Goal: Check status: Check status

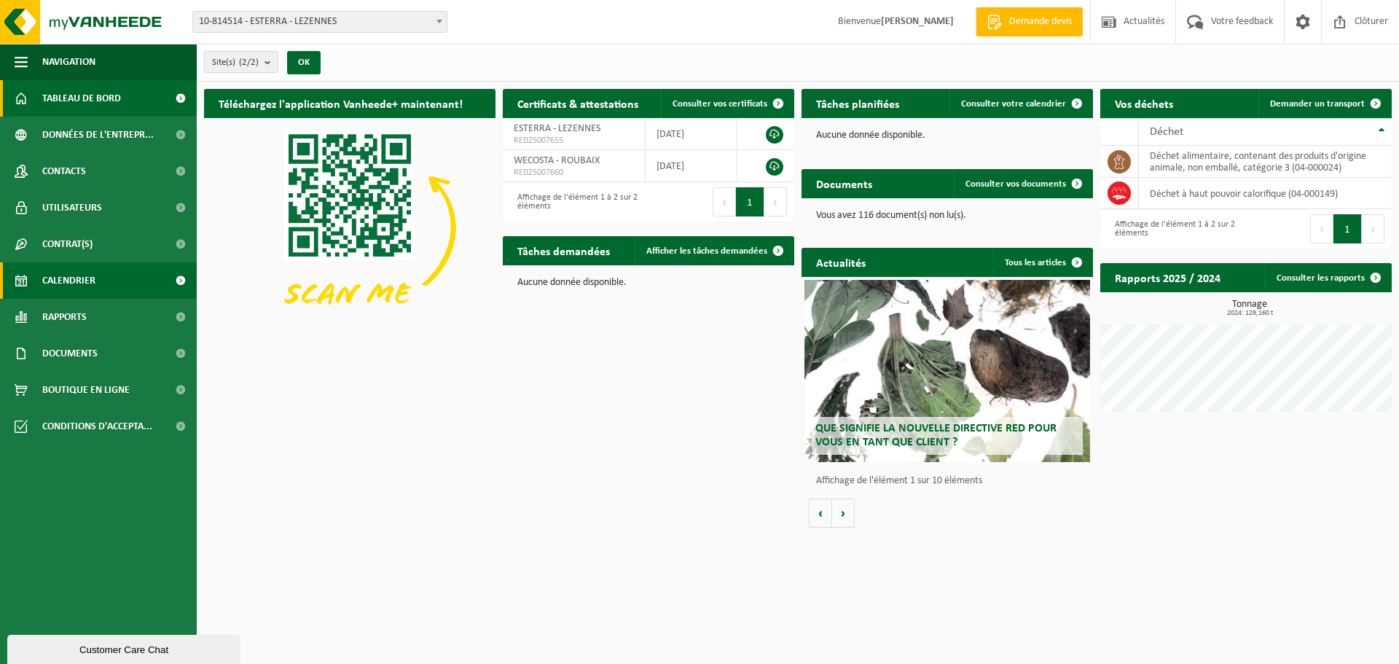
click at [50, 283] on span "Calendrier" at bounding box center [68, 280] width 53 height 36
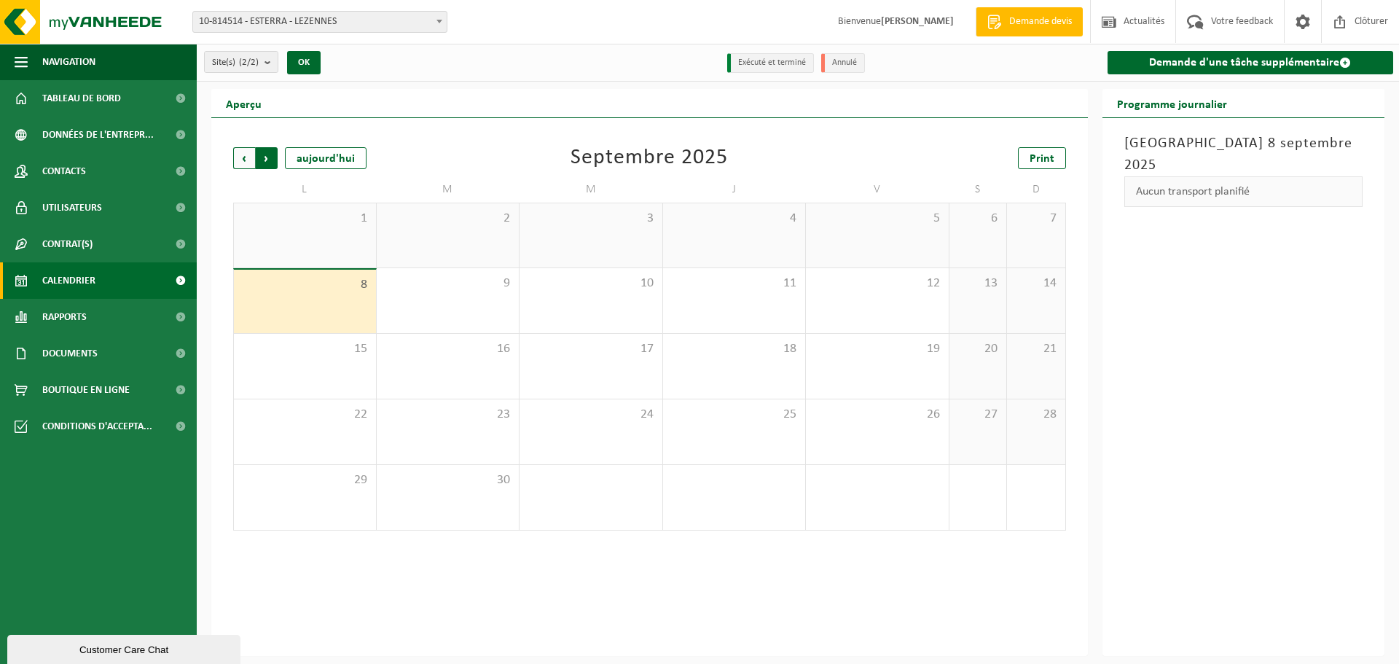
click at [250, 156] on span "Précédent" at bounding box center [244, 158] width 22 height 22
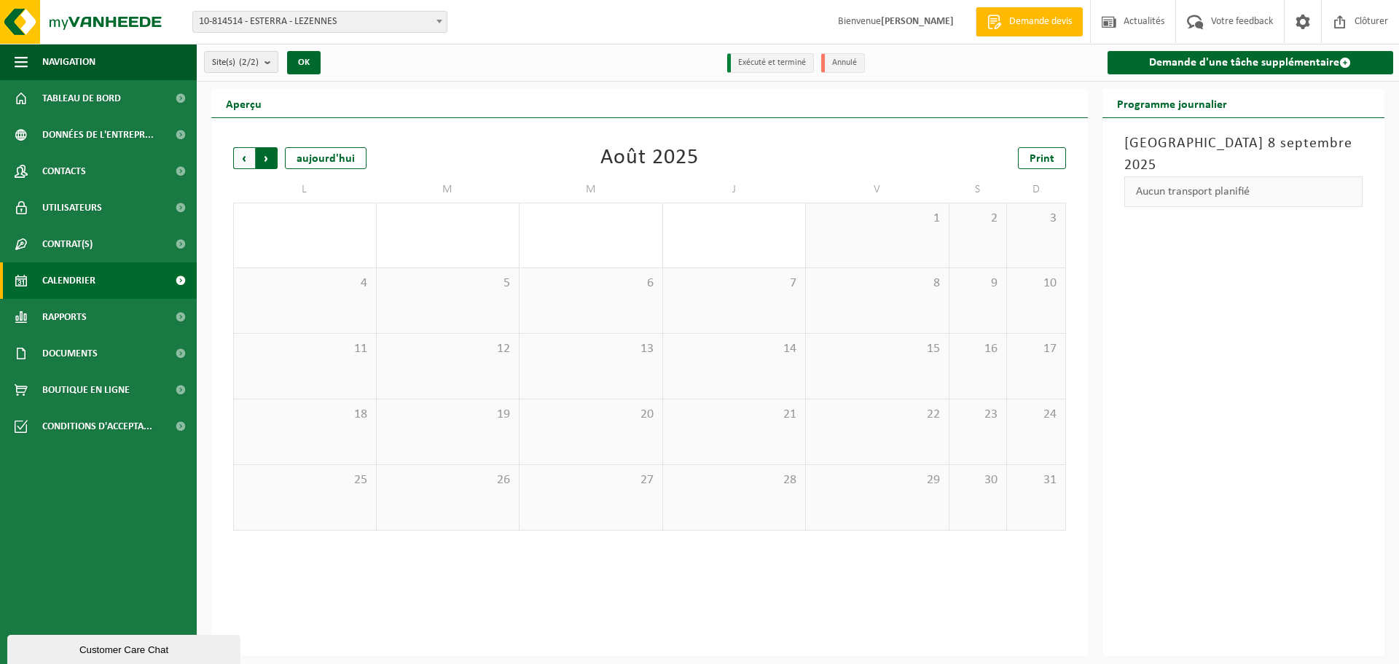
click at [245, 162] on span "Précédent" at bounding box center [244, 158] width 22 height 22
click at [389, 17] on span "10-814514 - ESTERRA - LEZENNES" at bounding box center [319, 22] width 253 height 20
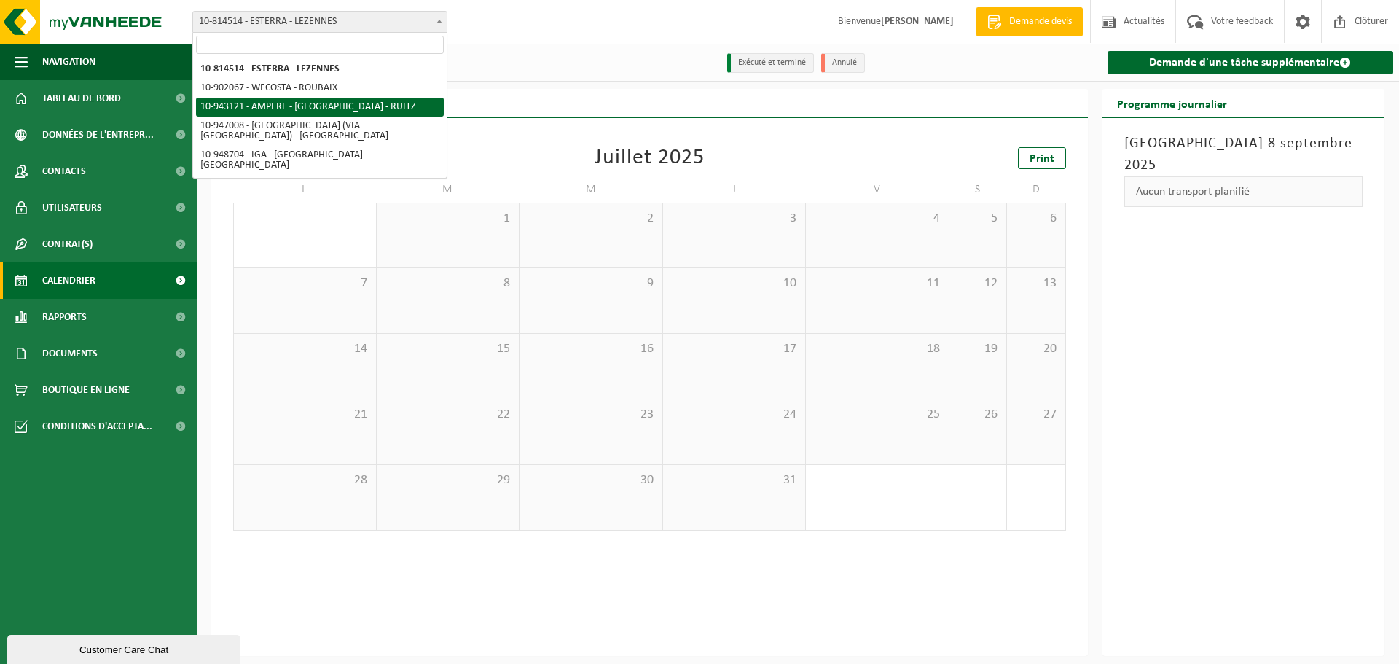
select select "140137"
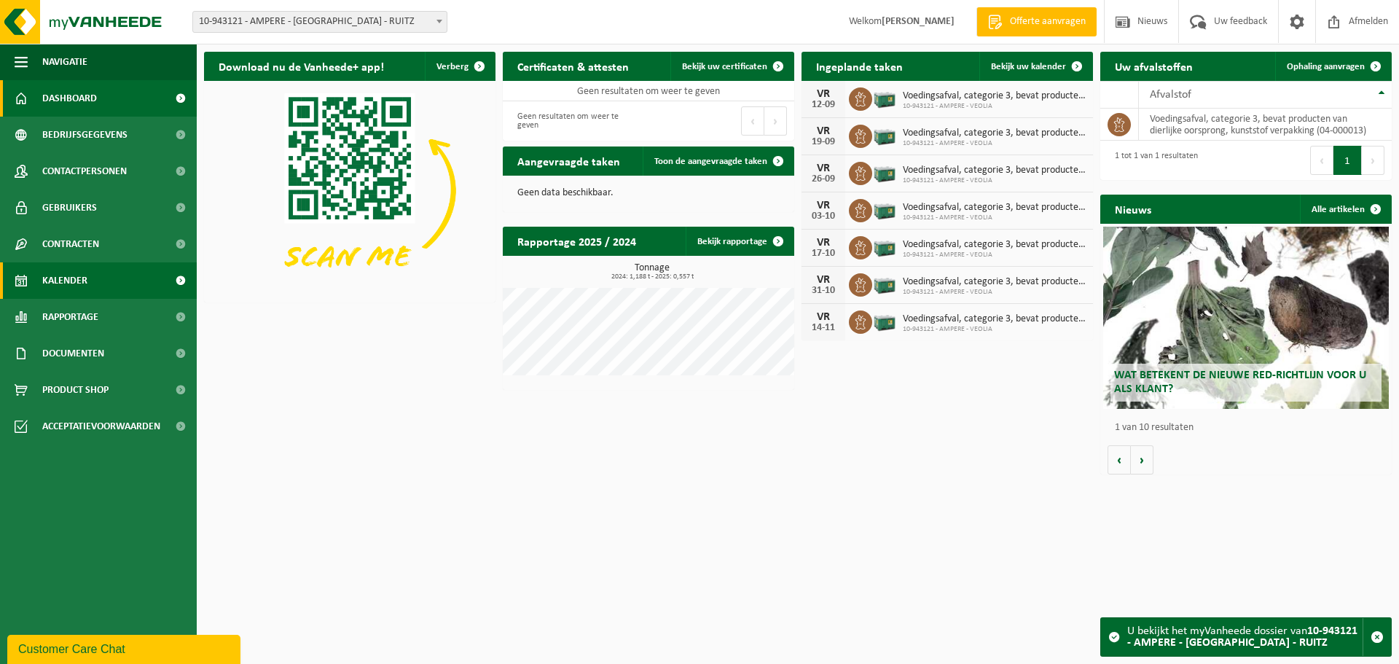
click at [84, 281] on span "Kalender" at bounding box center [64, 280] width 45 height 36
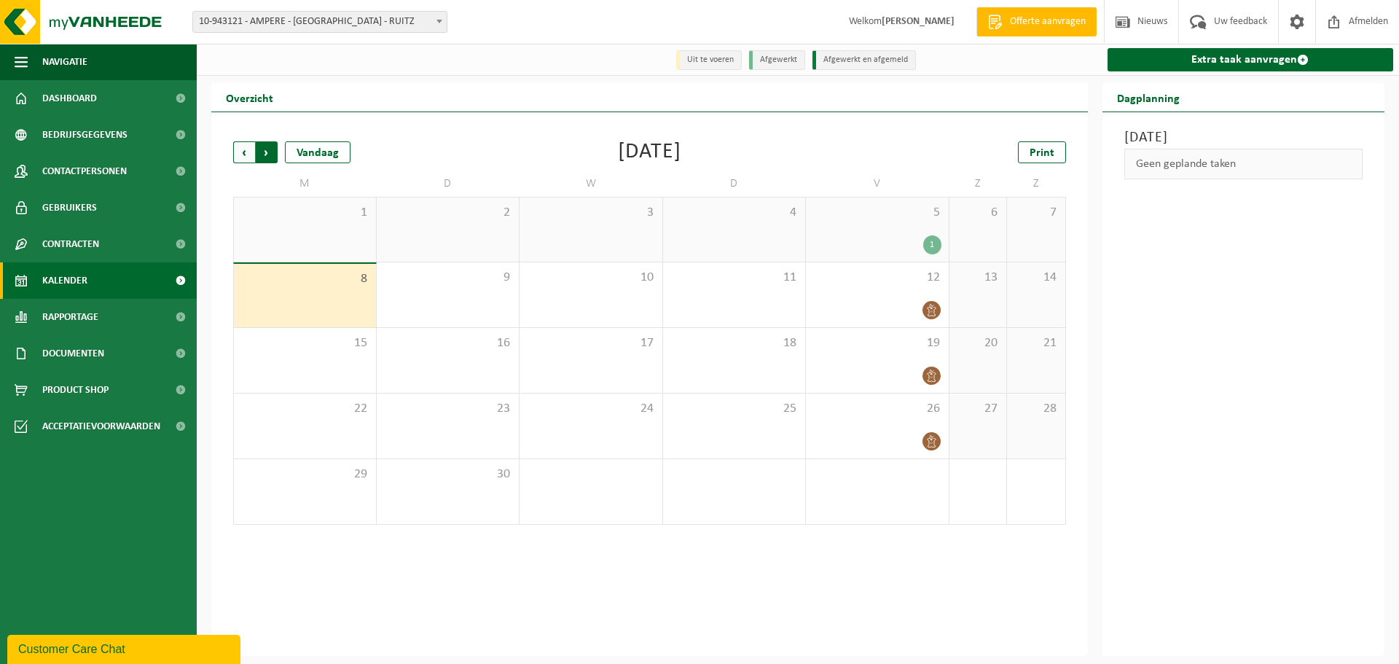
click at [245, 154] on span "Vorige" at bounding box center [244, 152] width 22 height 22
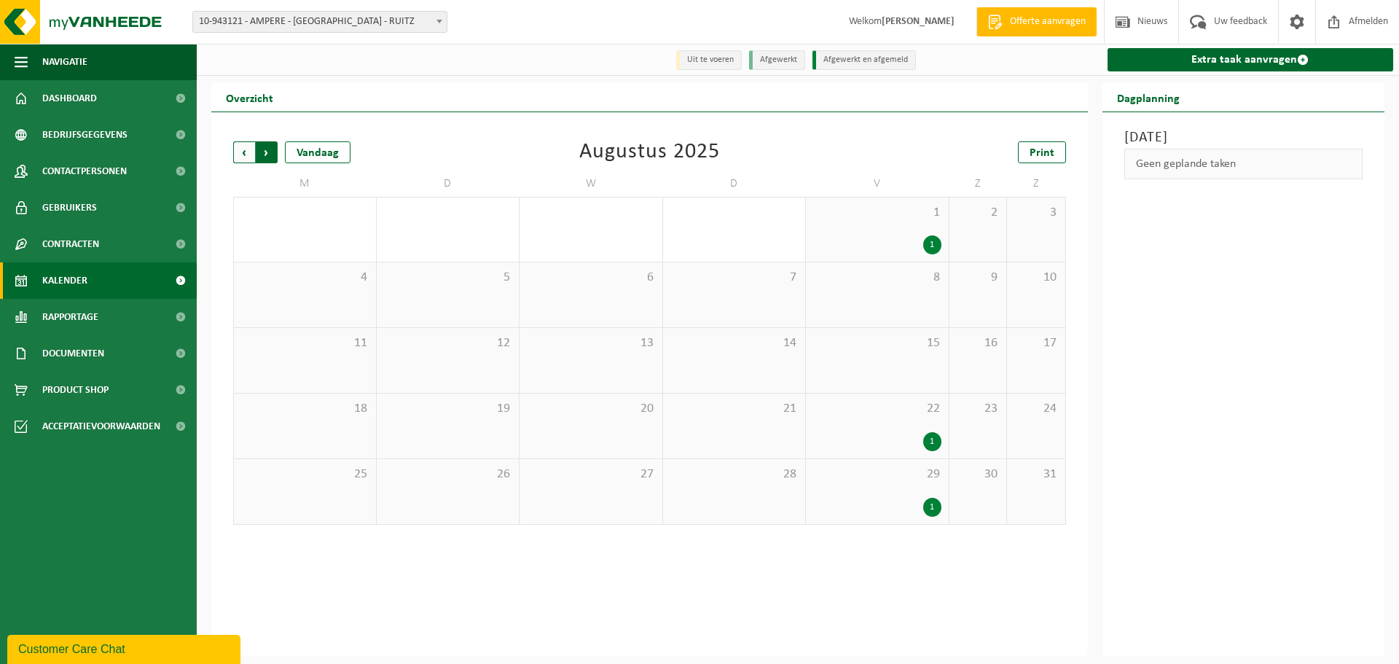
click at [240, 160] on span "Vorige" at bounding box center [244, 152] width 22 height 22
click at [882, 369] on div "1" at bounding box center [877, 375] width 128 height 19
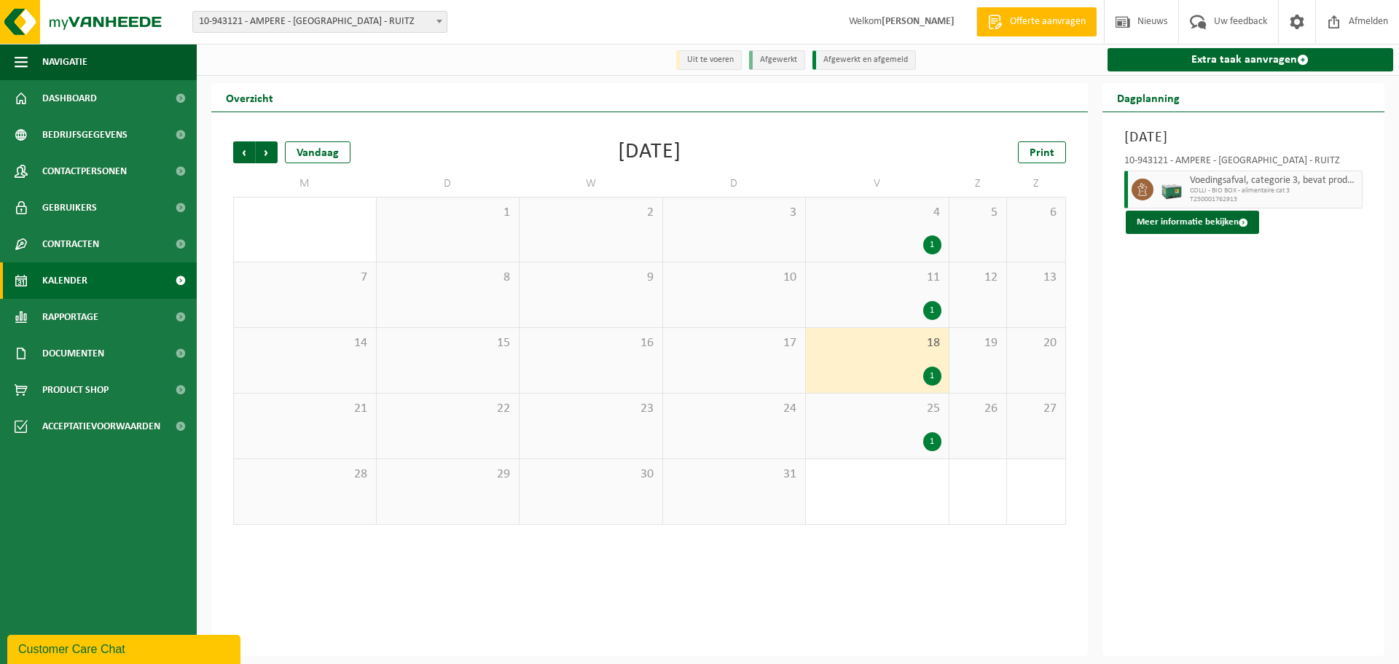
click at [1305, 195] on span "T250001762913" at bounding box center [1274, 199] width 169 height 9
click at [1249, 189] on span "COLLI - BIO BOX - alimentaire cat 3" at bounding box center [1274, 190] width 169 height 9
click at [916, 359] on div "18 1" at bounding box center [877, 360] width 143 height 65
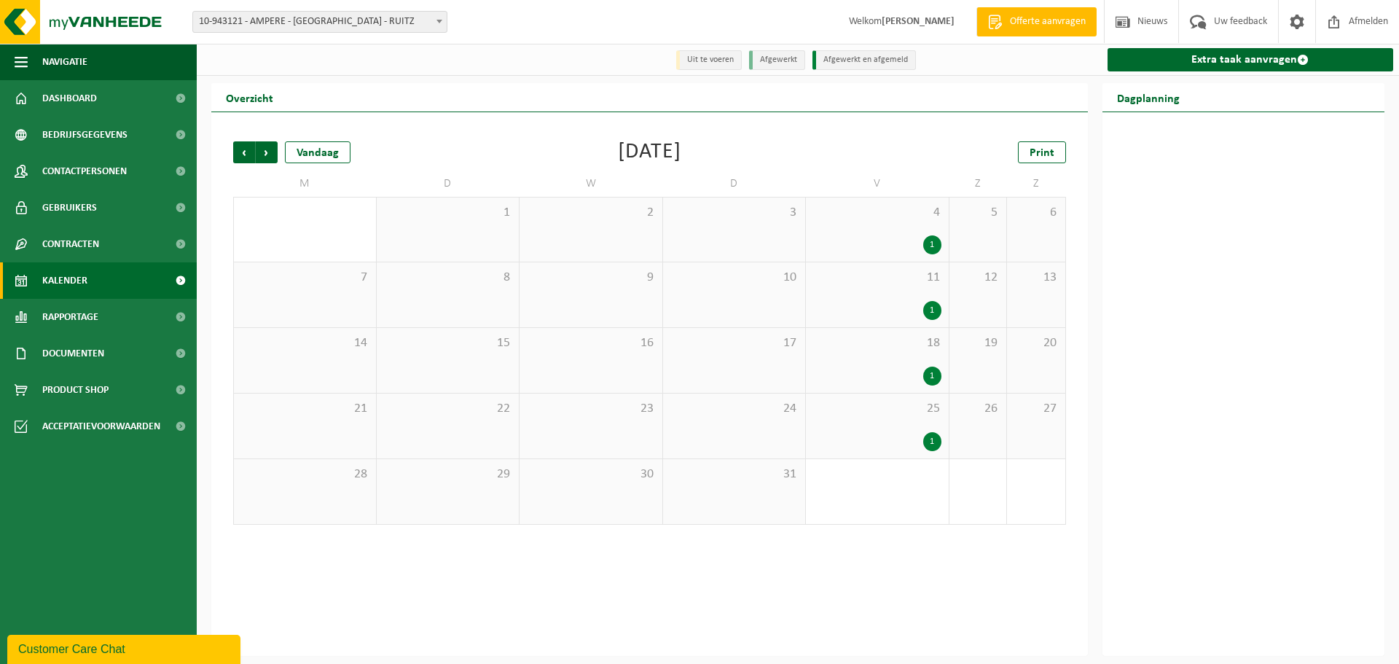
click at [916, 359] on div "18 1" at bounding box center [877, 360] width 143 height 65
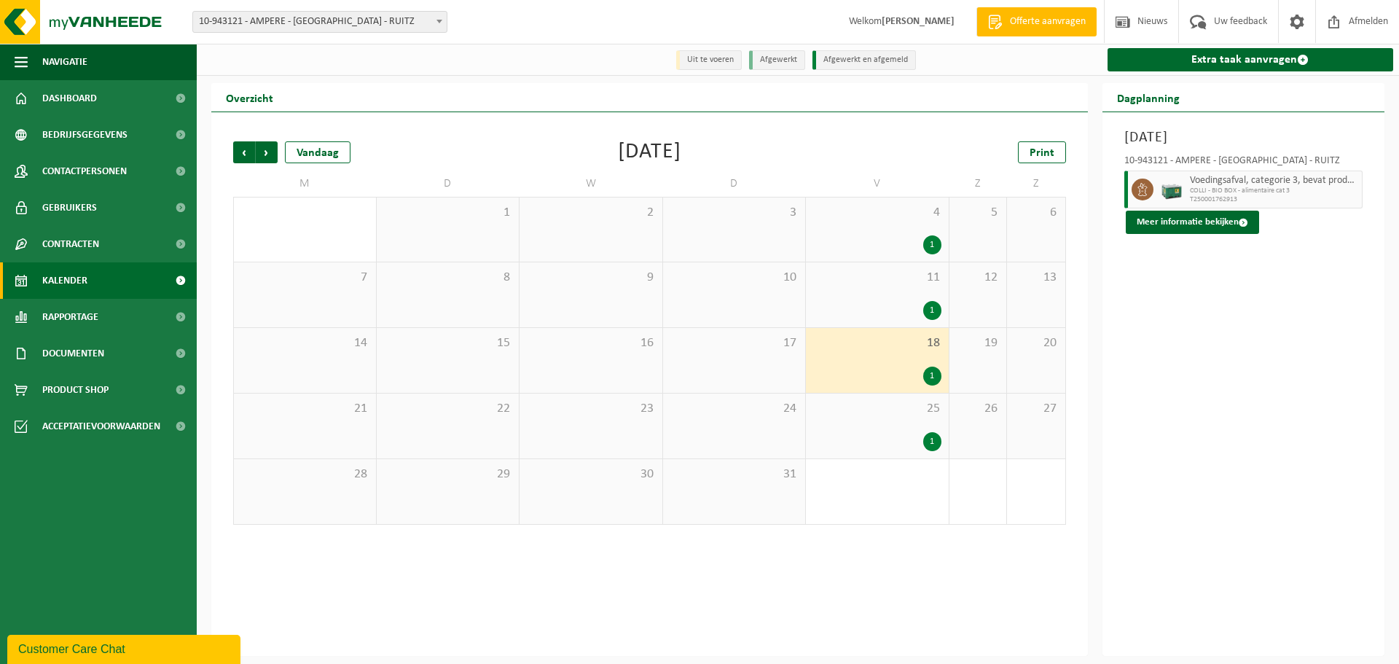
click at [1290, 191] on span "COLLI - BIO BOX - alimentaire cat 3" at bounding box center [1274, 190] width 169 height 9
click at [1202, 222] on button "Meer informatie bekijken" at bounding box center [1191, 222] width 133 height 23
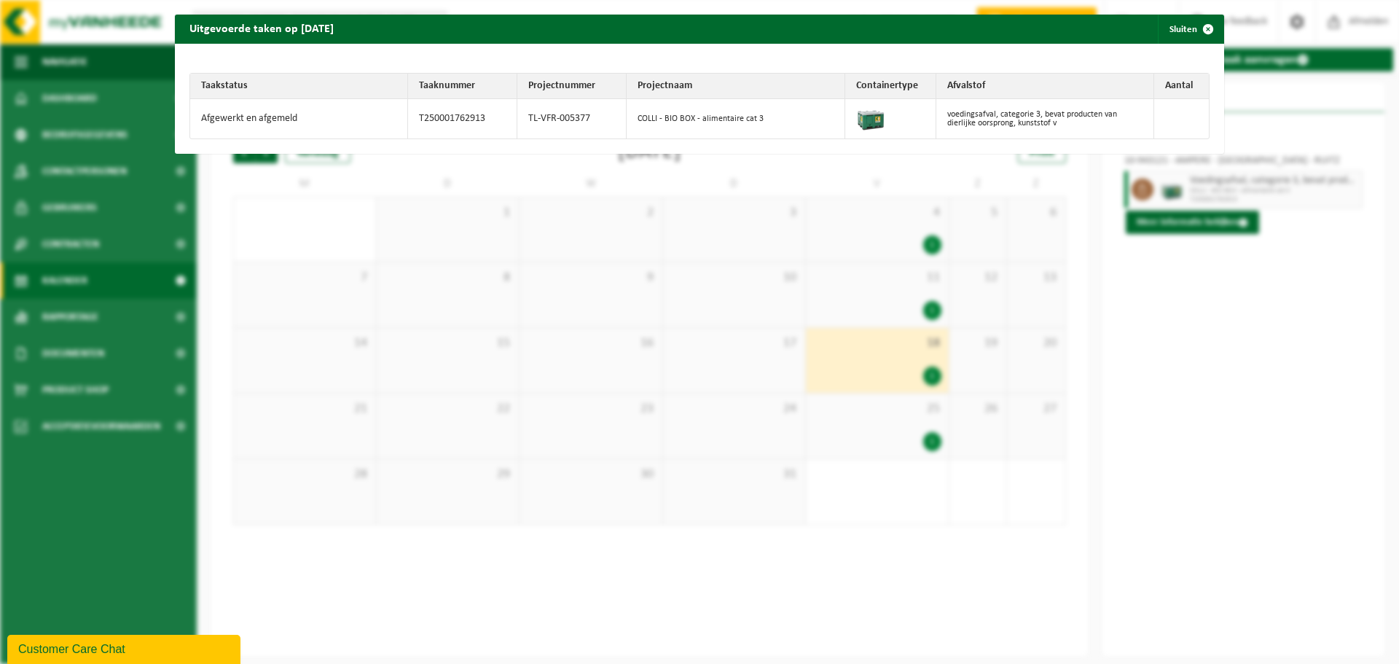
click at [1164, 124] on td at bounding box center [1181, 118] width 55 height 39
click at [1211, 31] on span "button" at bounding box center [1207, 29] width 29 height 29
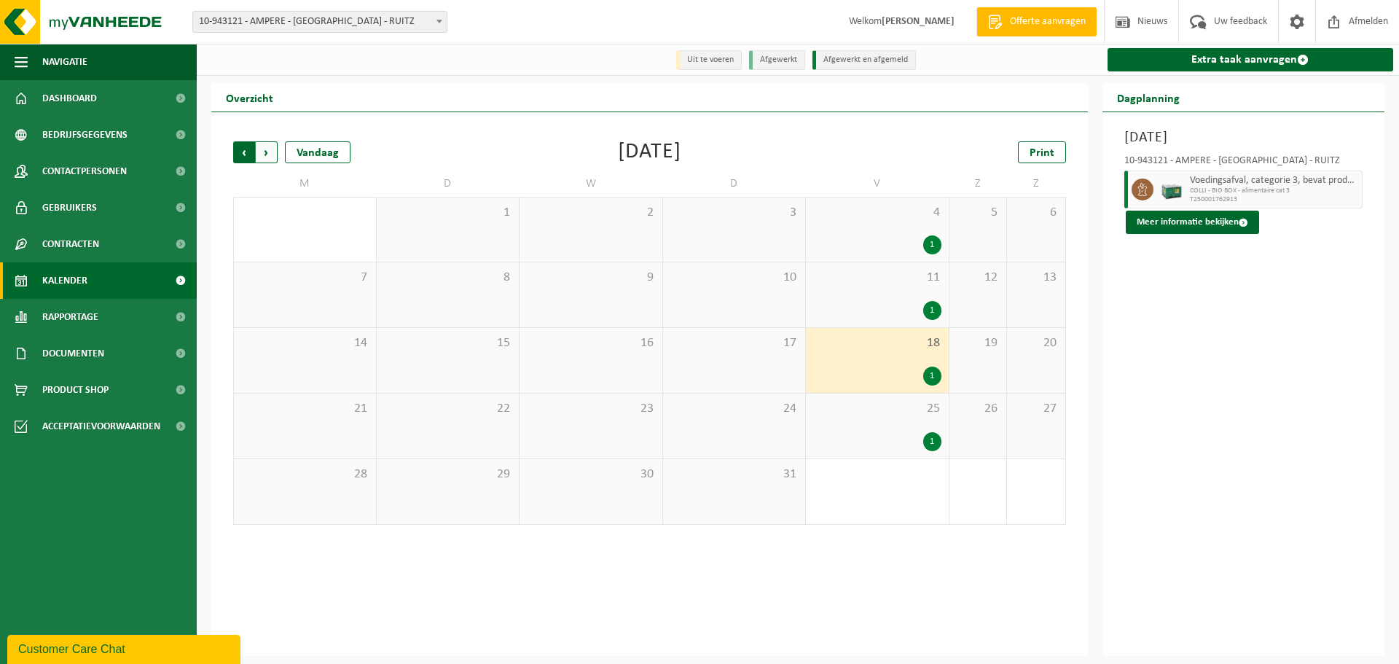
click at [262, 155] on span "Volgende" at bounding box center [267, 152] width 22 height 22
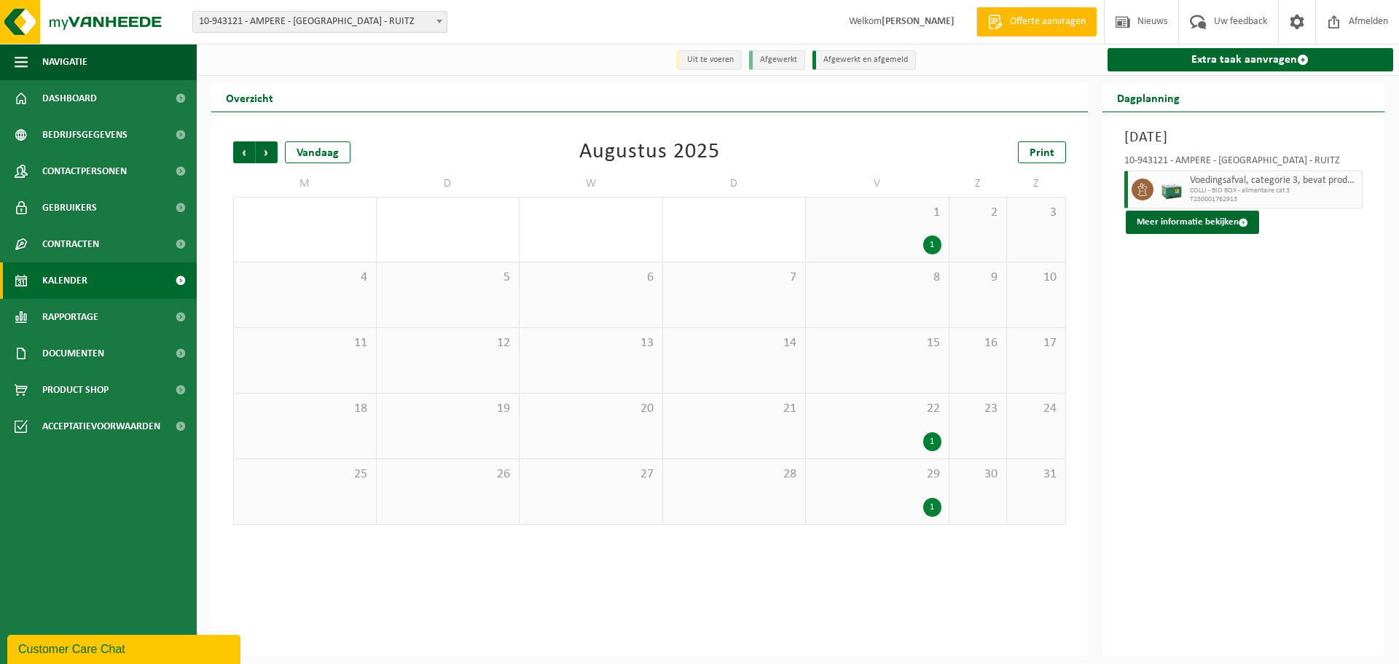
click at [893, 224] on div "1 1" at bounding box center [877, 229] width 143 height 64
click at [1221, 221] on button "Meer informatie bekijken" at bounding box center [1191, 222] width 133 height 23
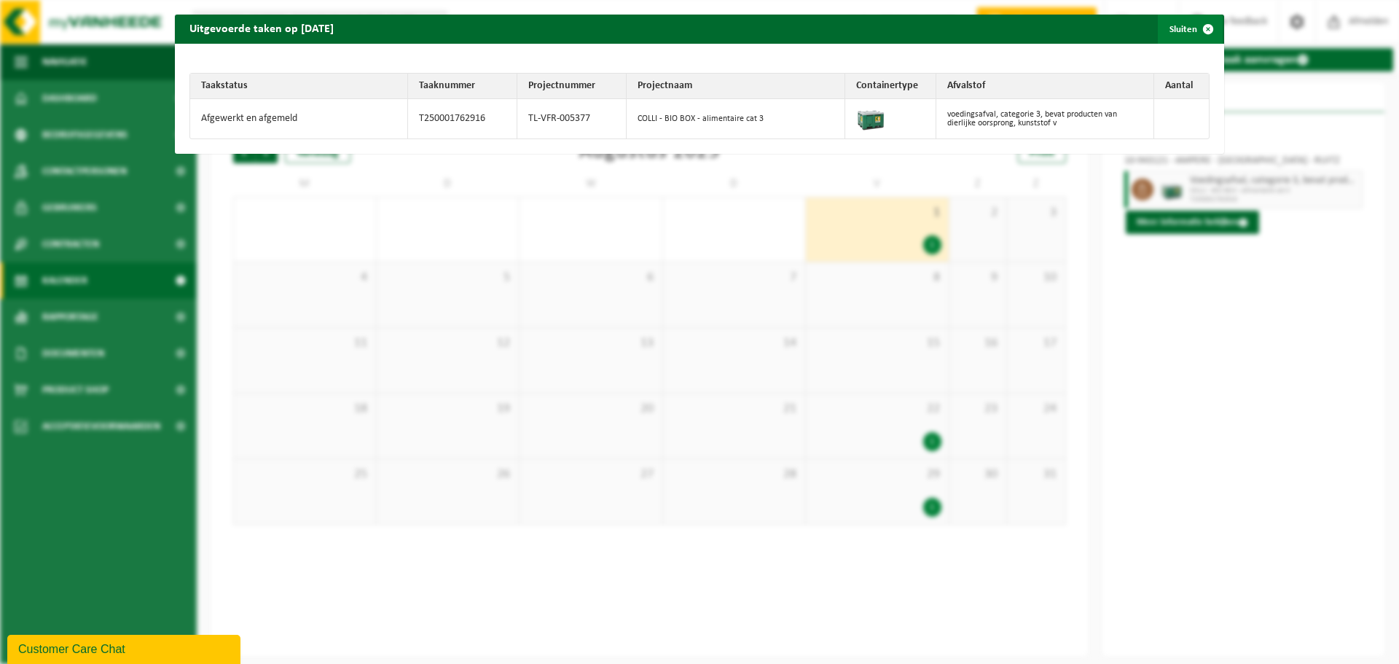
click at [1208, 26] on span "button" at bounding box center [1207, 29] width 29 height 29
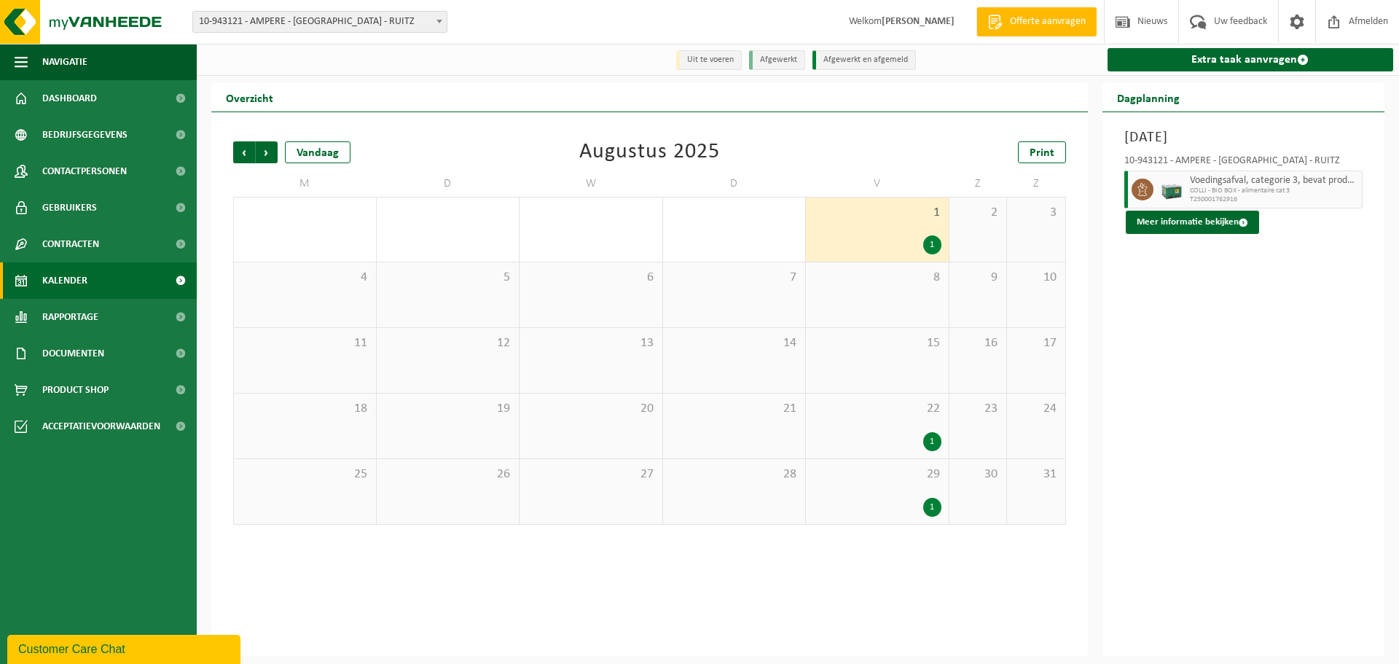
click at [891, 430] on div "22 1" at bounding box center [877, 425] width 143 height 65
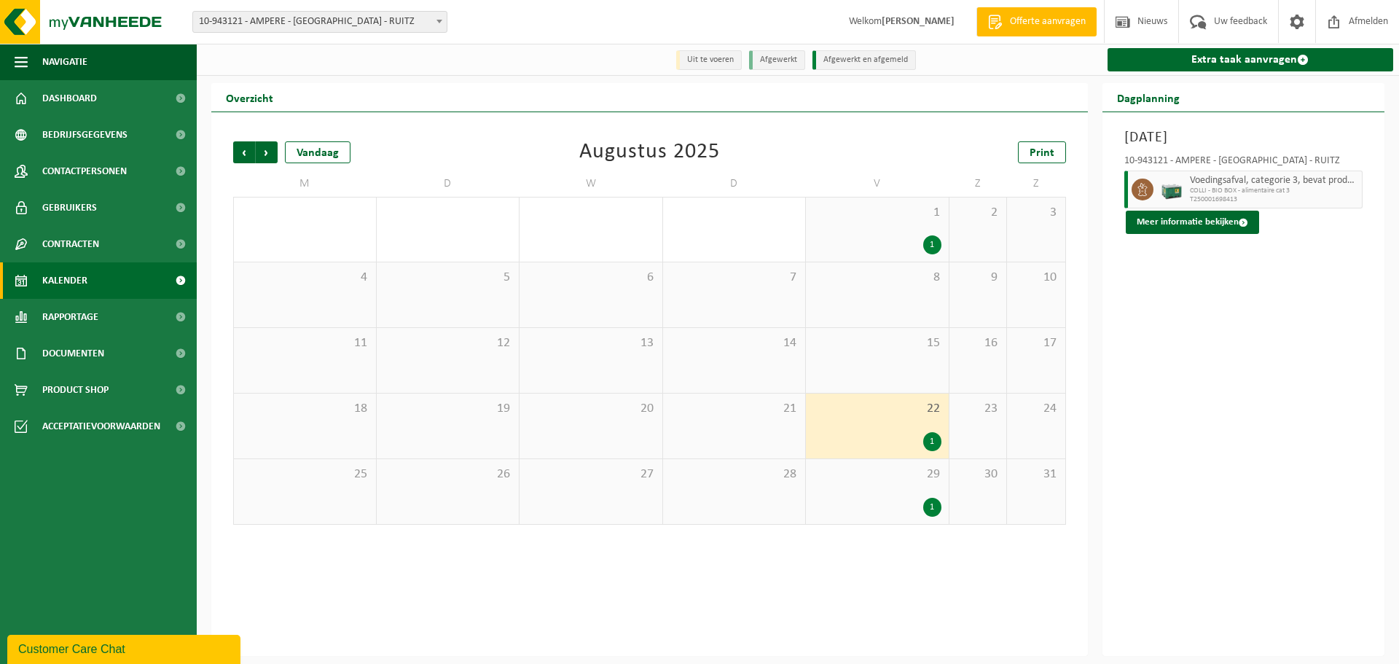
click at [1254, 170] on div "Voedingsafval, categorie 3, bevat producten van dierlijke oorsprong, kunststof …" at bounding box center [1274, 189] width 177 height 38
click at [1224, 224] on button "Meer informatie bekijken" at bounding box center [1191, 222] width 133 height 23
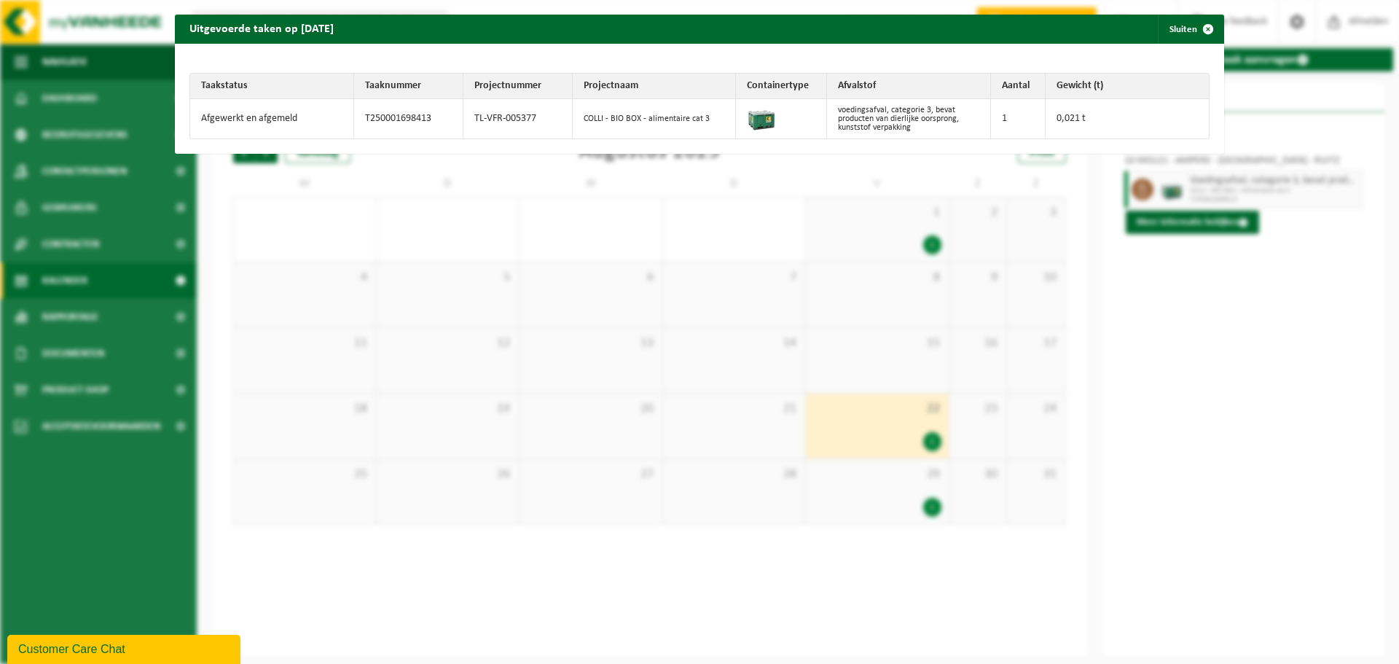
click at [1061, 124] on td "0,021 t" at bounding box center [1127, 118] width 164 height 39
click at [1208, 30] on span "button" at bounding box center [1207, 29] width 29 height 29
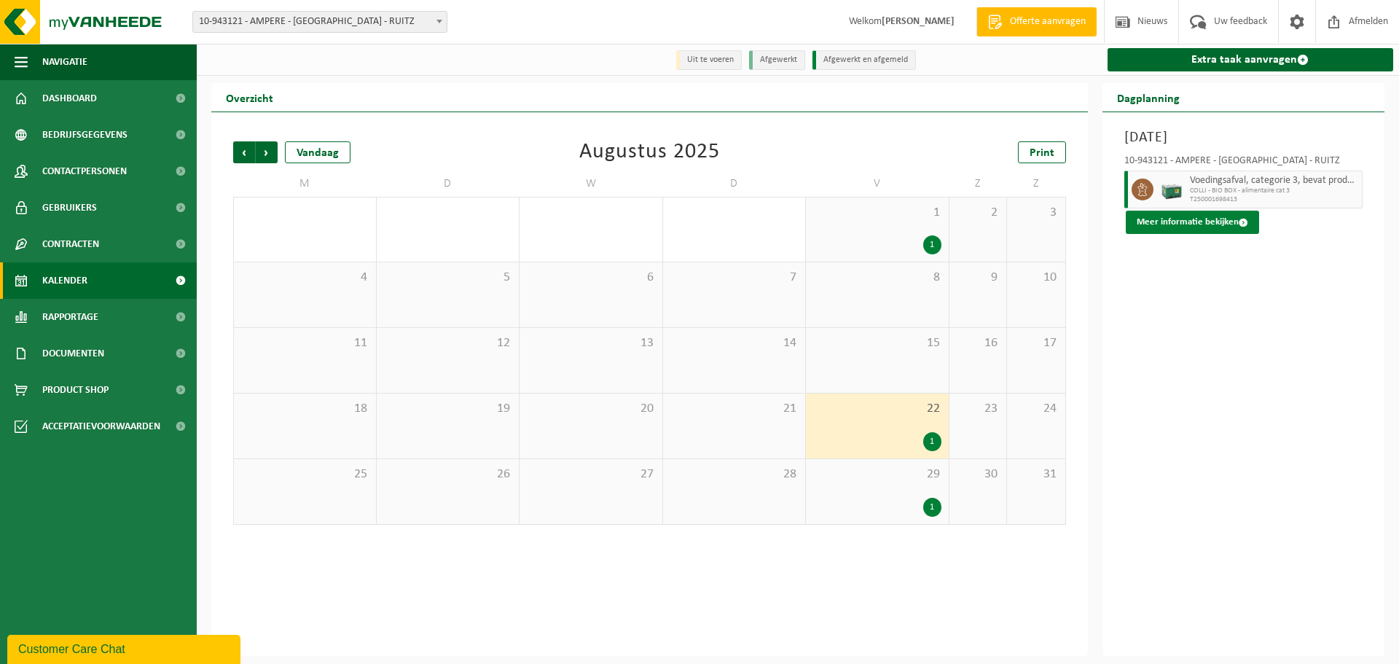
click at [1243, 224] on span at bounding box center [1242, 222] width 9 height 9
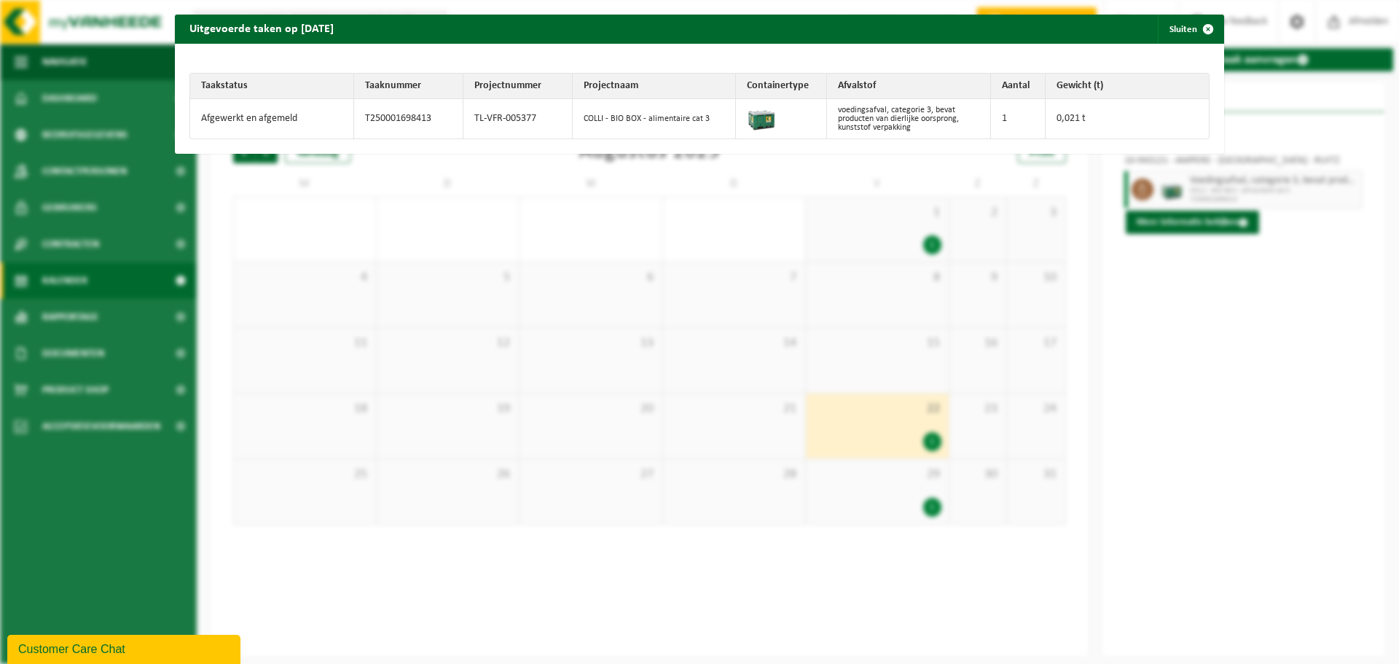
click at [1068, 120] on td "0,021 t" at bounding box center [1127, 118] width 164 height 39
click at [1208, 31] on span "button" at bounding box center [1207, 29] width 29 height 29
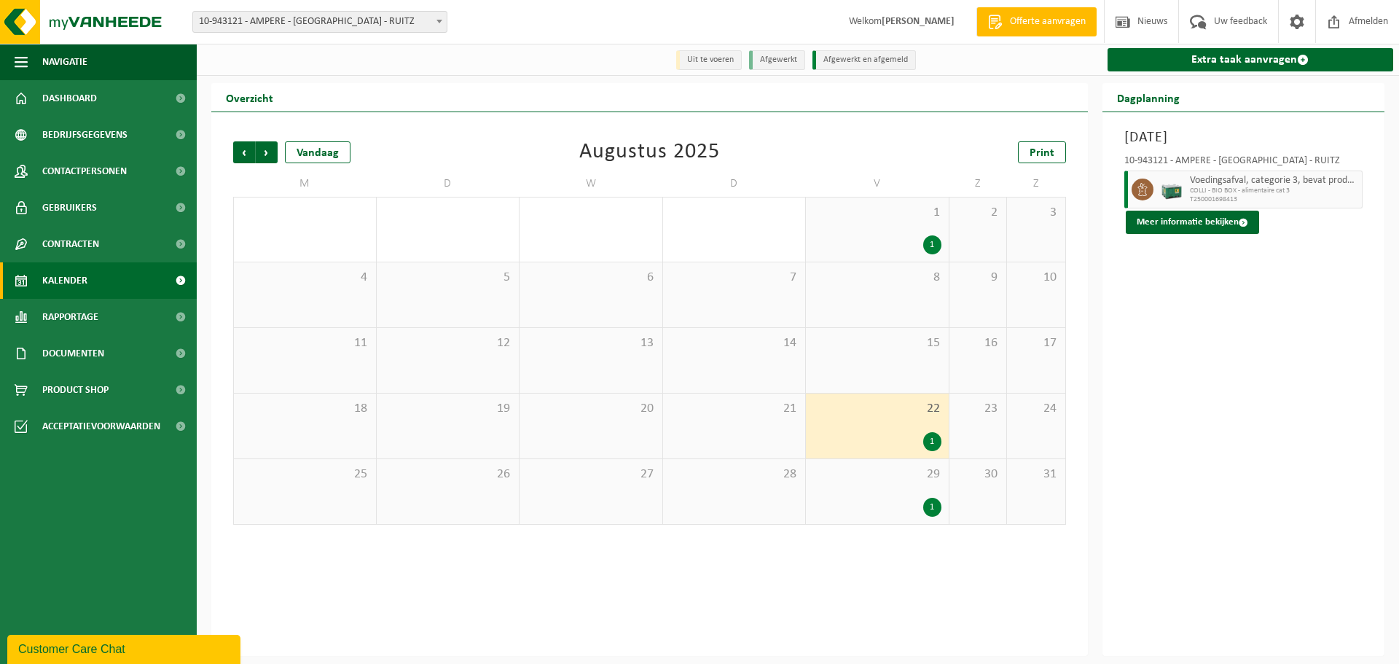
click at [906, 430] on div "22 1" at bounding box center [877, 425] width 143 height 65
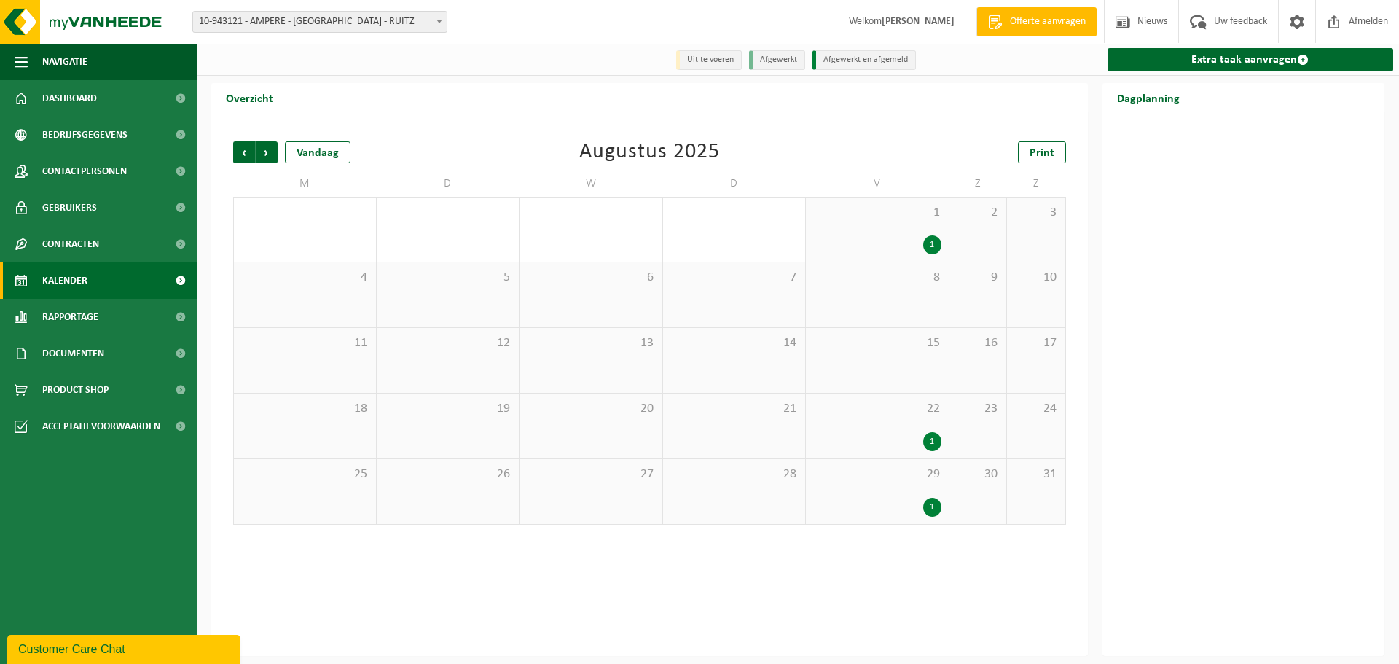
click at [886, 500] on div "1" at bounding box center [877, 507] width 128 height 19
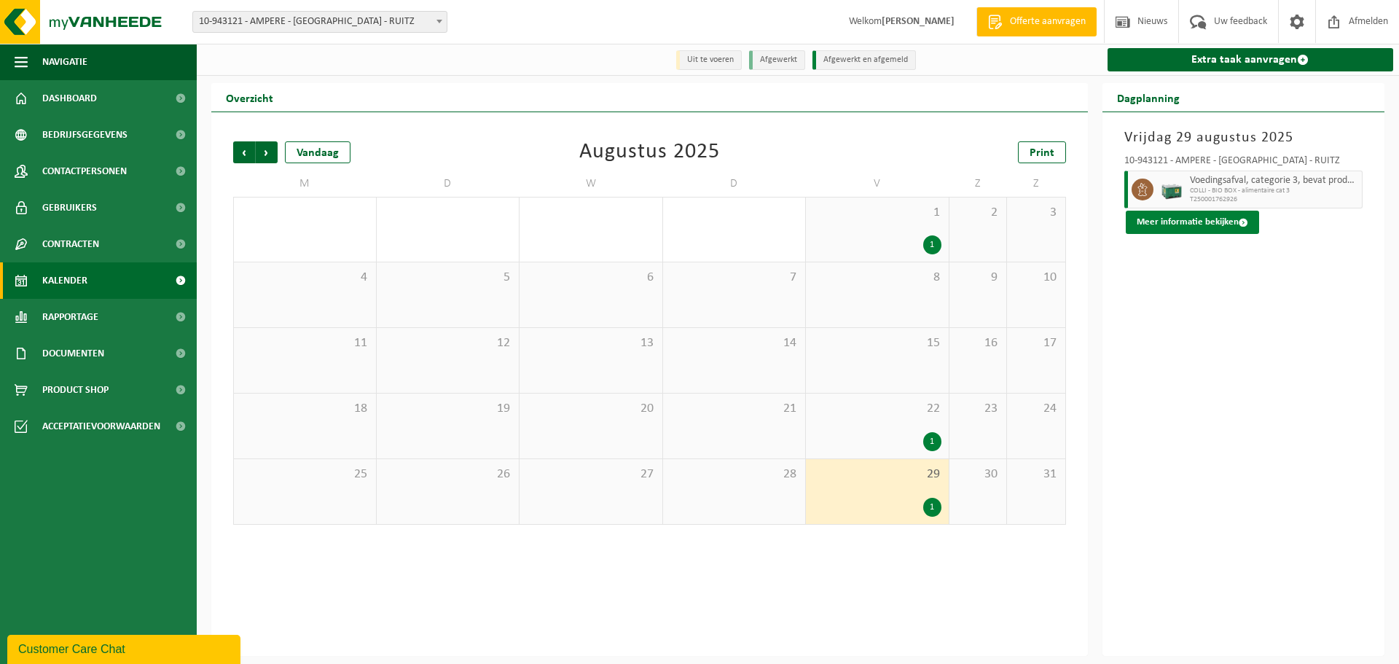
click at [1212, 220] on button "Meer informatie bekijken" at bounding box center [1191, 222] width 133 height 23
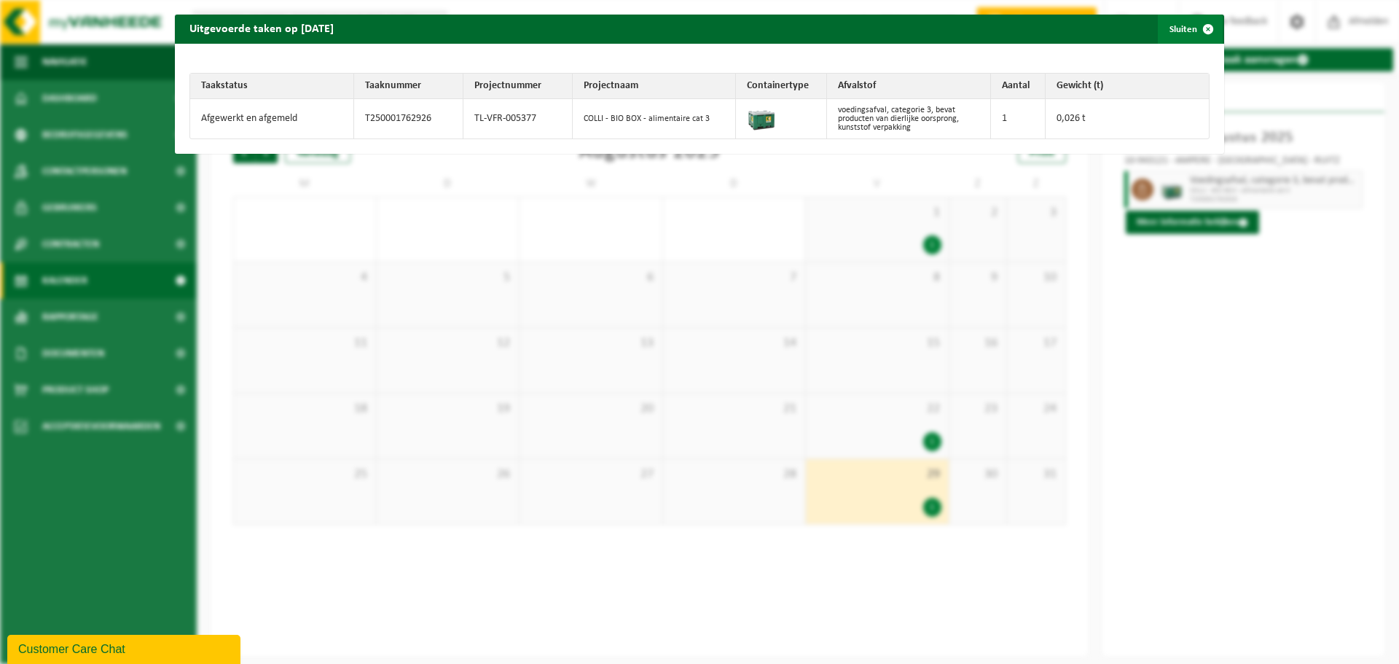
click at [1208, 27] on span "button" at bounding box center [1207, 29] width 29 height 29
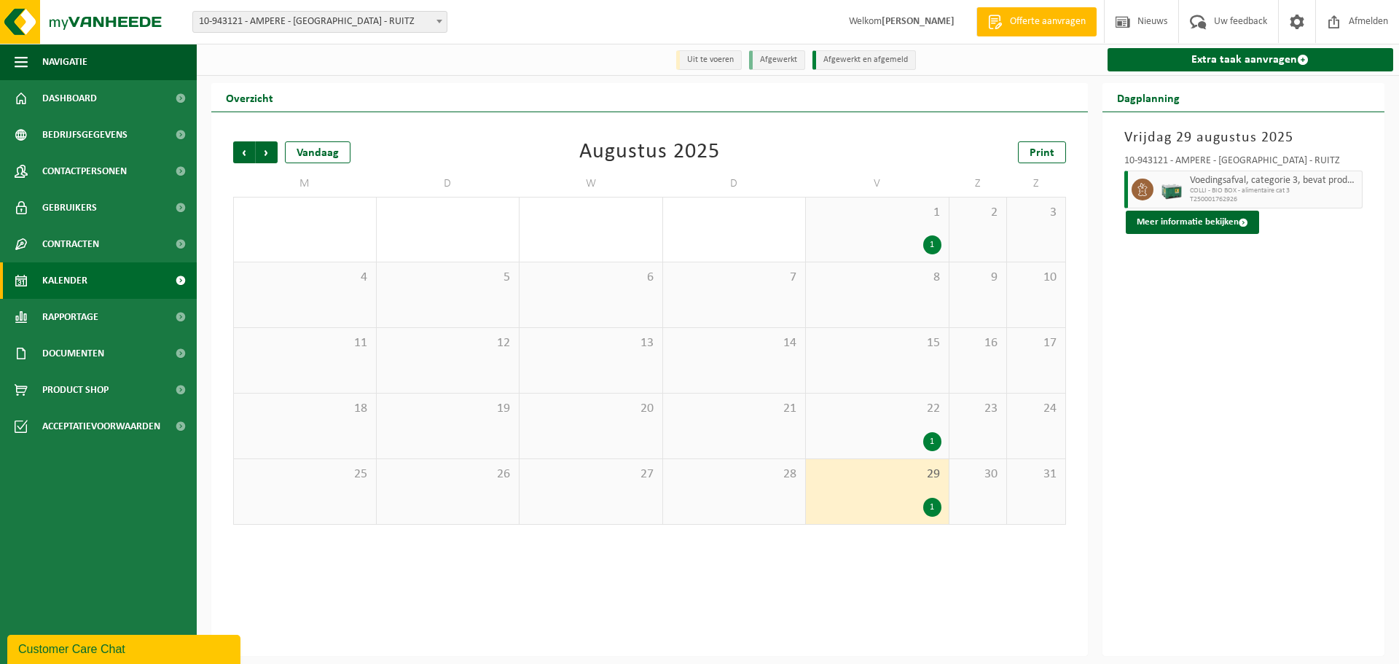
click at [883, 213] on span "1" at bounding box center [877, 213] width 128 height 16
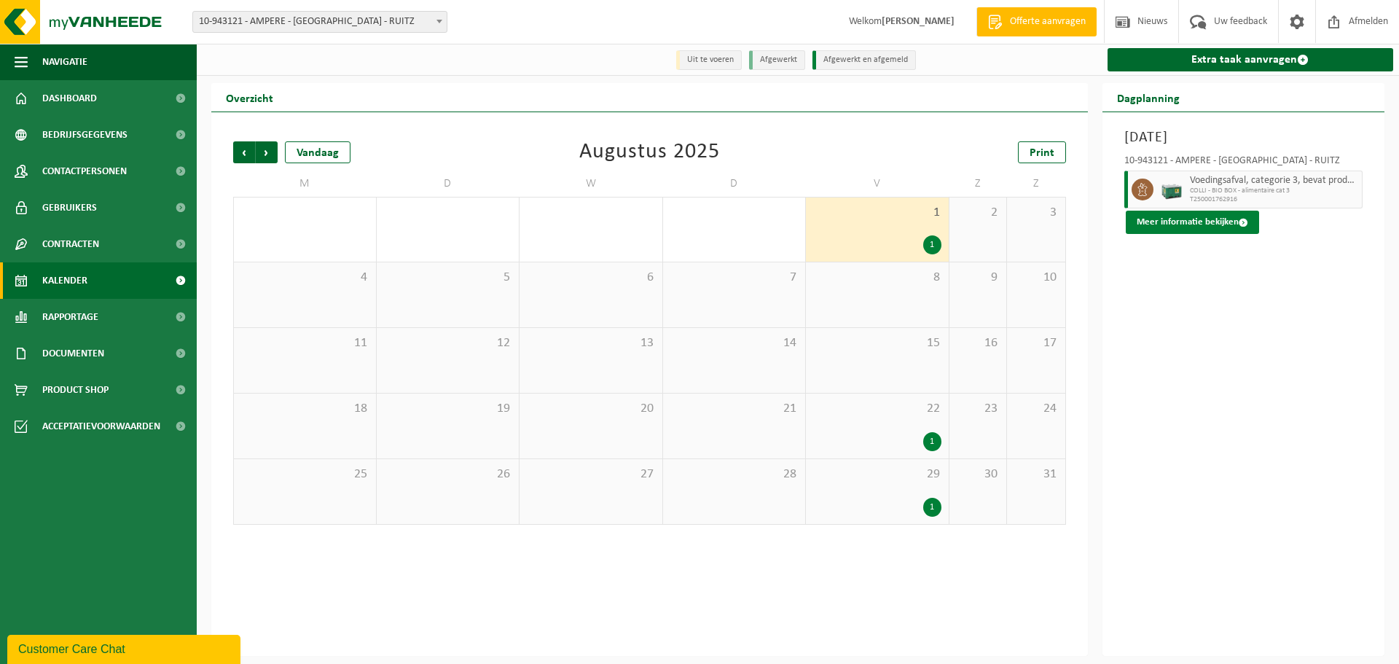
click at [1240, 224] on span at bounding box center [1242, 222] width 9 height 9
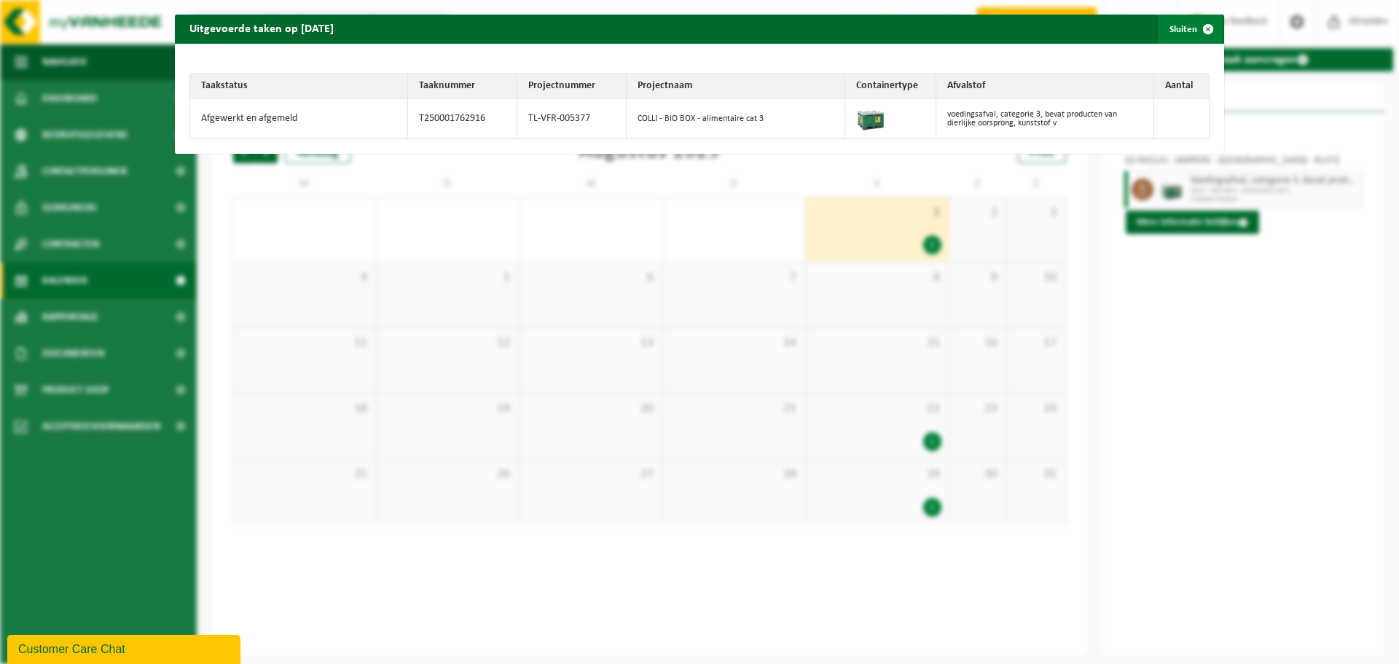
click at [1208, 30] on span "button" at bounding box center [1207, 29] width 29 height 29
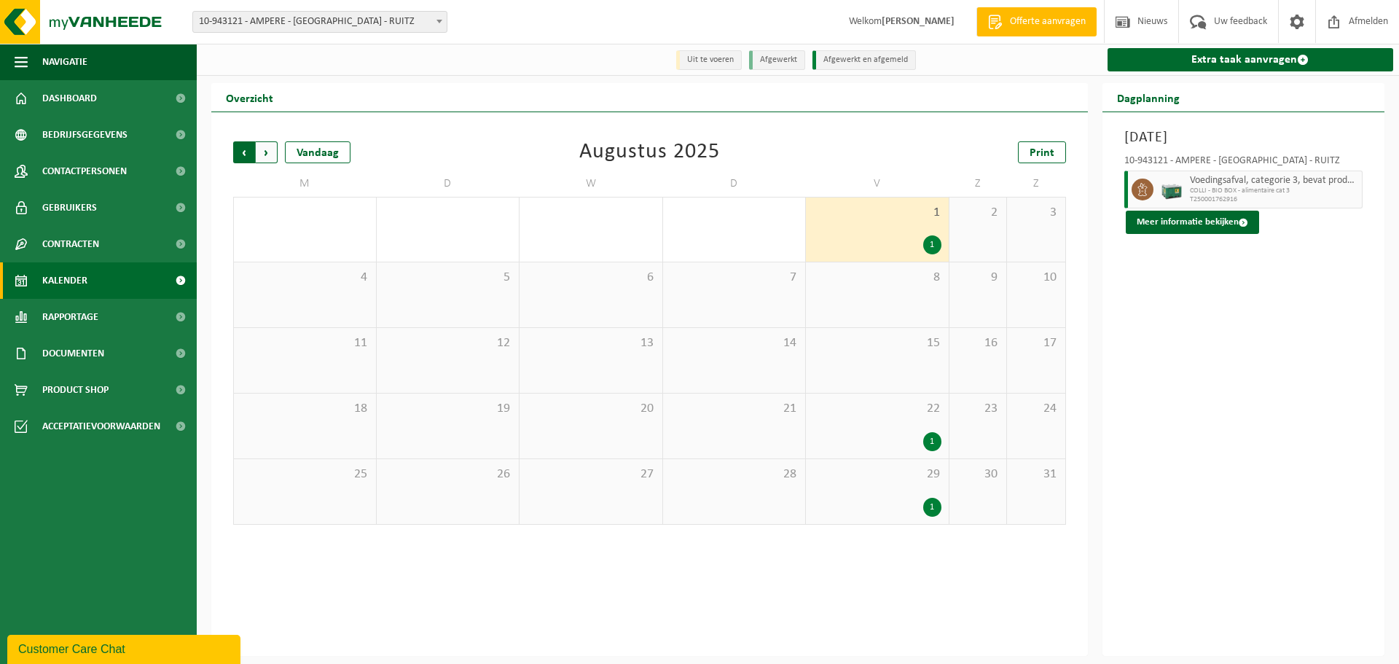
click at [259, 152] on span "Volgende" at bounding box center [267, 152] width 22 height 22
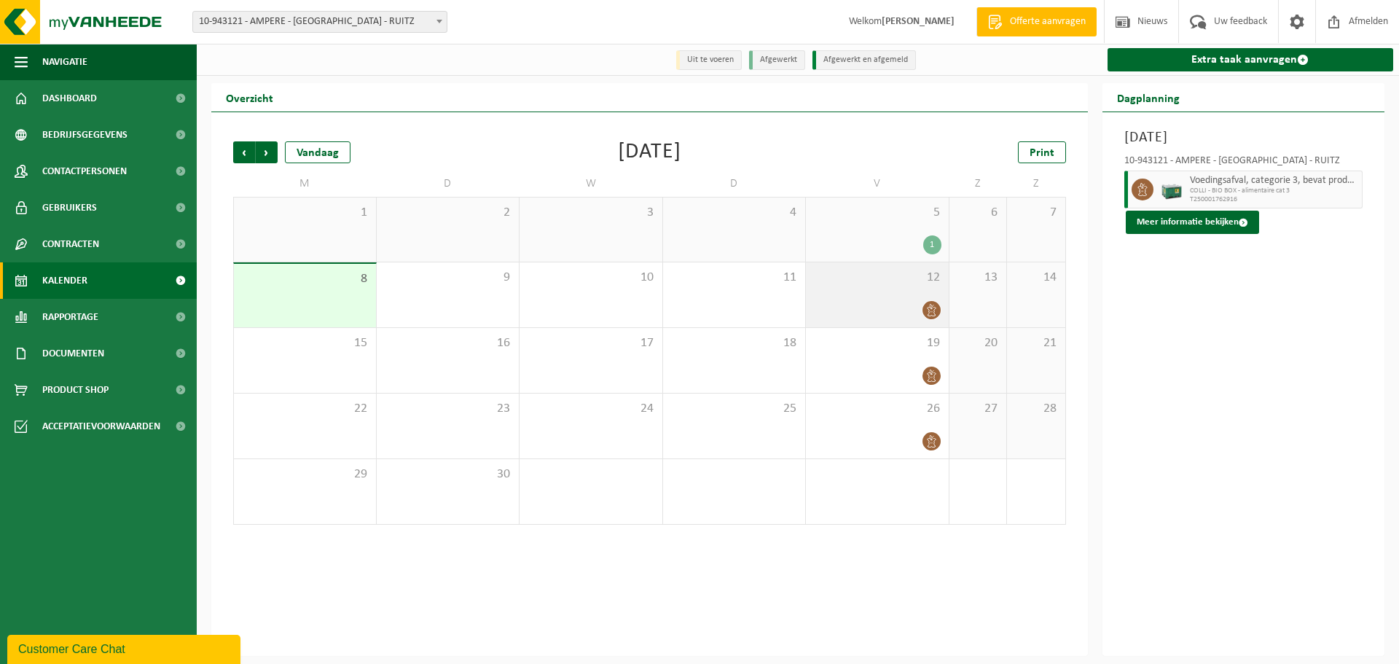
click at [895, 293] on div "12" at bounding box center [877, 294] width 143 height 65
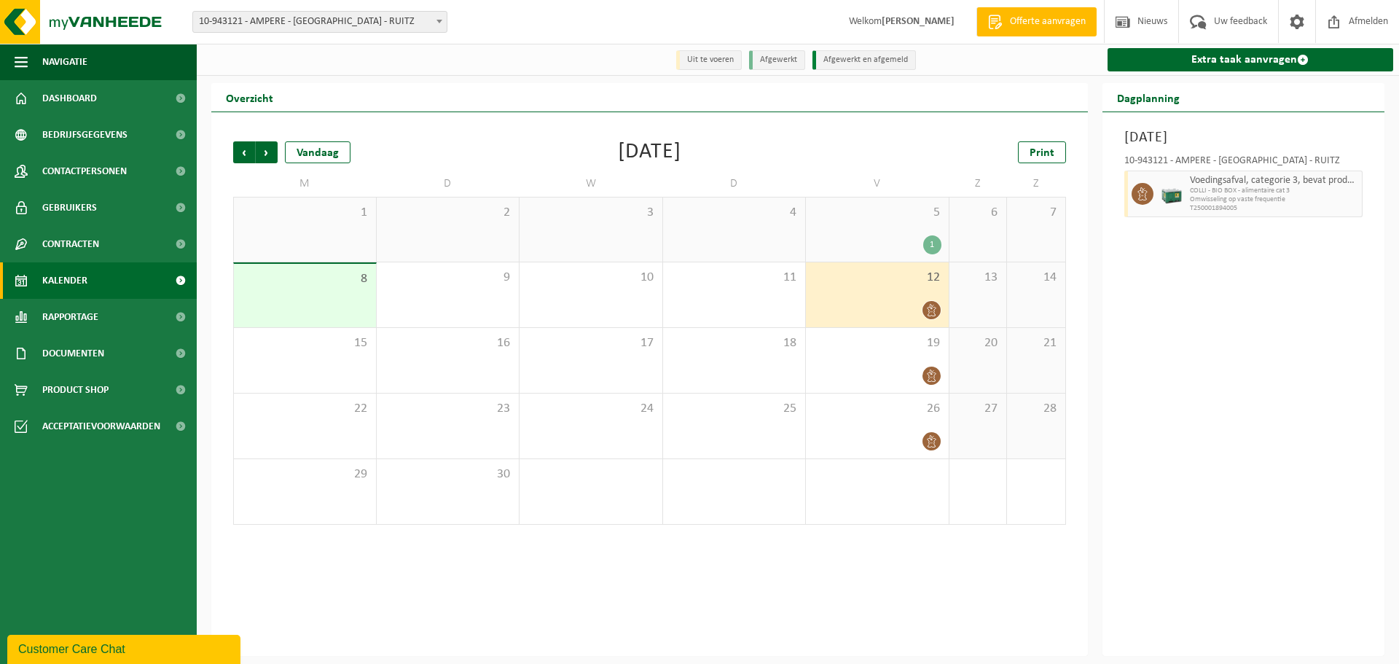
click at [893, 251] on div "1" at bounding box center [877, 244] width 128 height 19
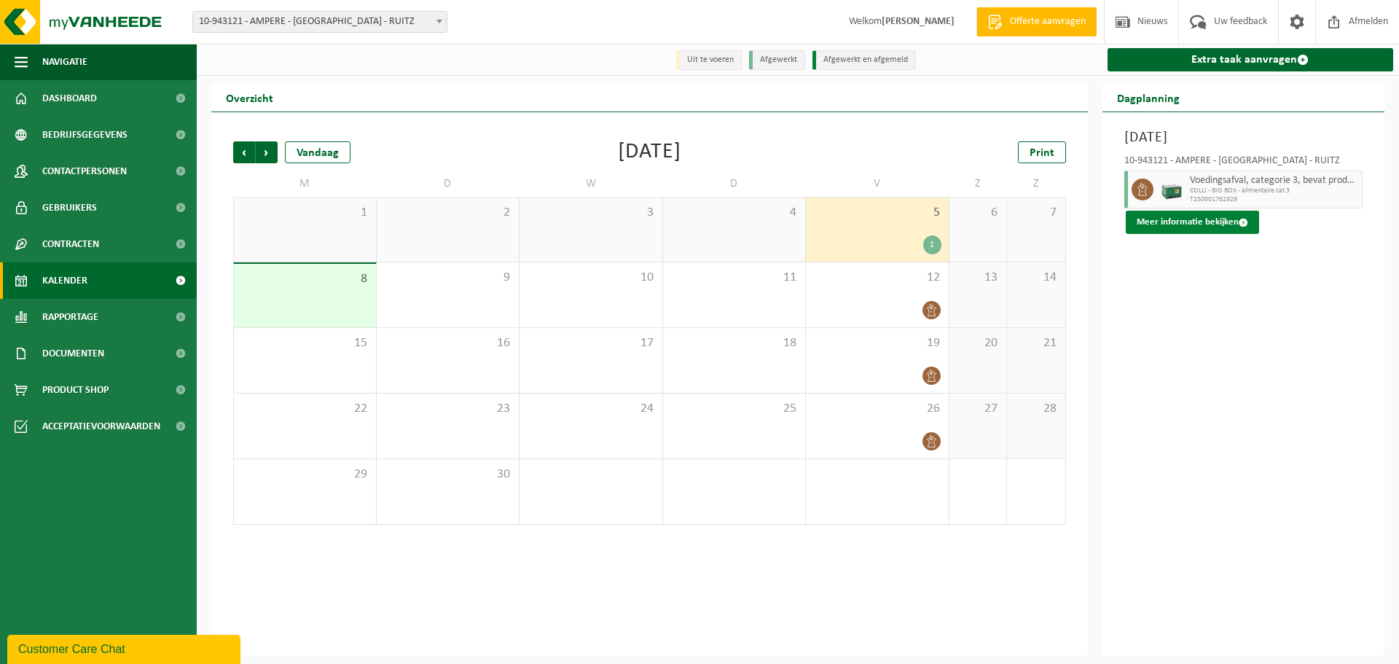
click at [1239, 224] on span at bounding box center [1242, 222] width 9 height 9
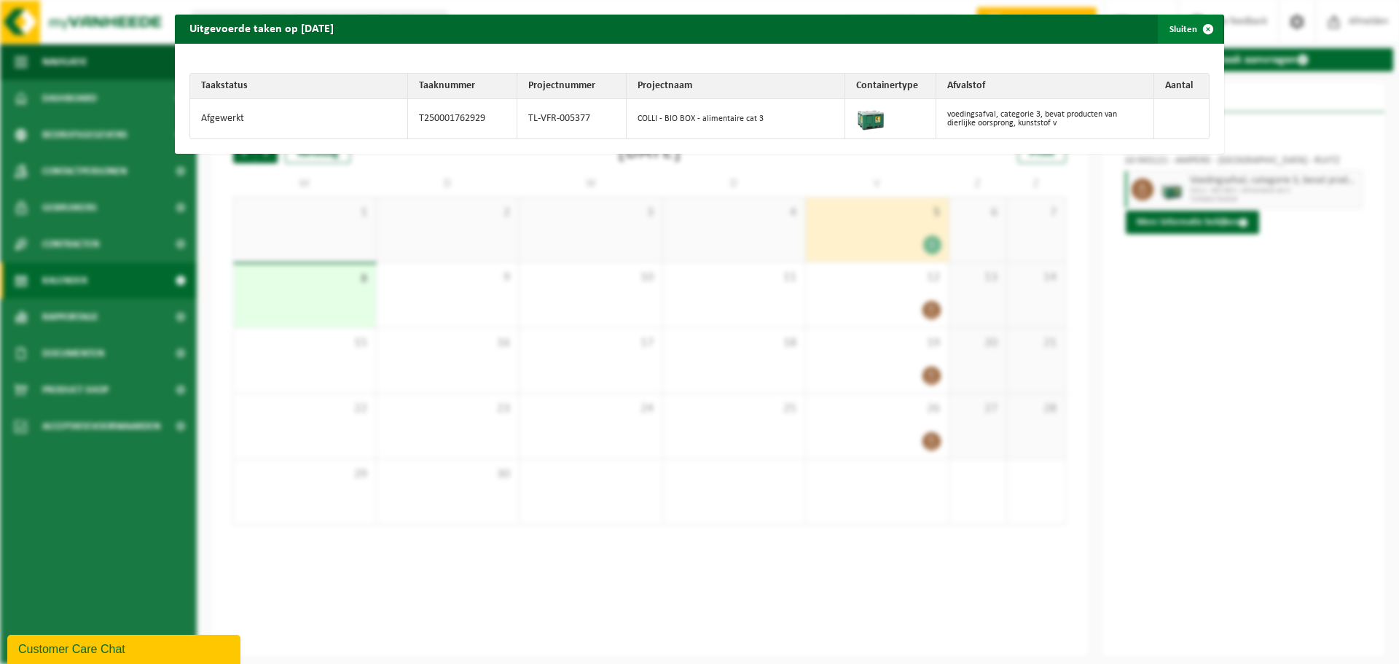
click at [1211, 28] on span "button" at bounding box center [1207, 29] width 29 height 29
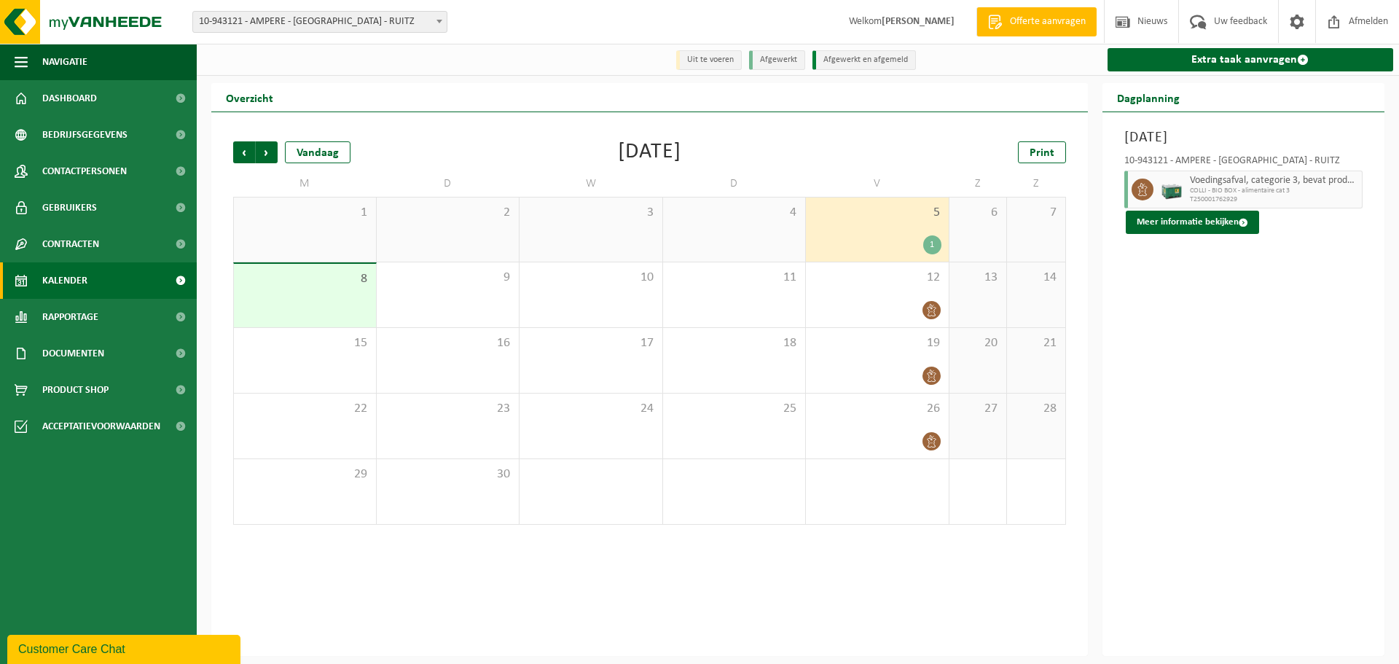
click at [911, 219] on span "5" at bounding box center [877, 213] width 128 height 16
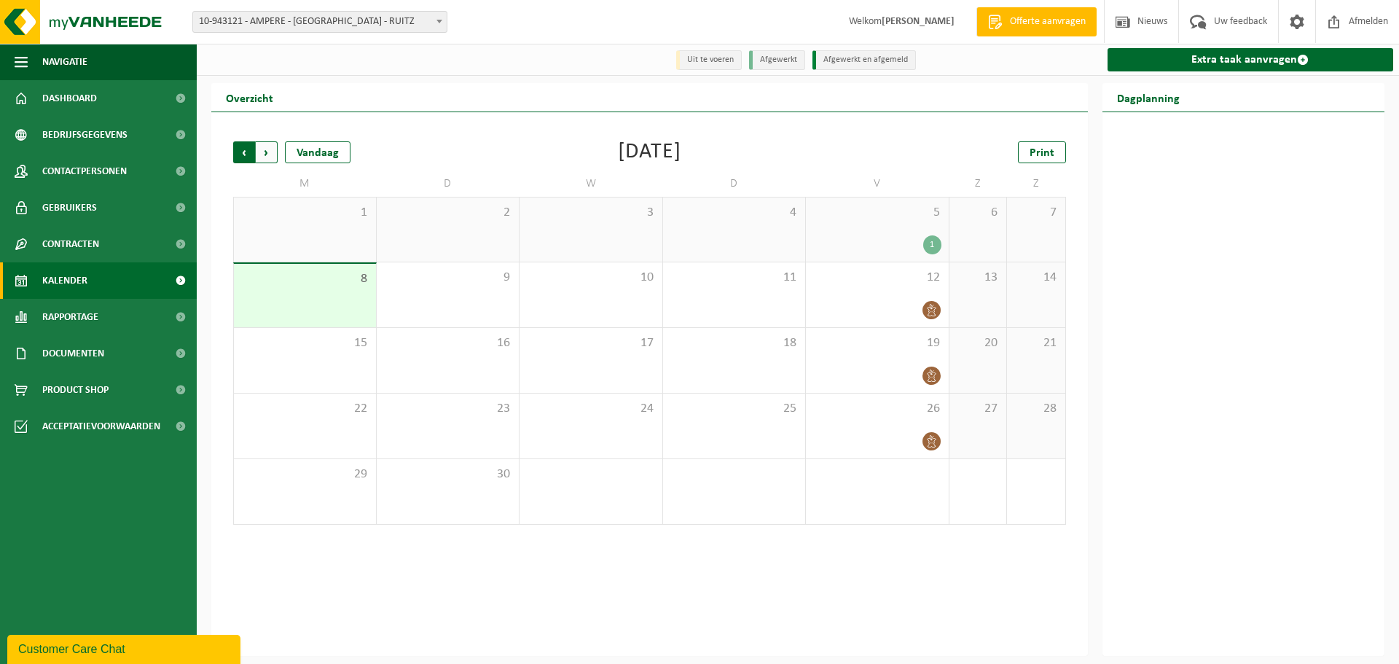
click at [269, 156] on span "Volgende" at bounding box center [267, 152] width 22 height 22
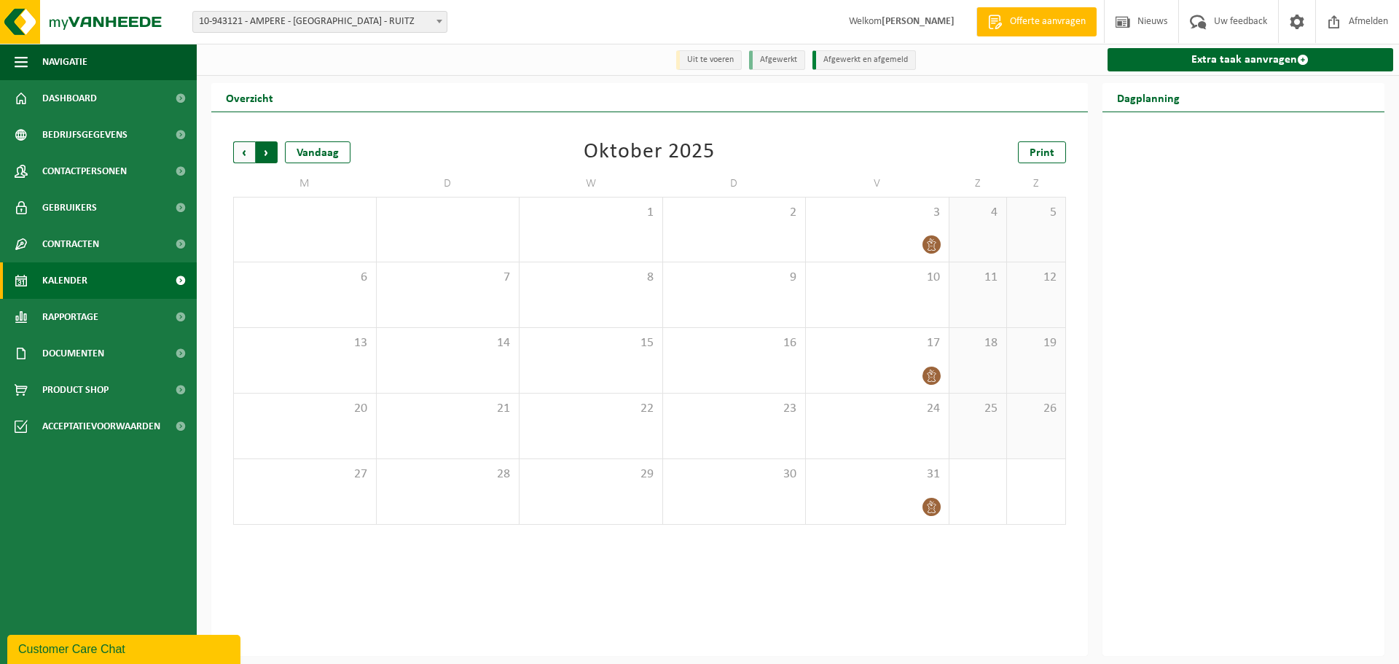
click at [237, 149] on span "Vorige" at bounding box center [244, 152] width 22 height 22
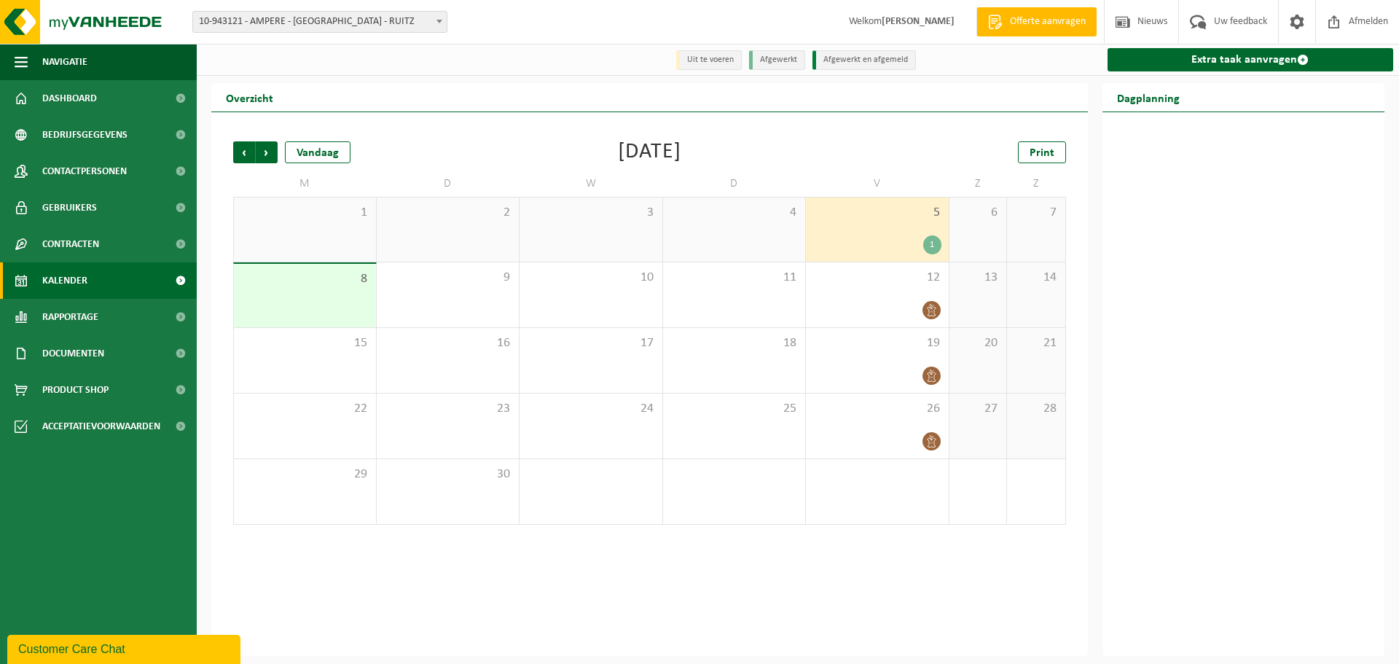
click at [237, 149] on span "Vorige" at bounding box center [244, 152] width 22 height 22
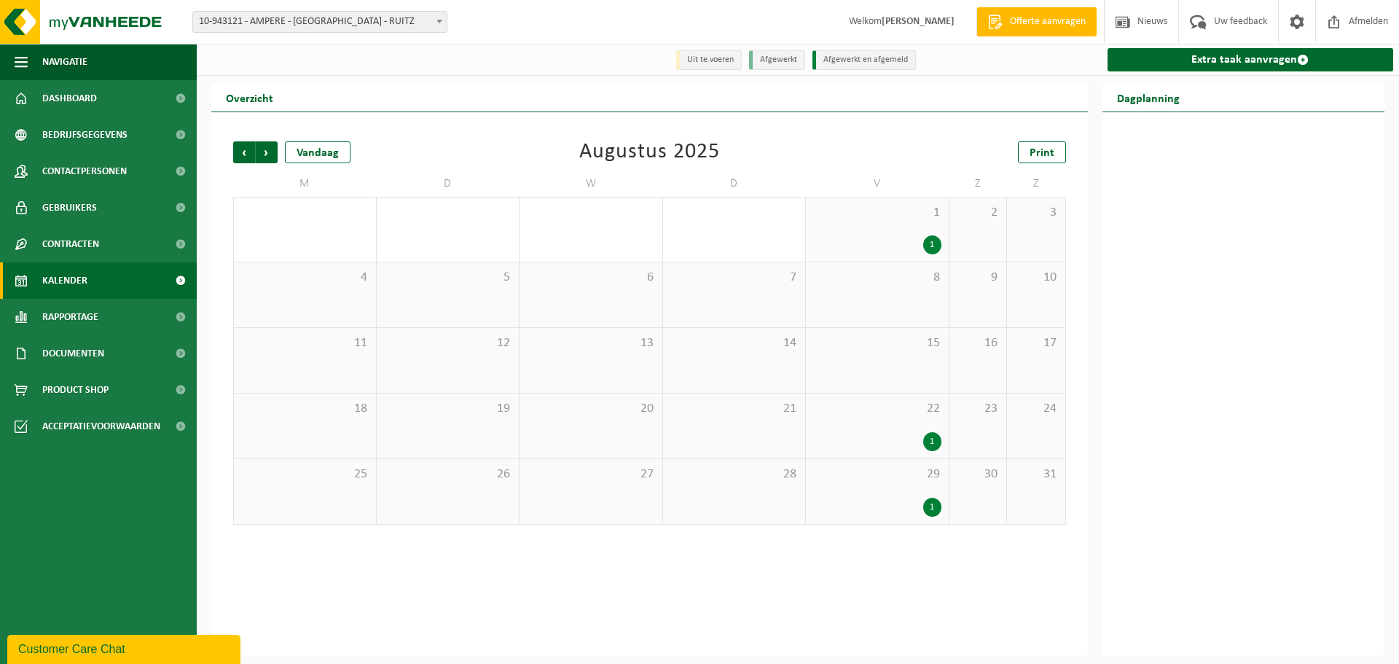
click at [887, 436] on div "1" at bounding box center [877, 441] width 128 height 19
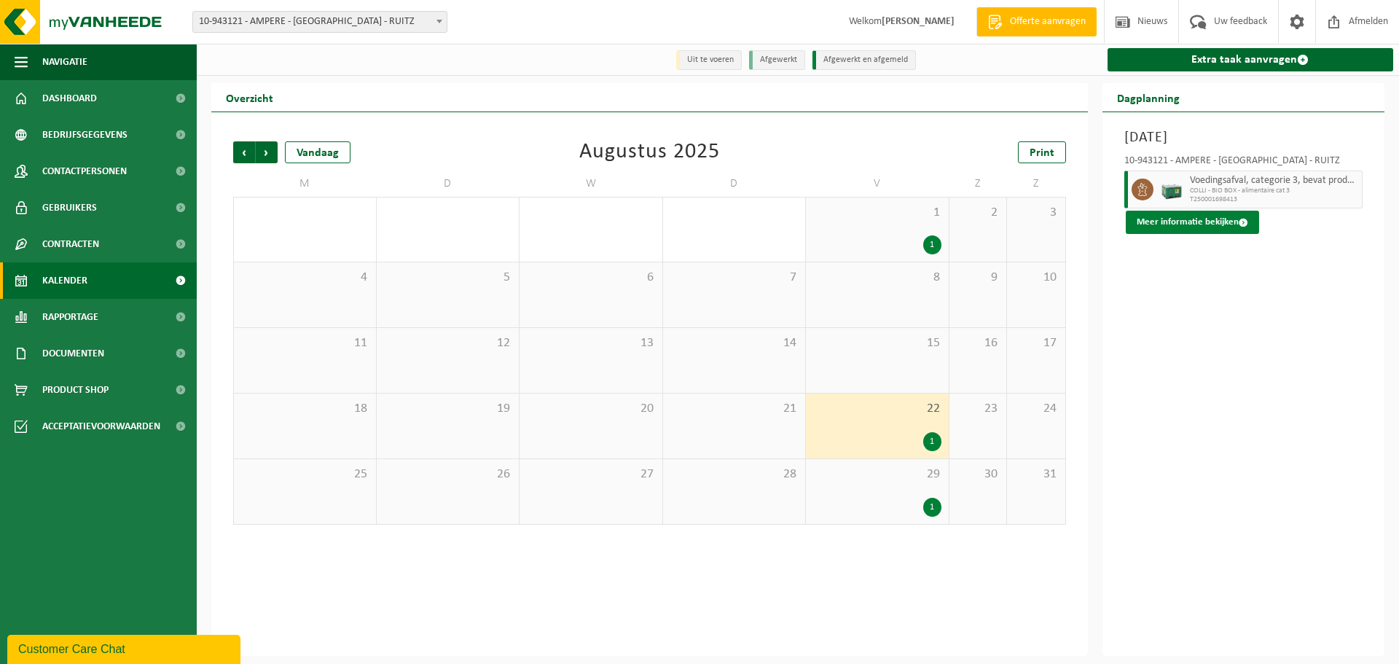
click at [1246, 221] on button "Meer informatie bekijken" at bounding box center [1191, 222] width 133 height 23
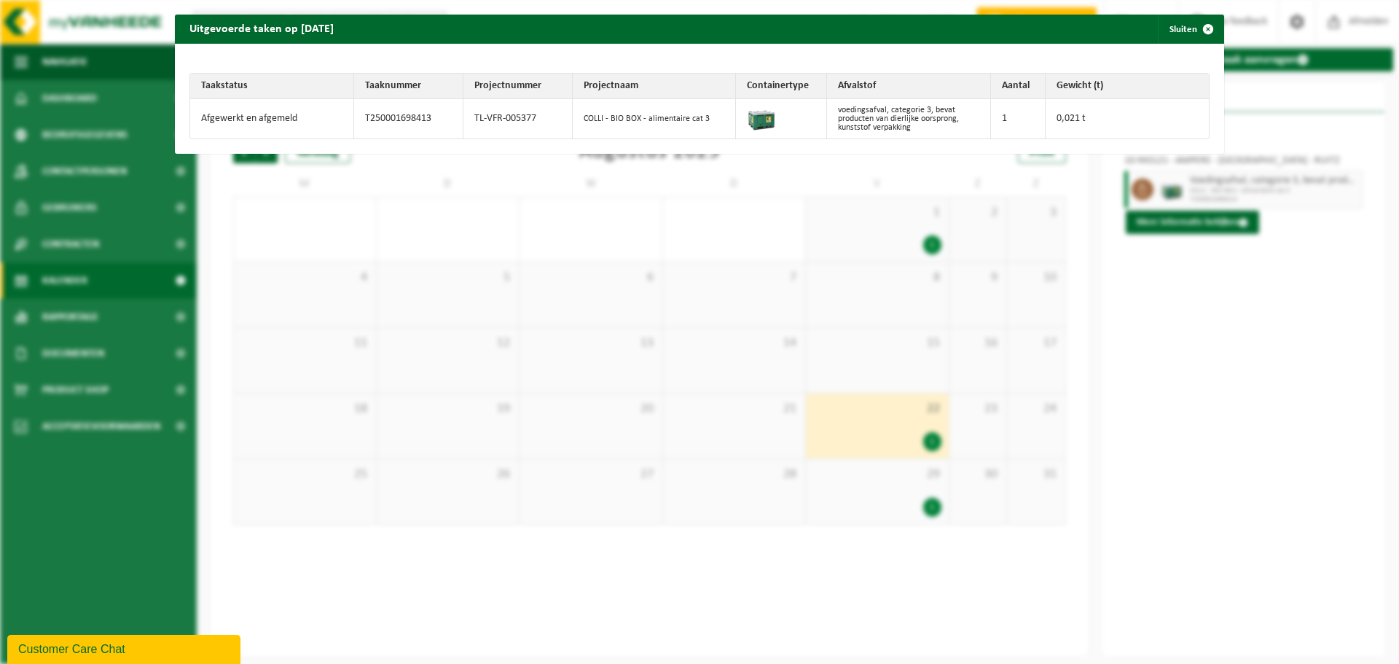
click at [1083, 121] on td "0,021 t" at bounding box center [1127, 118] width 164 height 39
click at [1210, 31] on span "button" at bounding box center [1207, 29] width 29 height 29
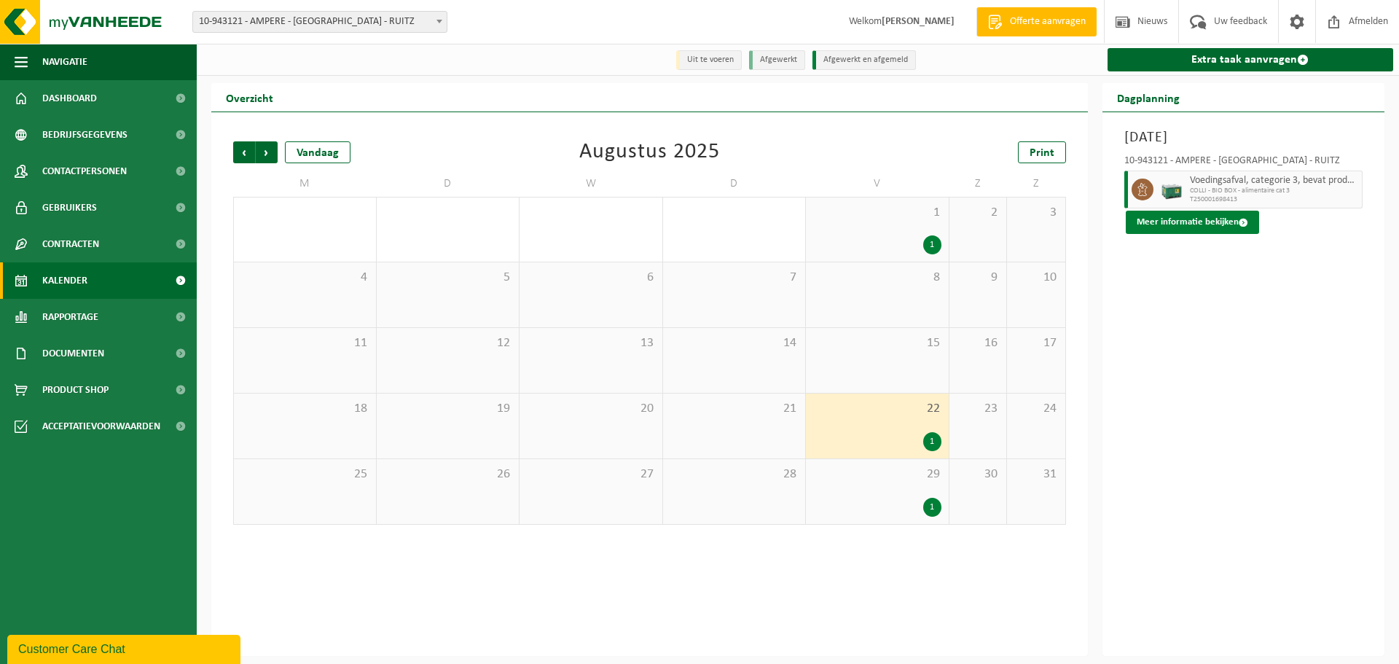
click at [1241, 224] on span at bounding box center [1242, 222] width 9 height 9
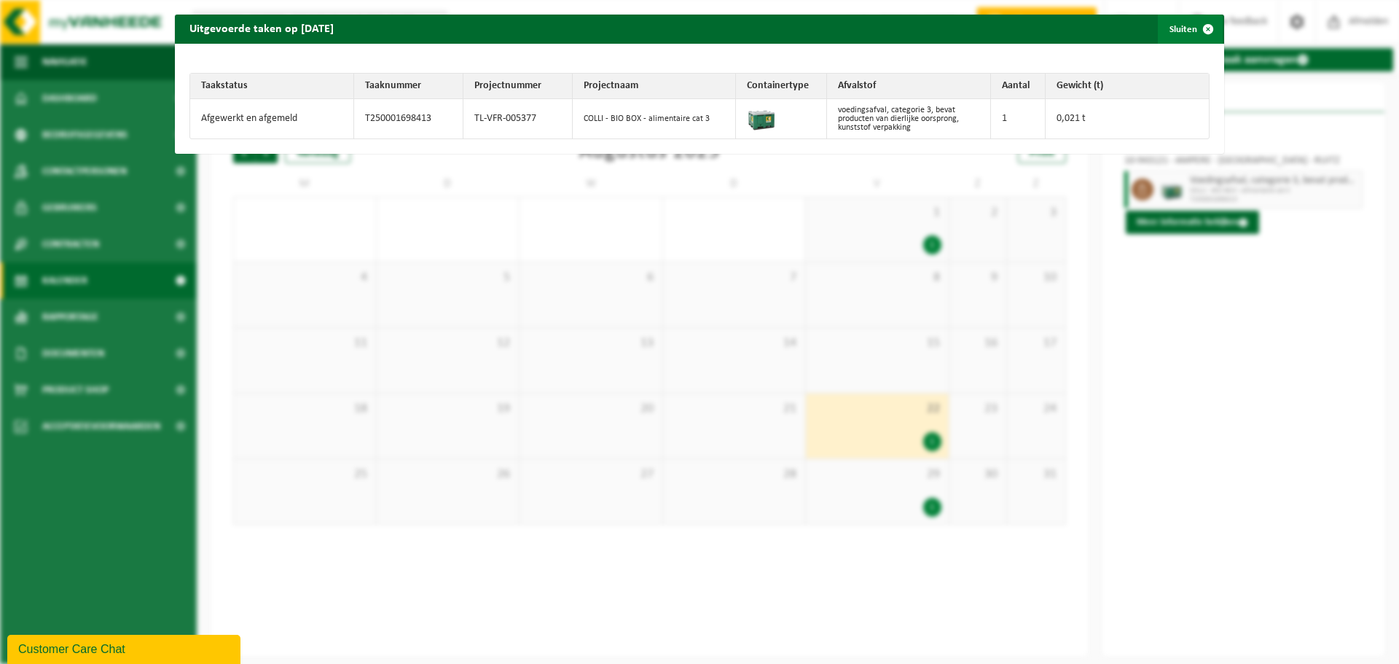
click at [1190, 26] on button "Sluiten" at bounding box center [1189, 29] width 65 height 29
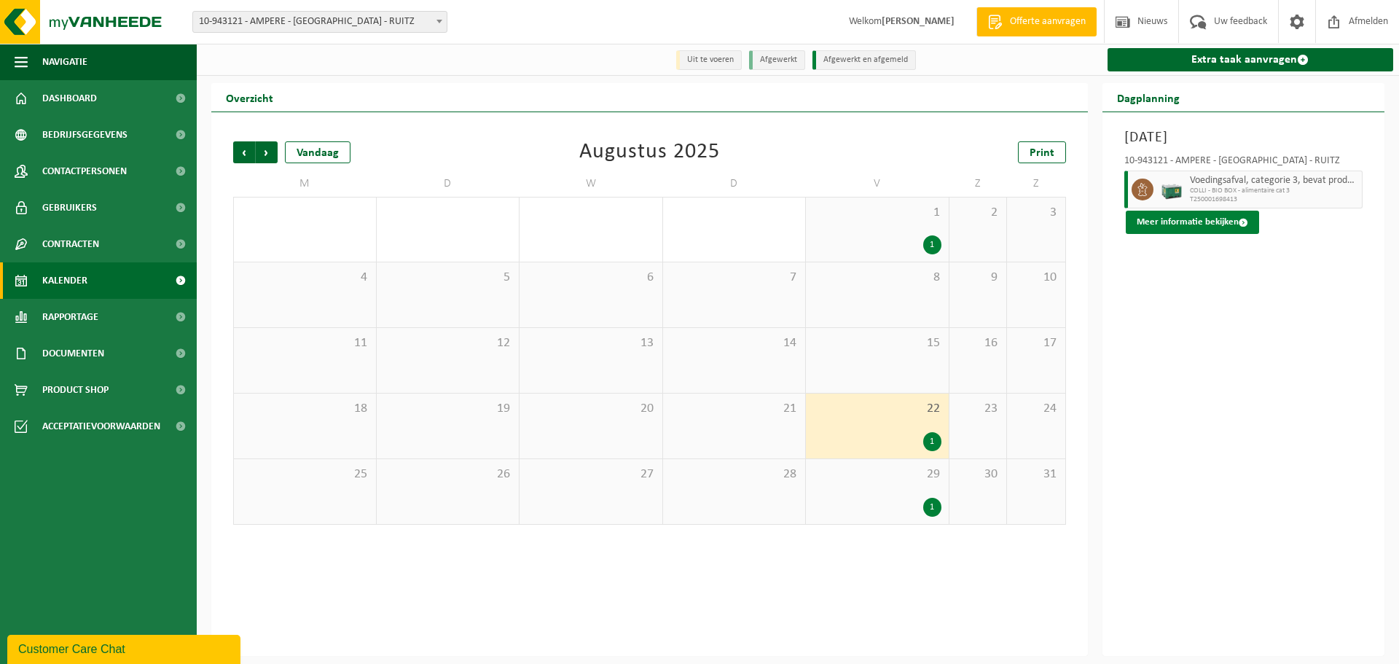
click at [1241, 221] on span at bounding box center [1242, 222] width 9 height 9
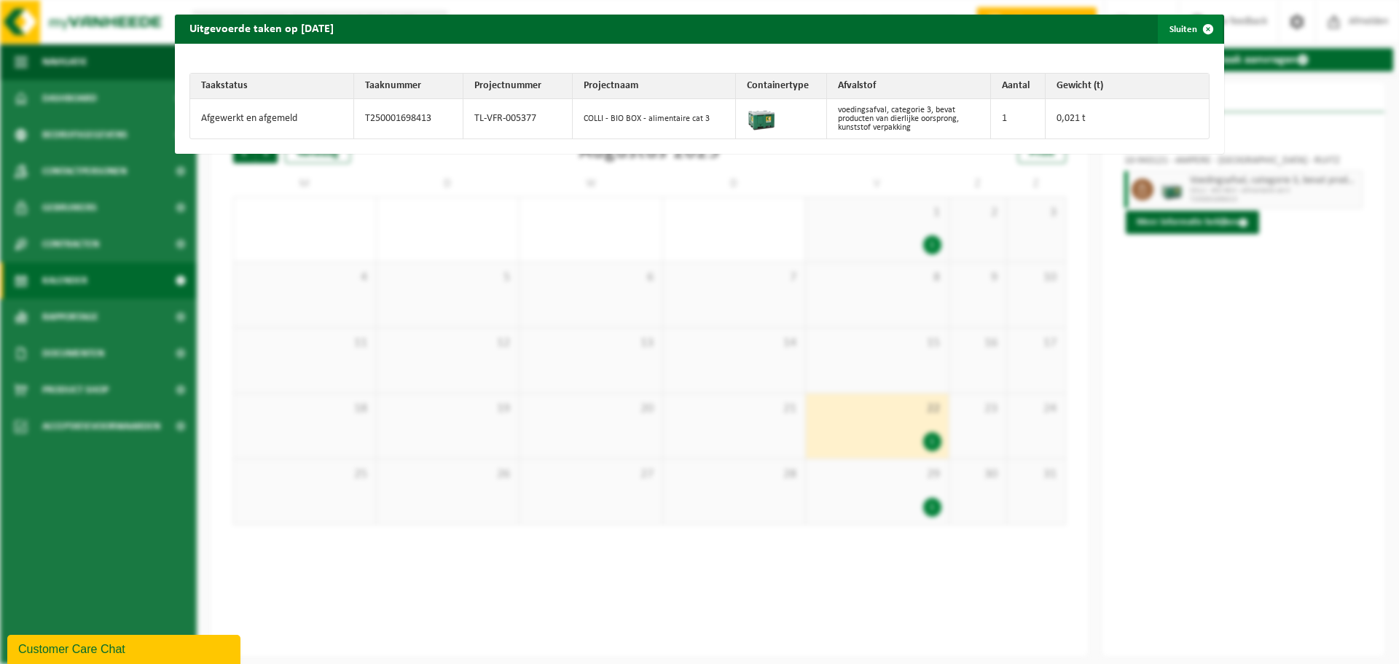
click at [1206, 30] on span "button" at bounding box center [1207, 29] width 29 height 29
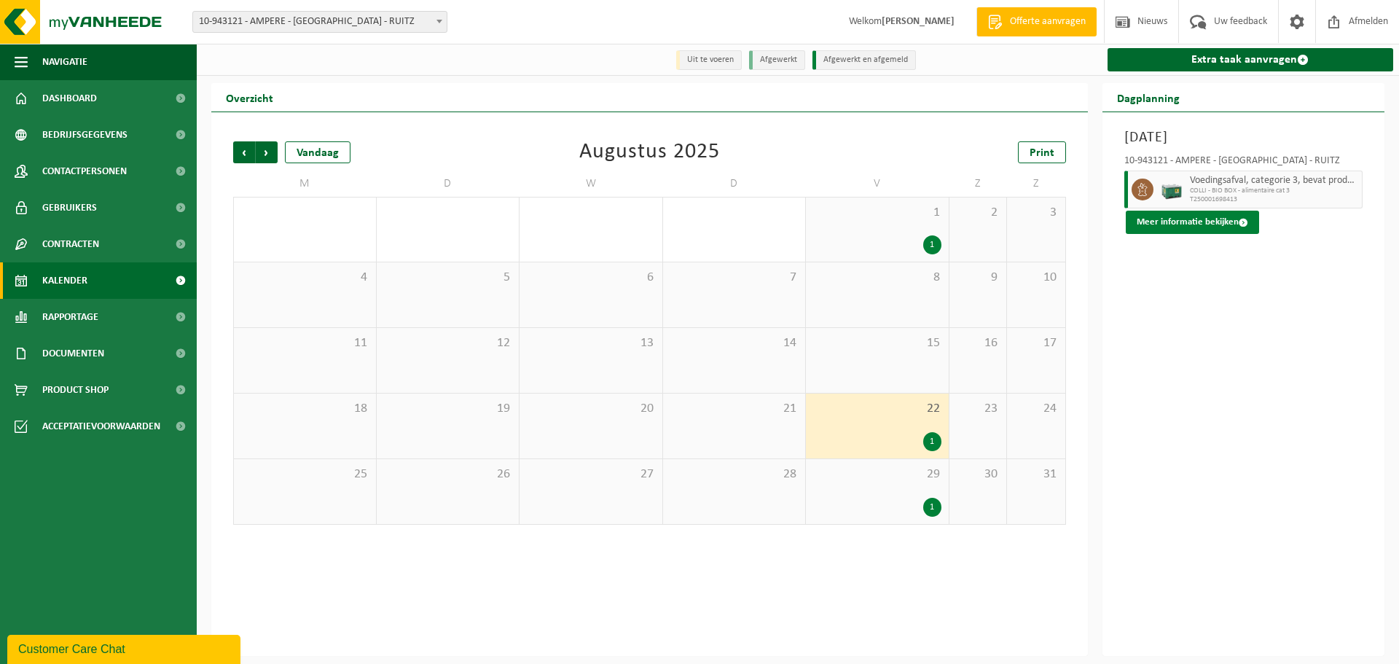
click at [1246, 222] on button "Meer informatie bekijken" at bounding box center [1191, 222] width 133 height 23
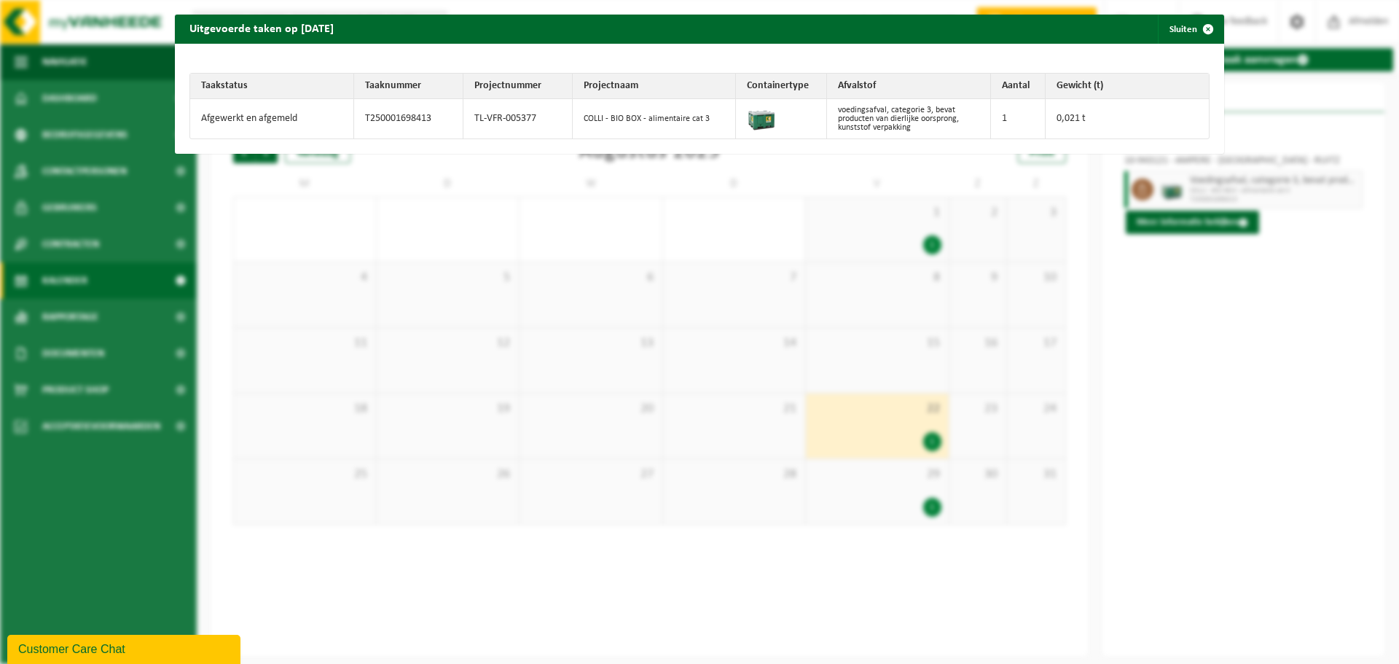
click at [590, 31] on div "Uitgevoerde taken op [DATE] Sluiten" at bounding box center [699, 29] width 1049 height 29
click at [1211, 28] on span "button" at bounding box center [1207, 29] width 29 height 29
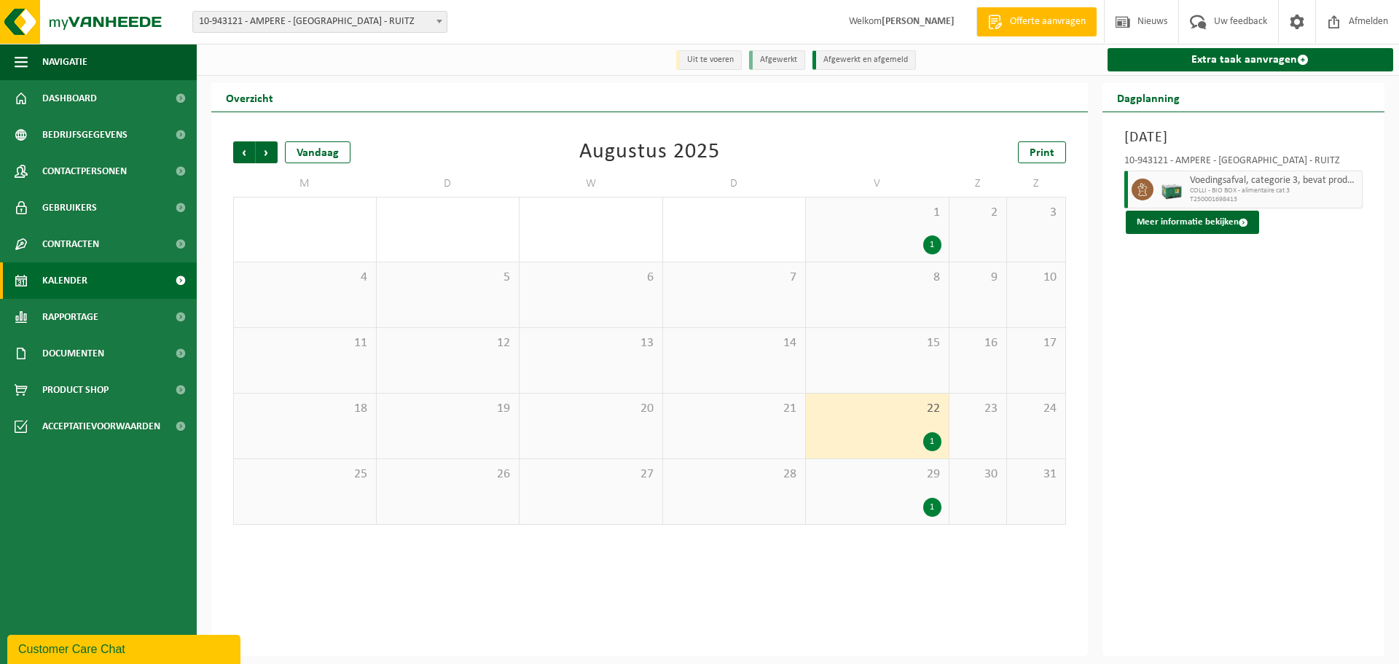
click at [929, 503] on div "1" at bounding box center [932, 507] width 18 height 19
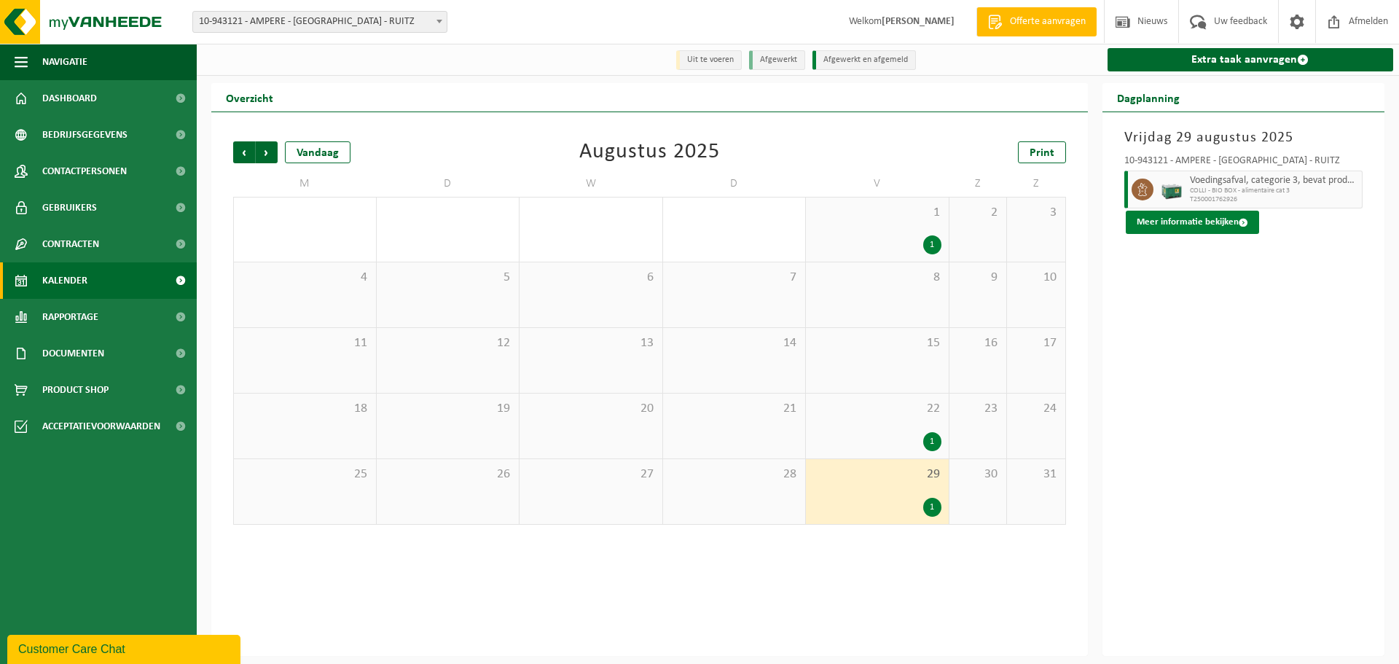
click at [1239, 228] on button "Meer informatie bekijken" at bounding box center [1191, 222] width 133 height 23
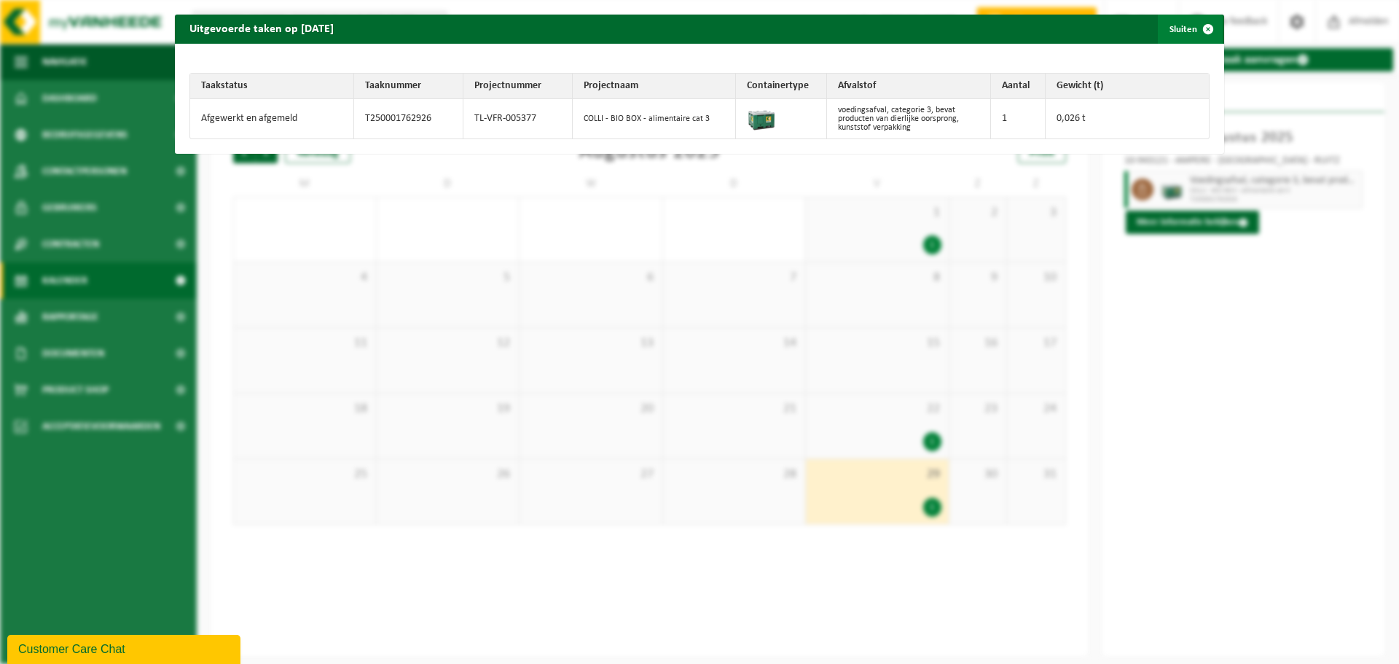
click at [1208, 29] on span "button" at bounding box center [1207, 29] width 29 height 29
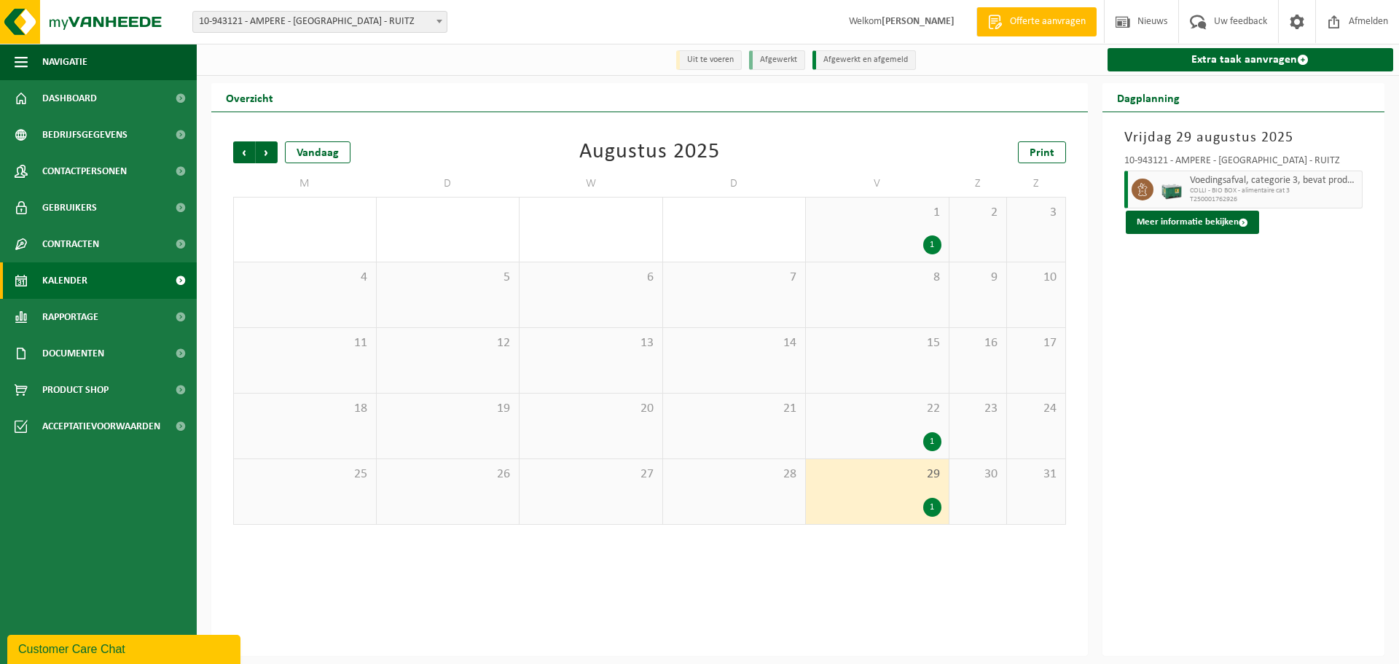
click at [917, 232] on div "1 1" at bounding box center [877, 229] width 143 height 64
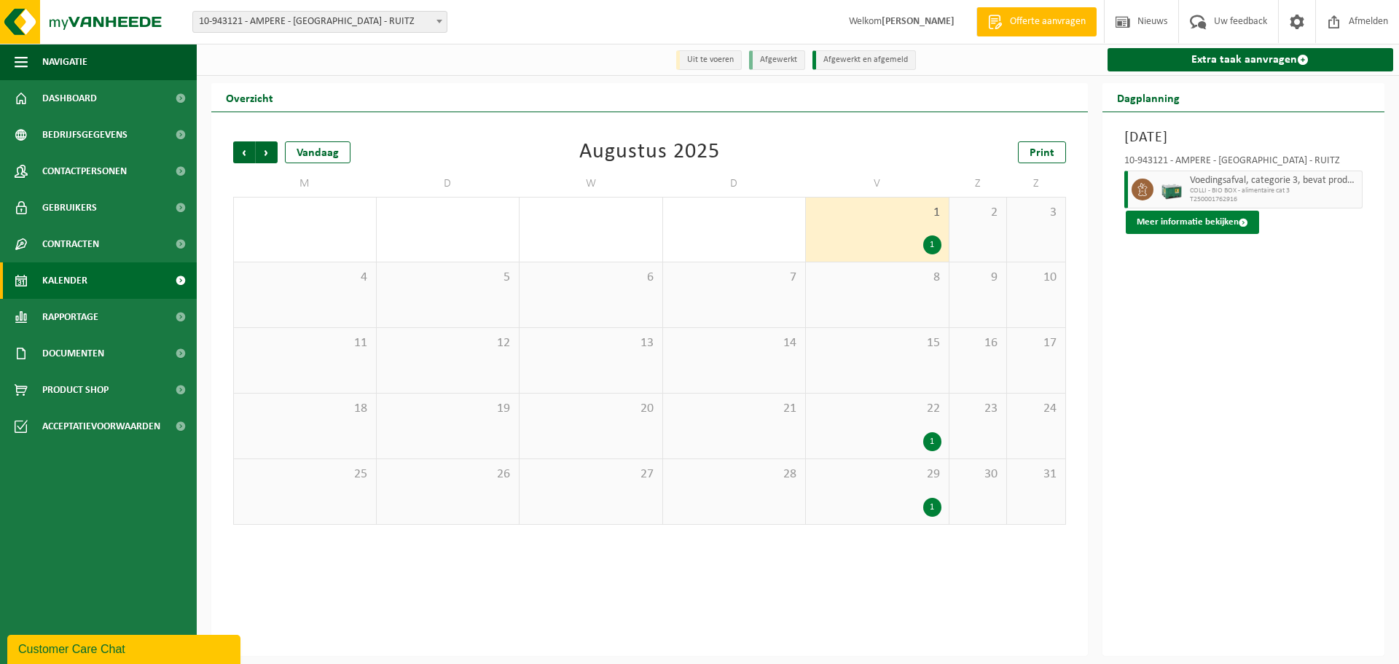
click at [1242, 218] on span at bounding box center [1242, 222] width 9 height 9
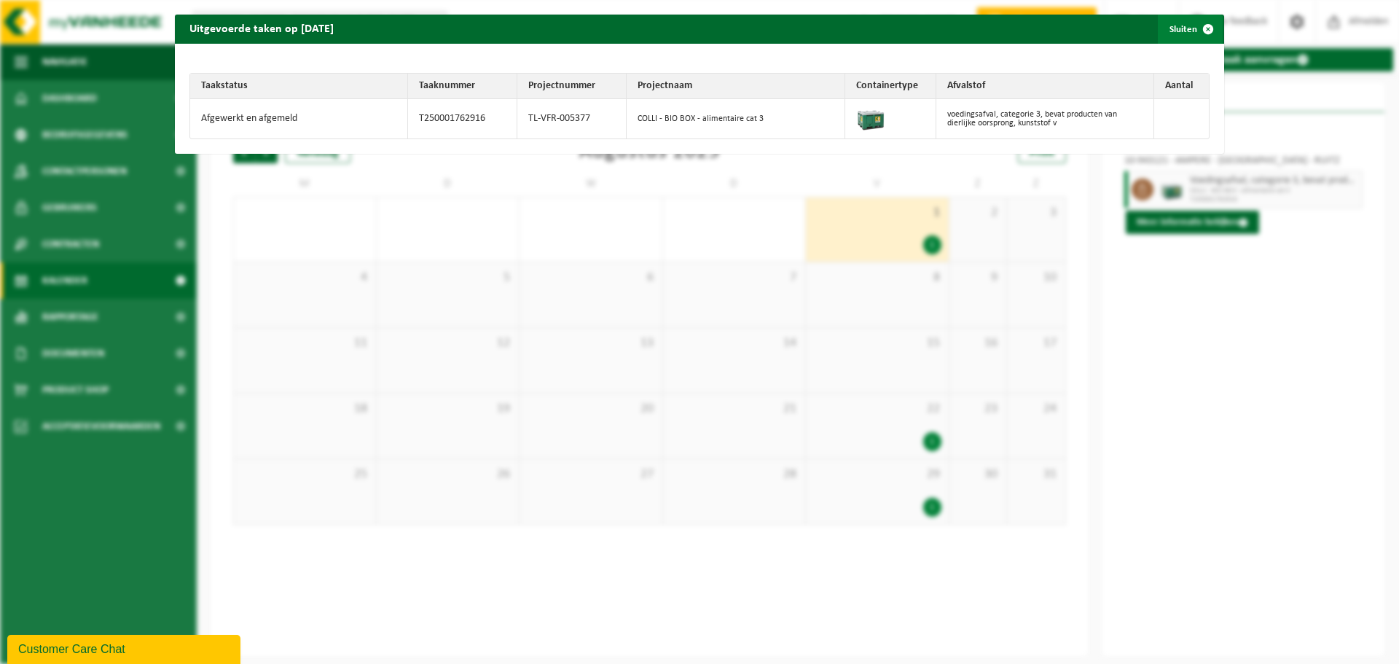
click at [1208, 31] on span "button" at bounding box center [1207, 29] width 29 height 29
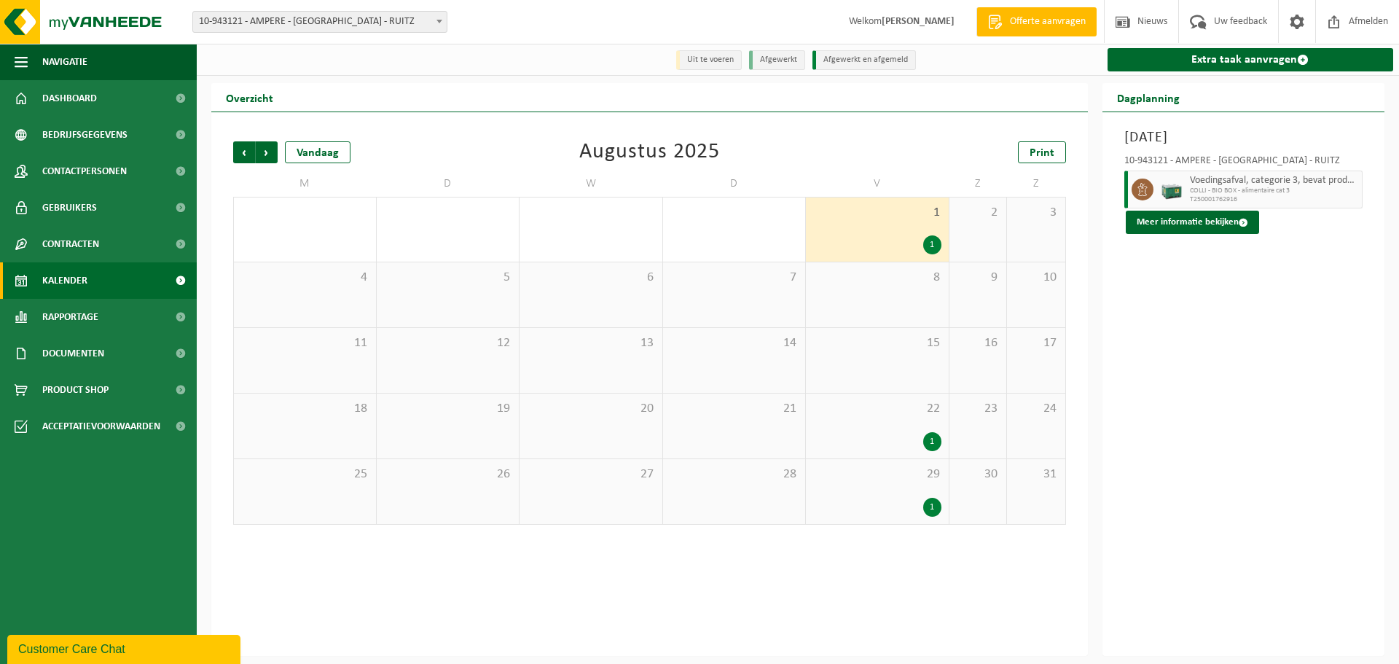
click at [869, 515] on div "1" at bounding box center [877, 507] width 128 height 19
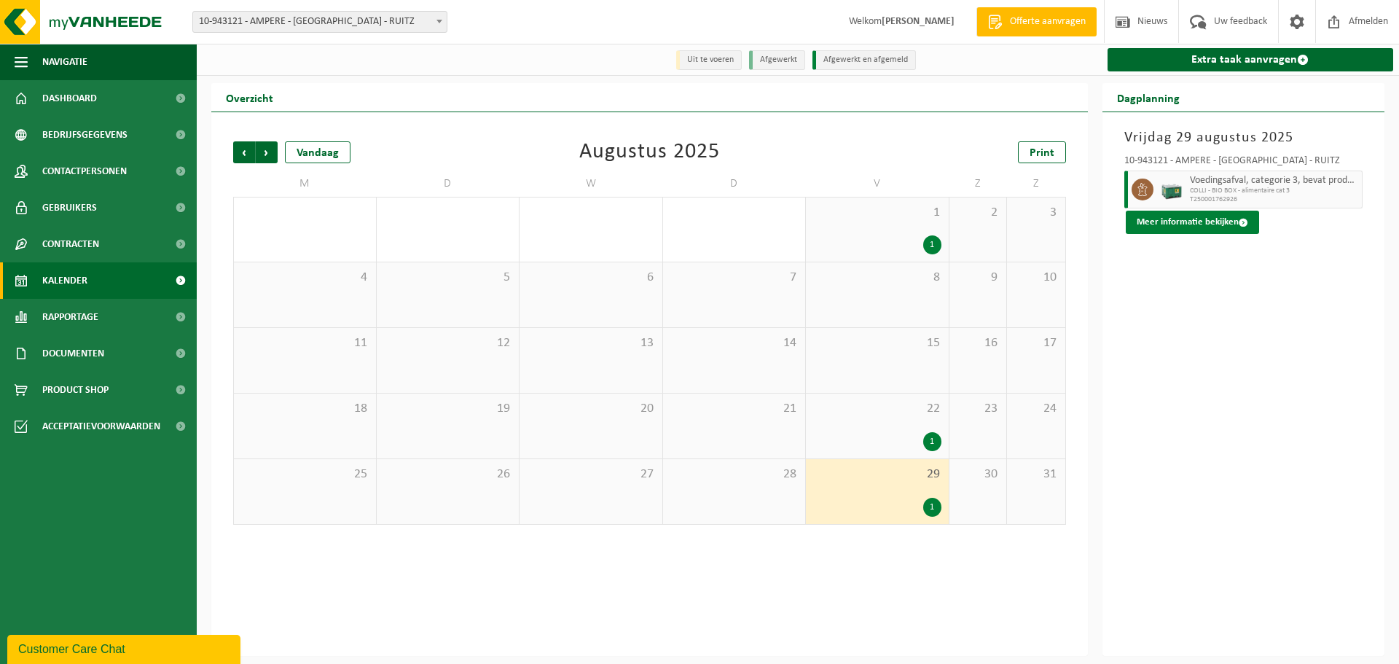
click at [1241, 225] on span at bounding box center [1242, 222] width 9 height 9
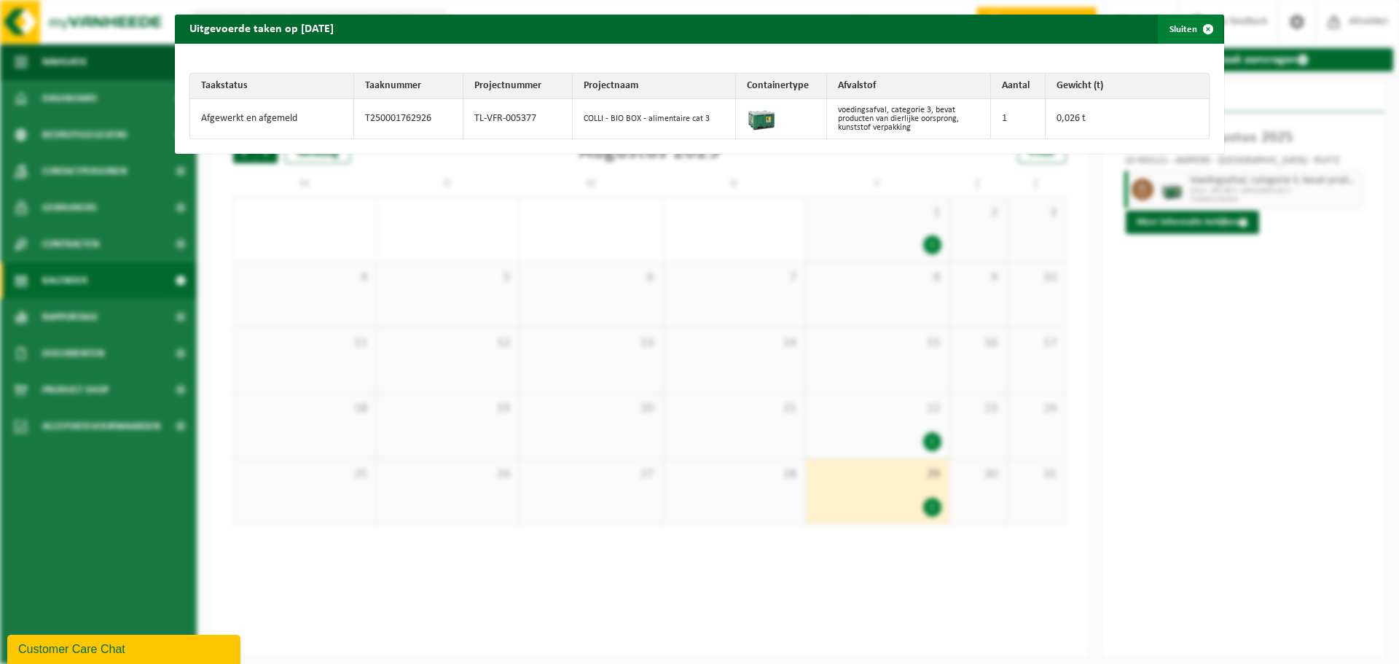
click at [1208, 29] on span "button" at bounding box center [1207, 29] width 29 height 29
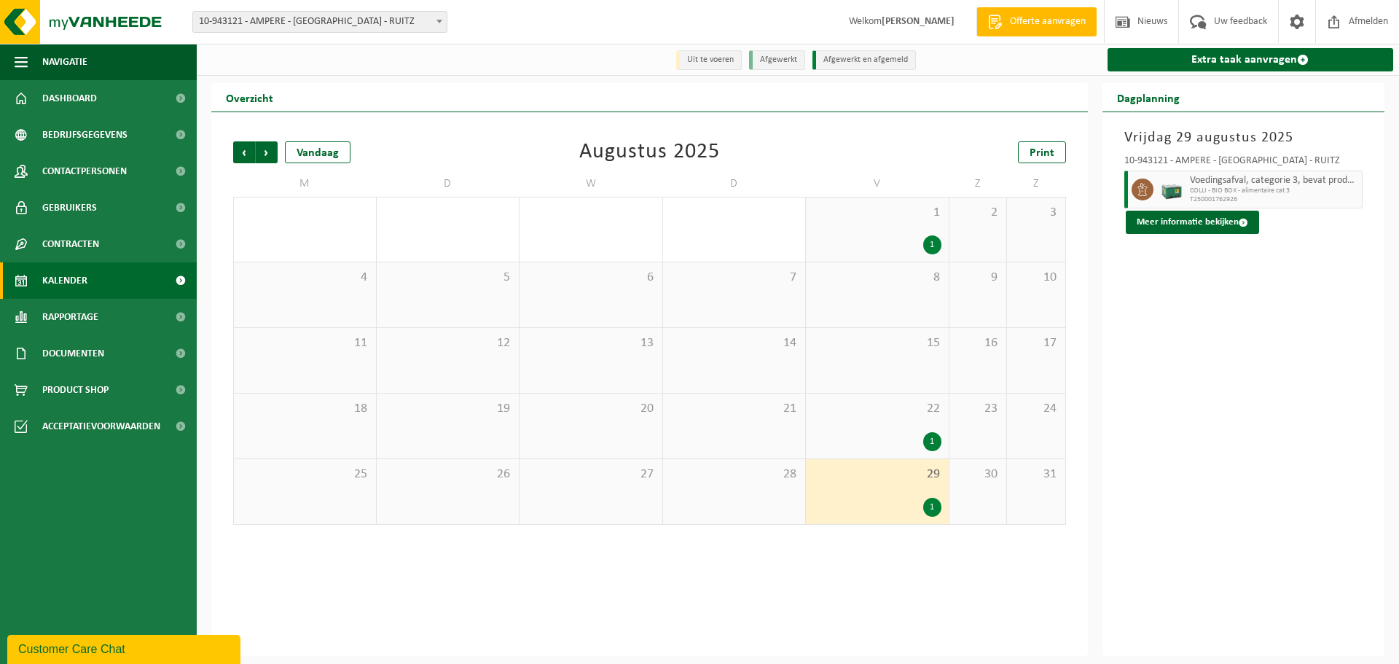
click at [844, 219] on span "1" at bounding box center [877, 213] width 128 height 16
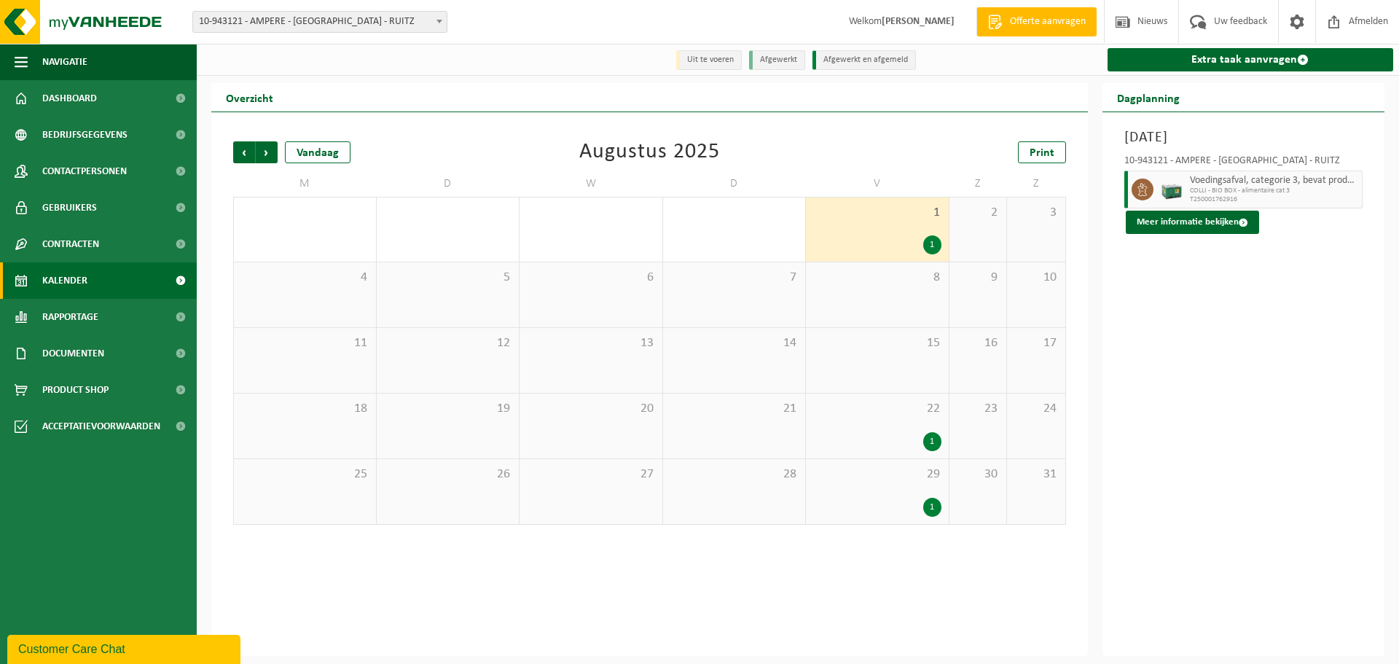
click at [890, 509] on div "1" at bounding box center [877, 507] width 128 height 19
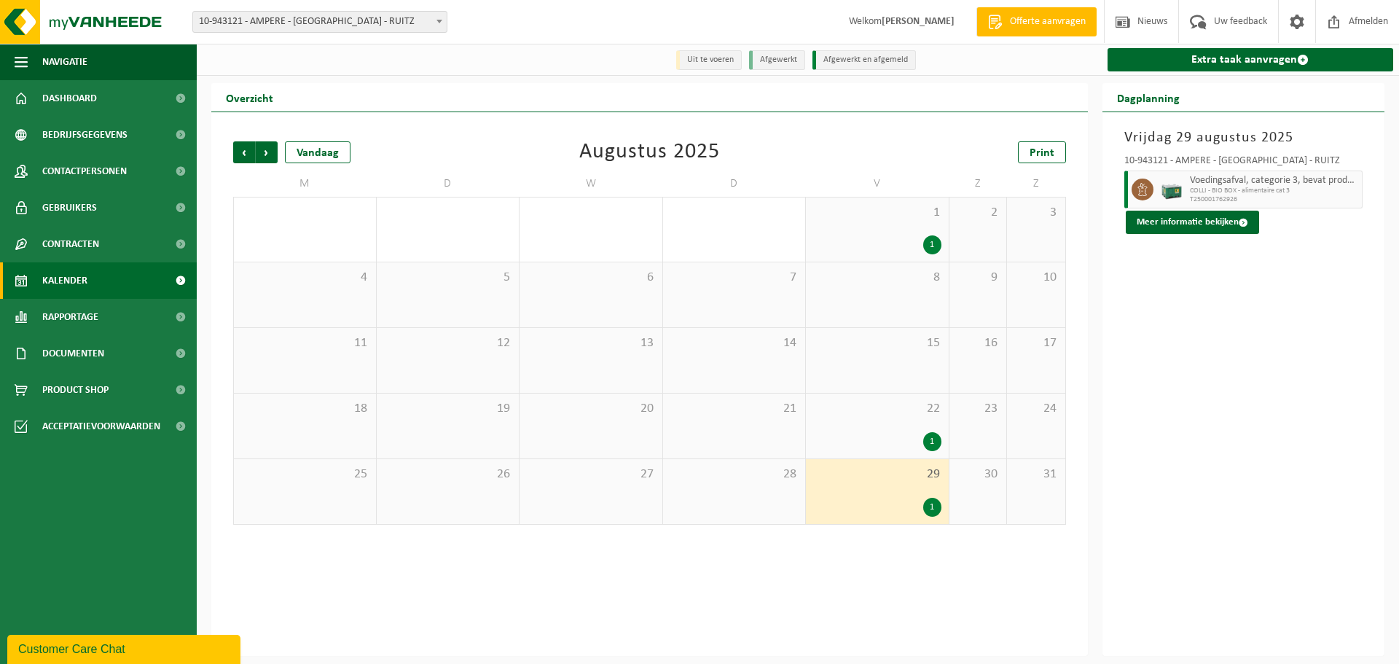
click at [853, 244] on div "1" at bounding box center [877, 244] width 128 height 19
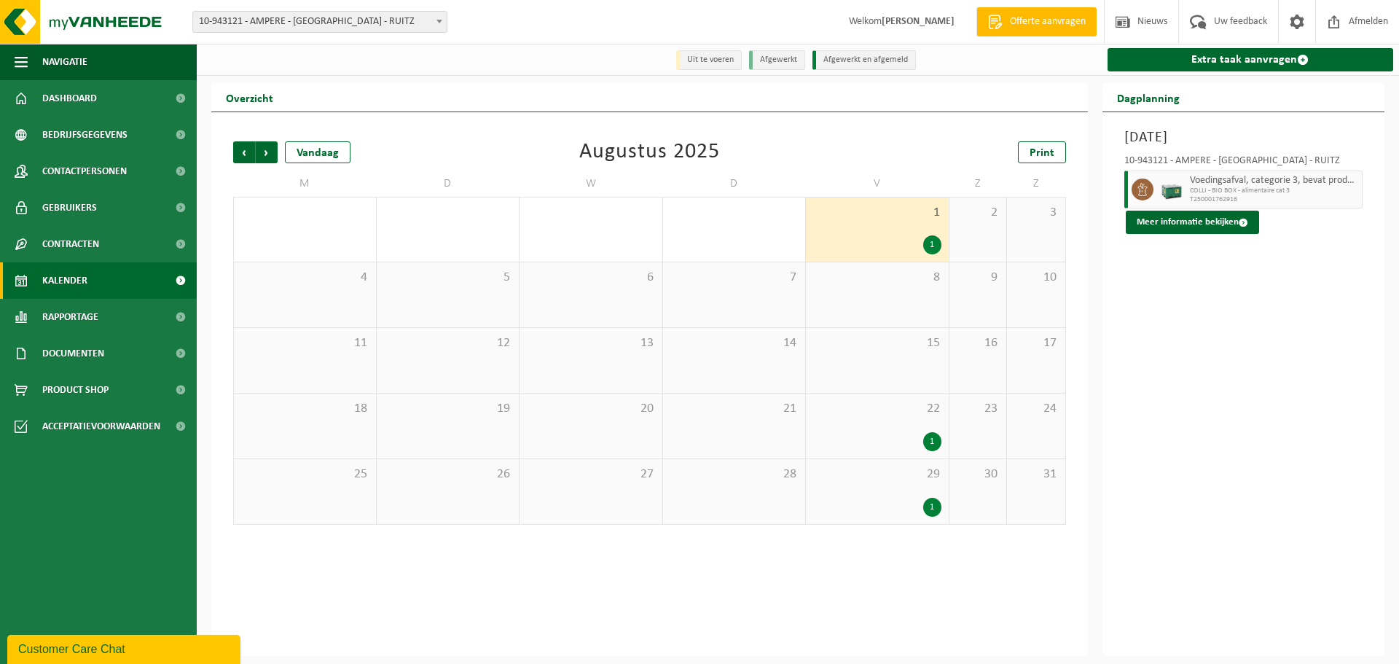
click at [871, 436] on div "1" at bounding box center [877, 441] width 128 height 19
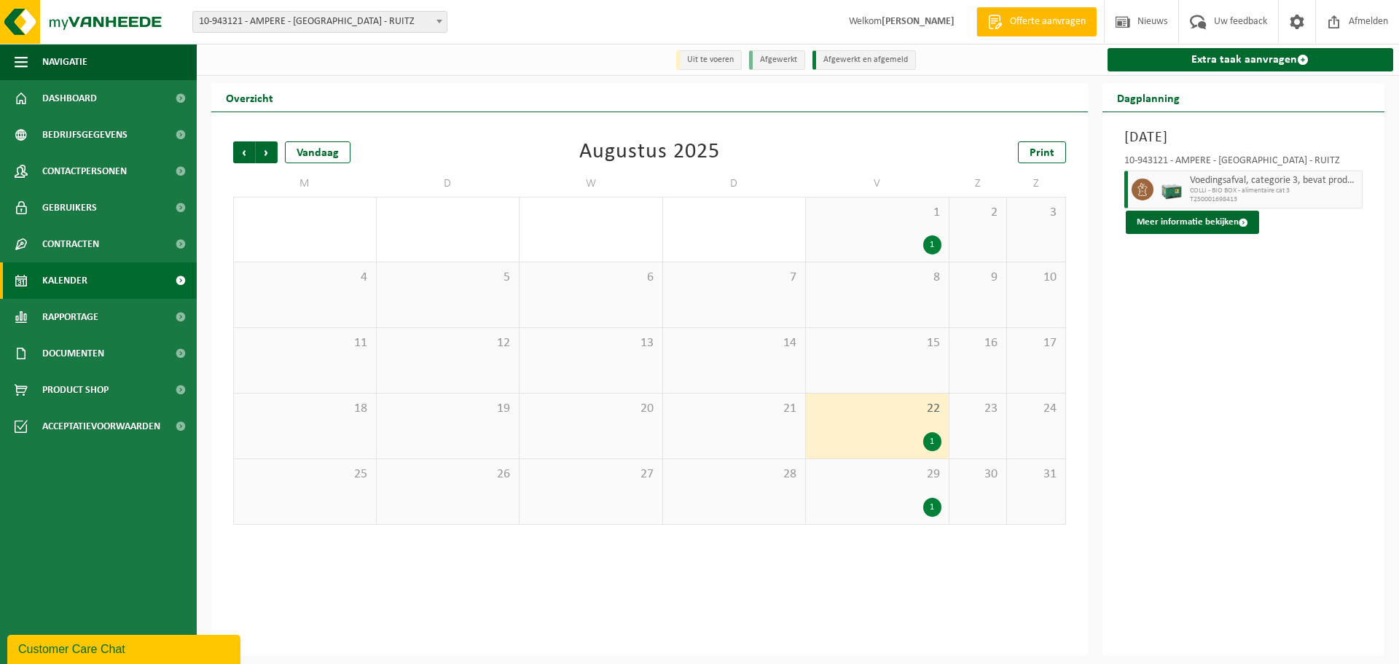
click at [875, 489] on div "29 1" at bounding box center [877, 491] width 143 height 65
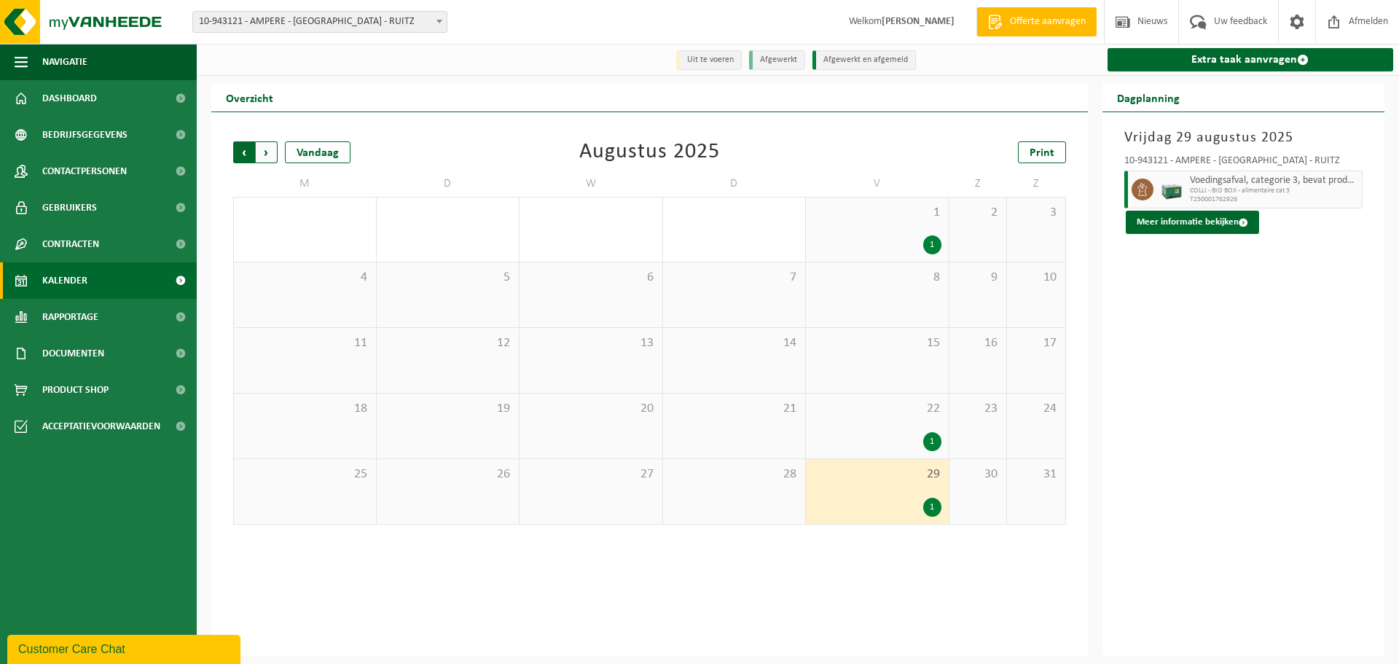
click at [265, 149] on span "Volgende" at bounding box center [267, 152] width 22 height 22
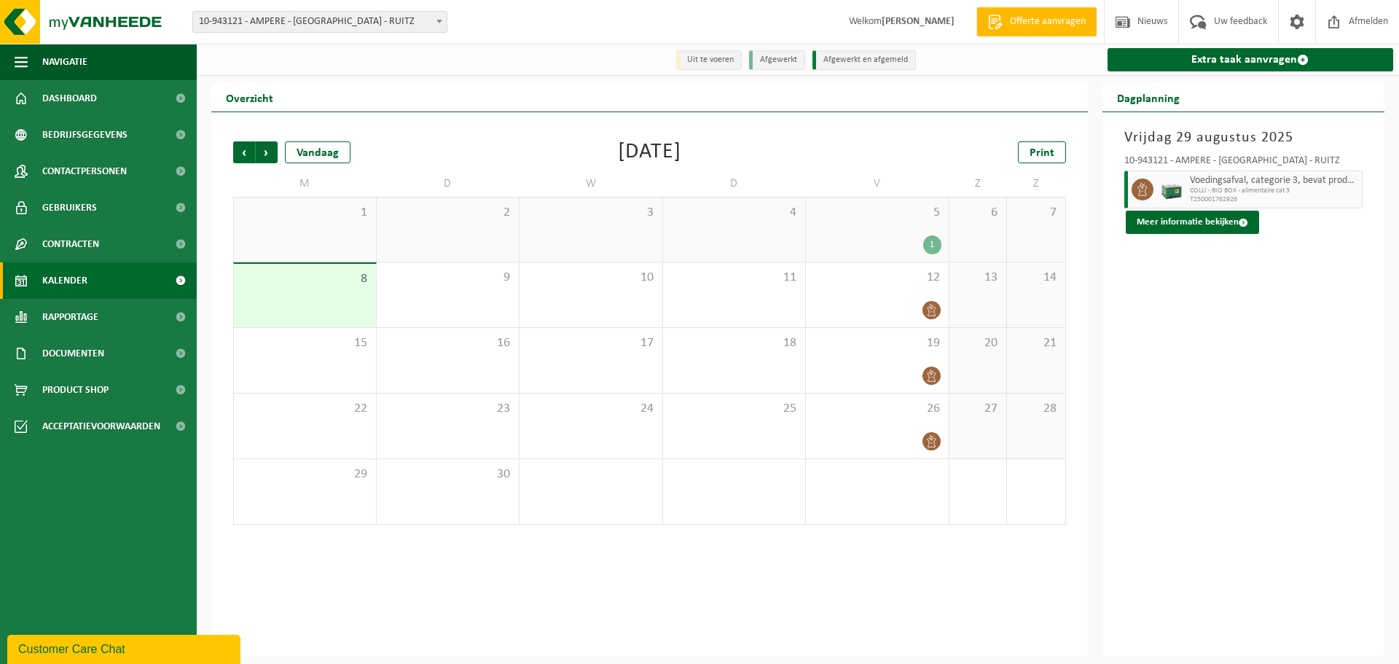
click at [937, 230] on div "5 1" at bounding box center [877, 229] width 143 height 64
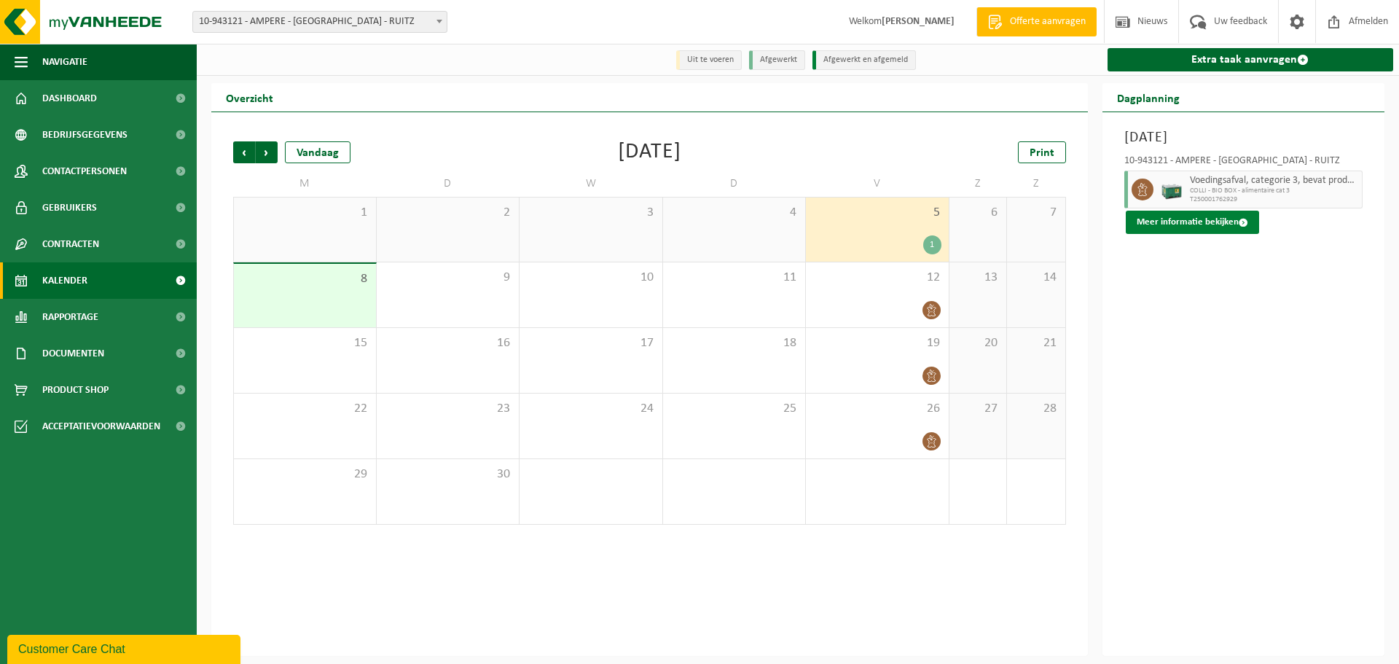
click at [1249, 221] on button "Meer informatie bekijken" at bounding box center [1191, 222] width 133 height 23
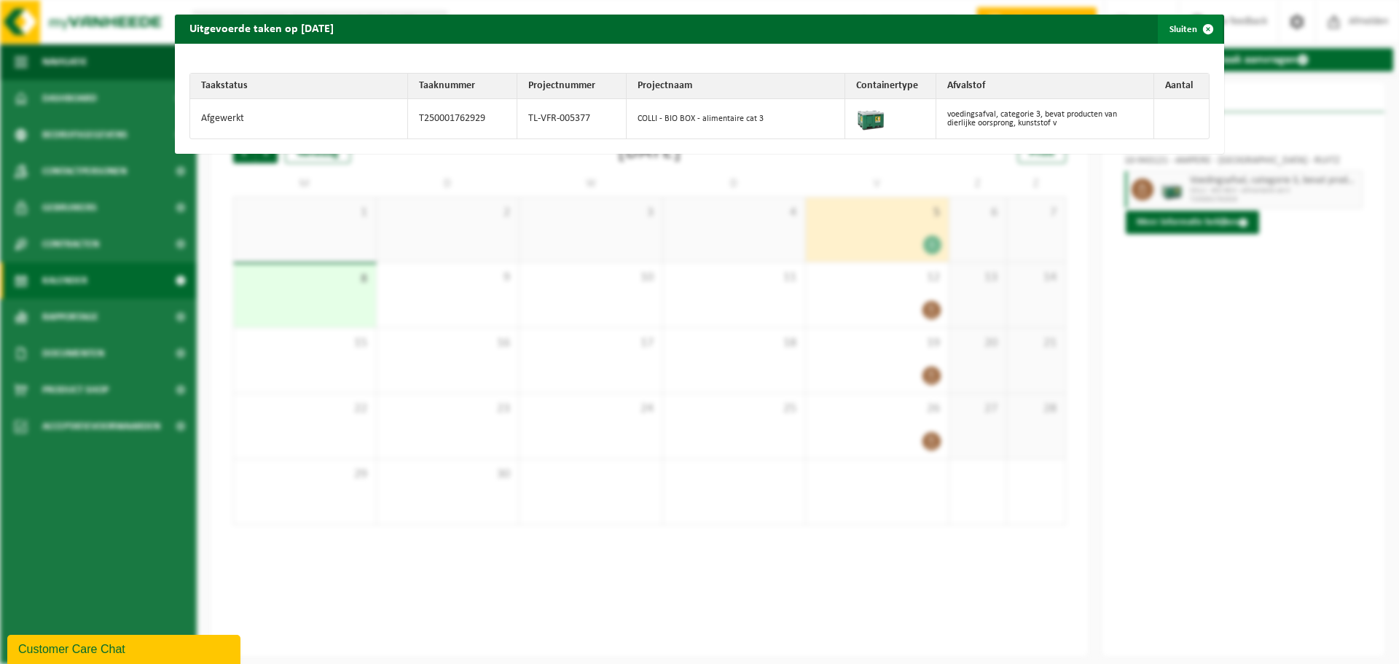
click at [1213, 26] on span "button" at bounding box center [1207, 29] width 29 height 29
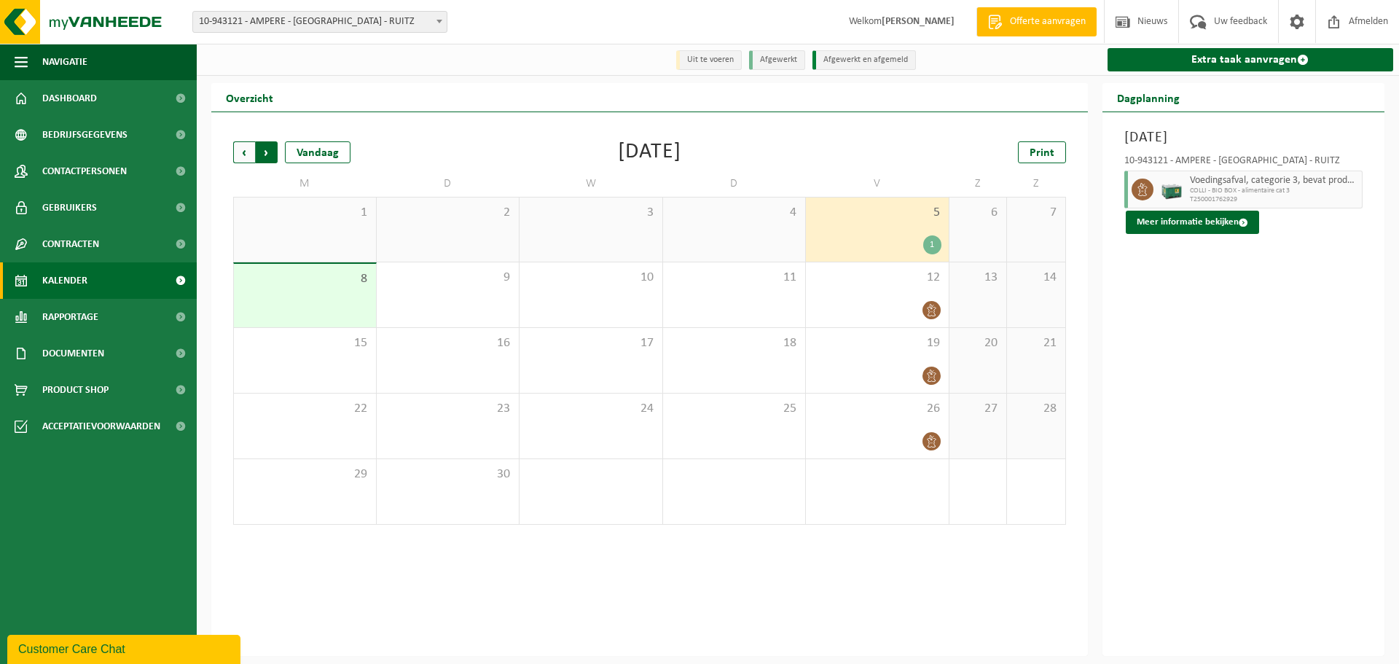
click at [242, 152] on span "Vorige" at bounding box center [244, 152] width 22 height 22
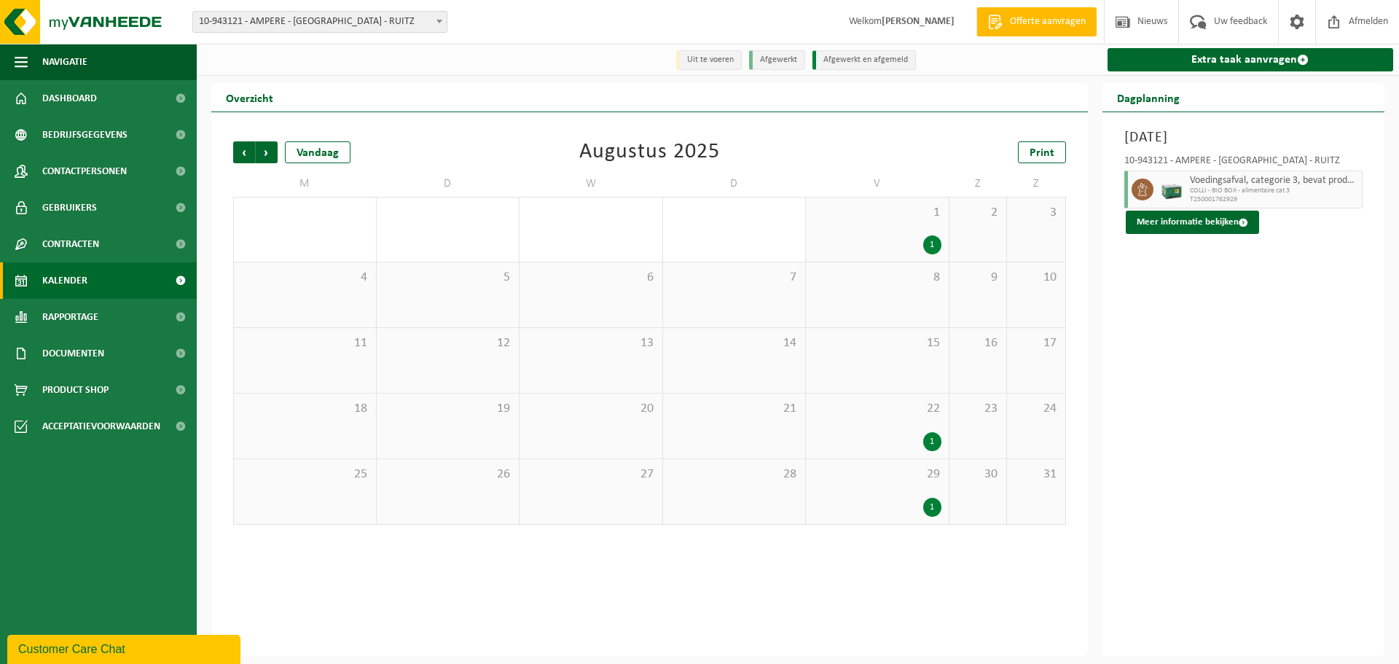
click at [913, 229] on div "1 1" at bounding box center [877, 229] width 143 height 64
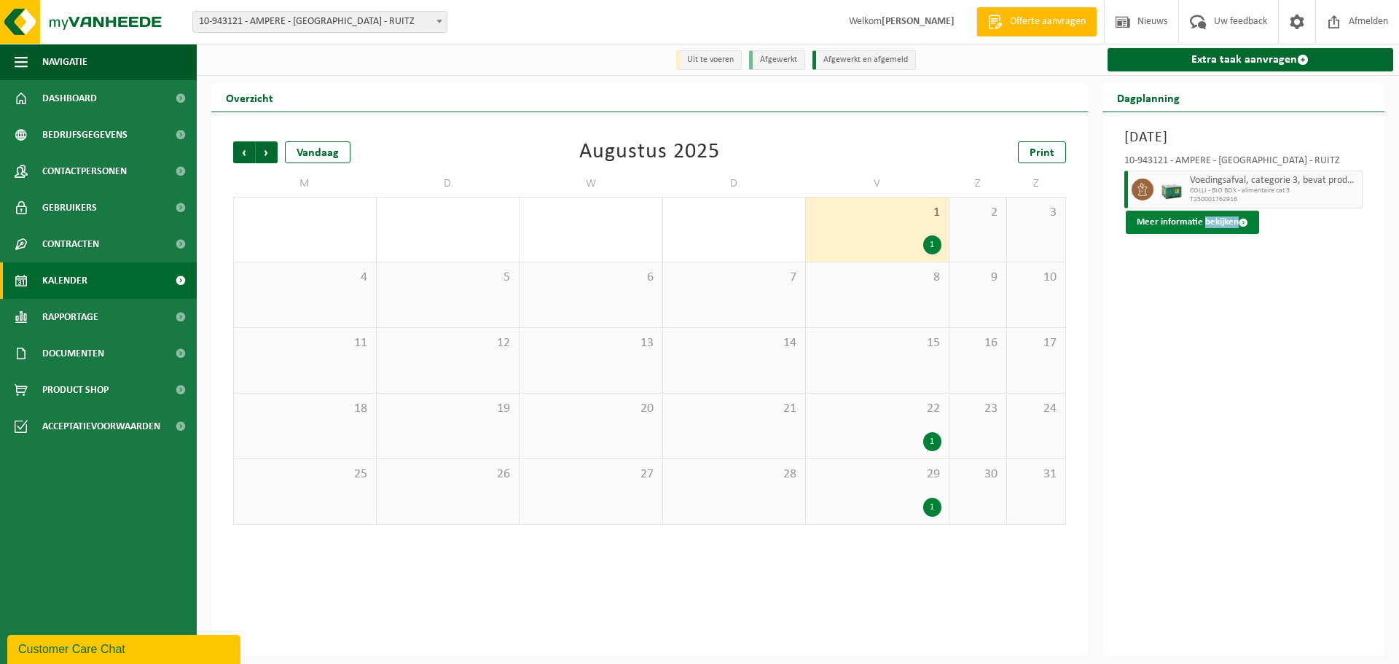
click at [1227, 219] on button "Meer informatie bekijken" at bounding box center [1191, 222] width 133 height 23
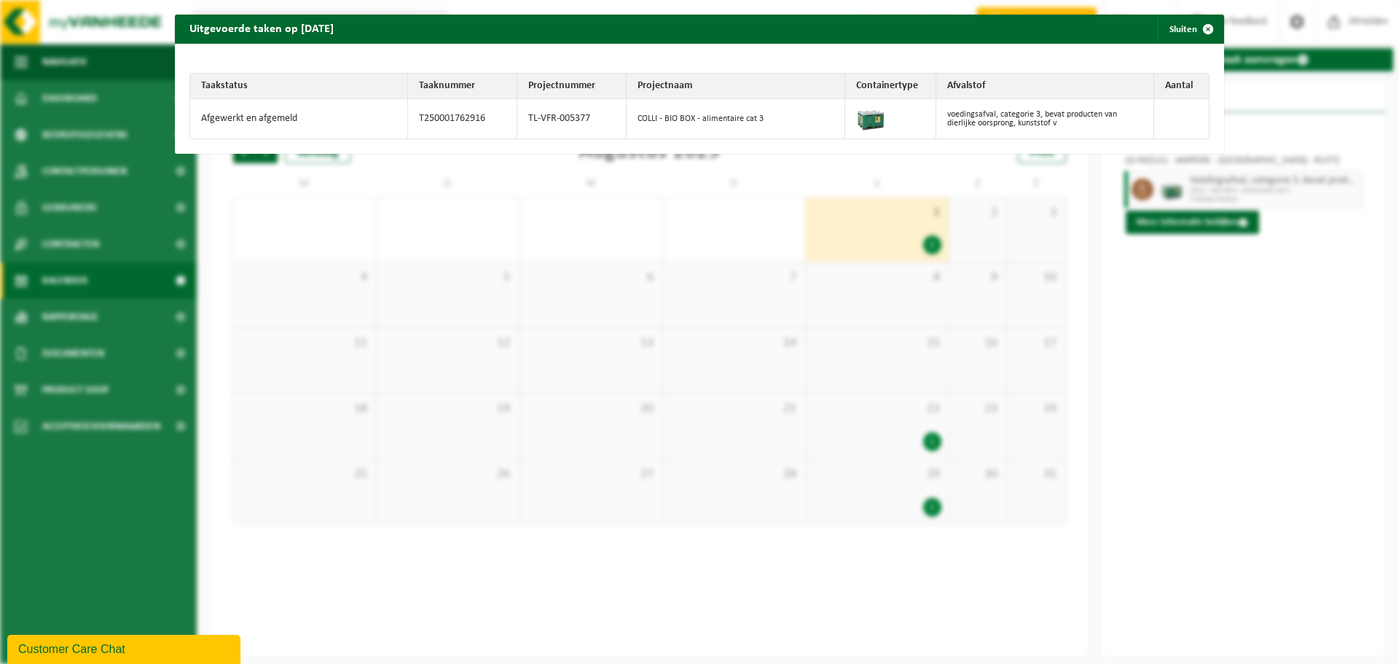
click at [1206, 31] on div "Uitgevoerde taken op [DATE] Sluiten Taakstatus Taaknummer Projectnummer Project…" at bounding box center [699, 84] width 1049 height 139
click at [865, 237] on div "Uitgevoerde taken op [DATE] Sluiten Taakstatus Taaknummer Projectnummer Project…" at bounding box center [699, 332] width 1399 height 664
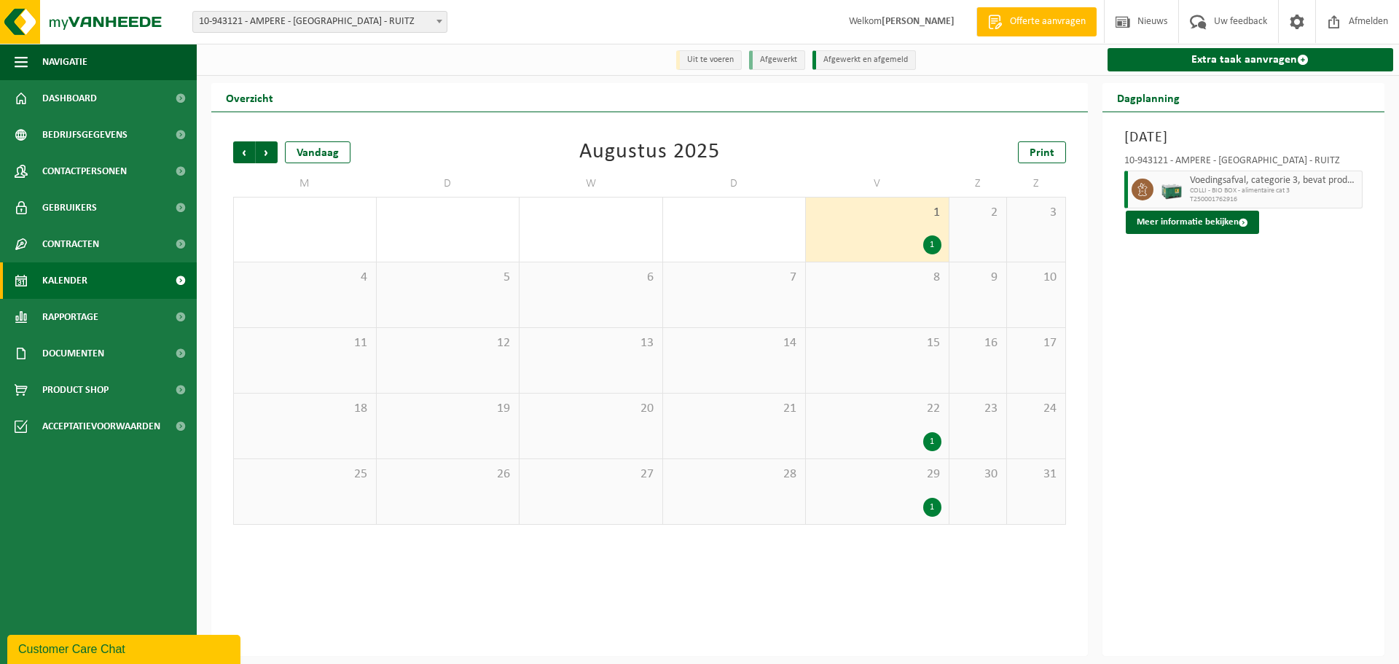
click at [865, 237] on div "1" at bounding box center [877, 244] width 128 height 19
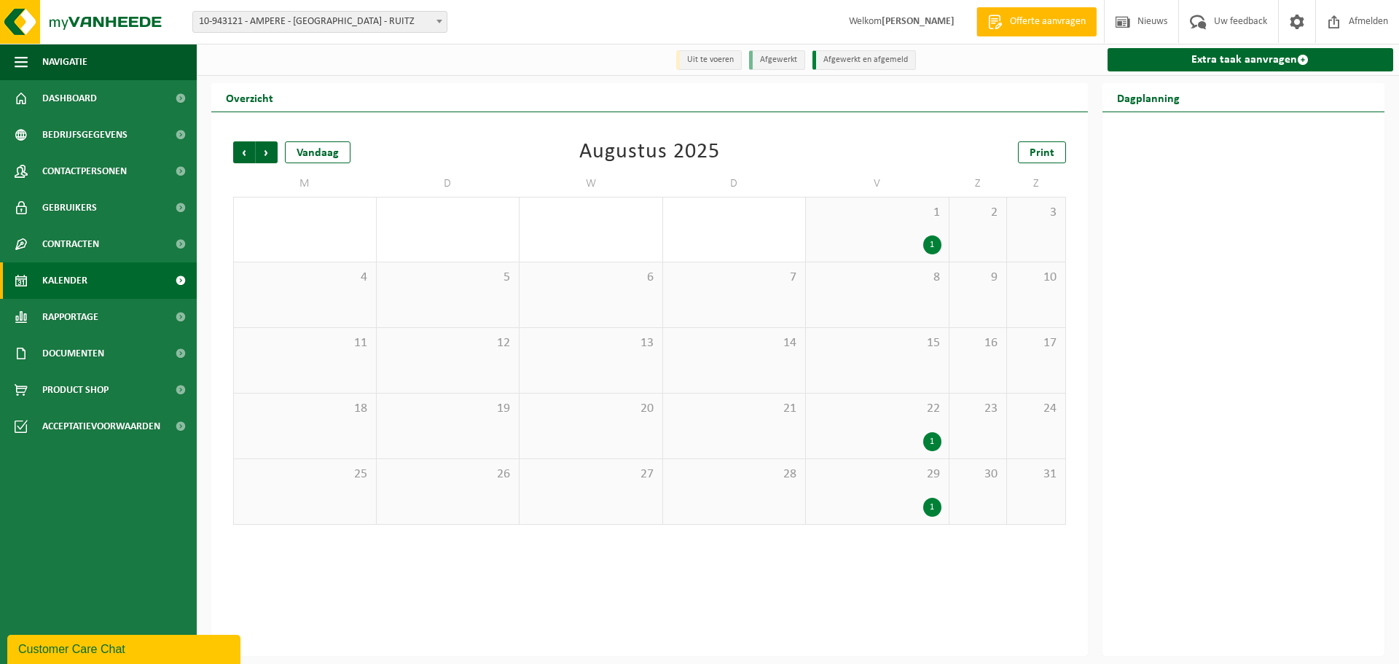
click at [865, 237] on div "1" at bounding box center [877, 244] width 128 height 19
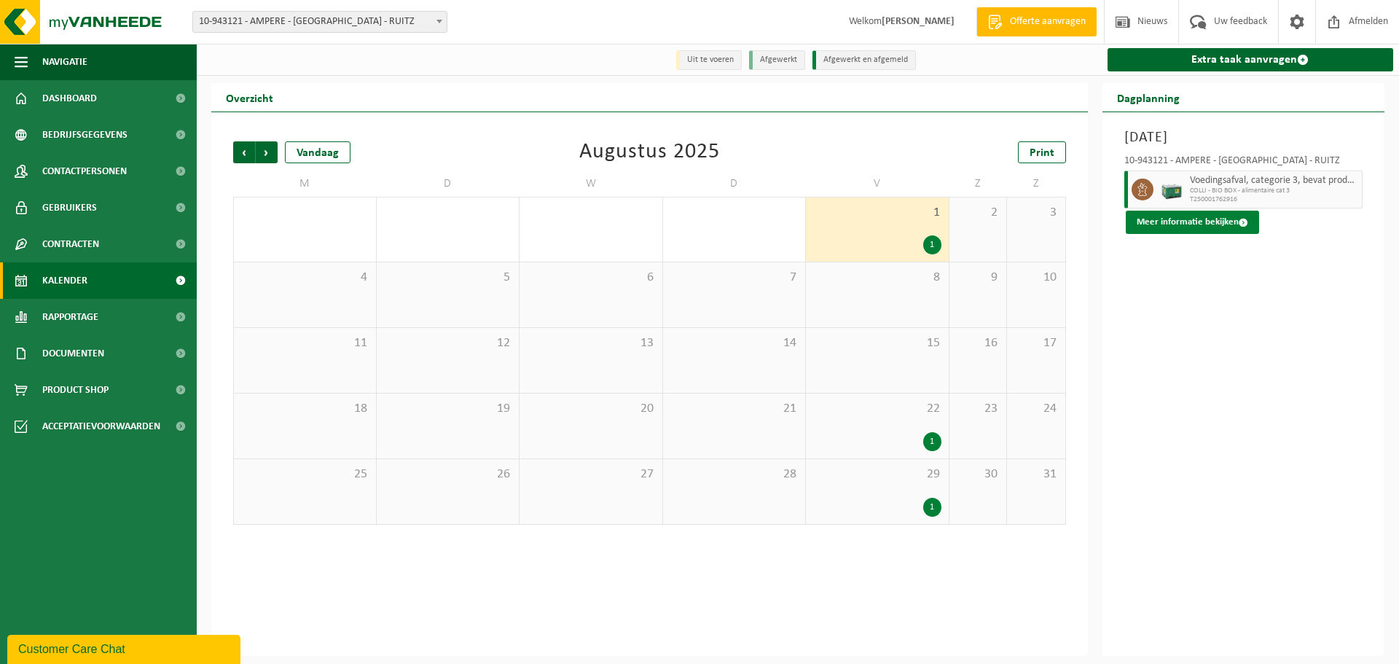
click at [1249, 223] on button "Meer informatie bekijken" at bounding box center [1191, 222] width 133 height 23
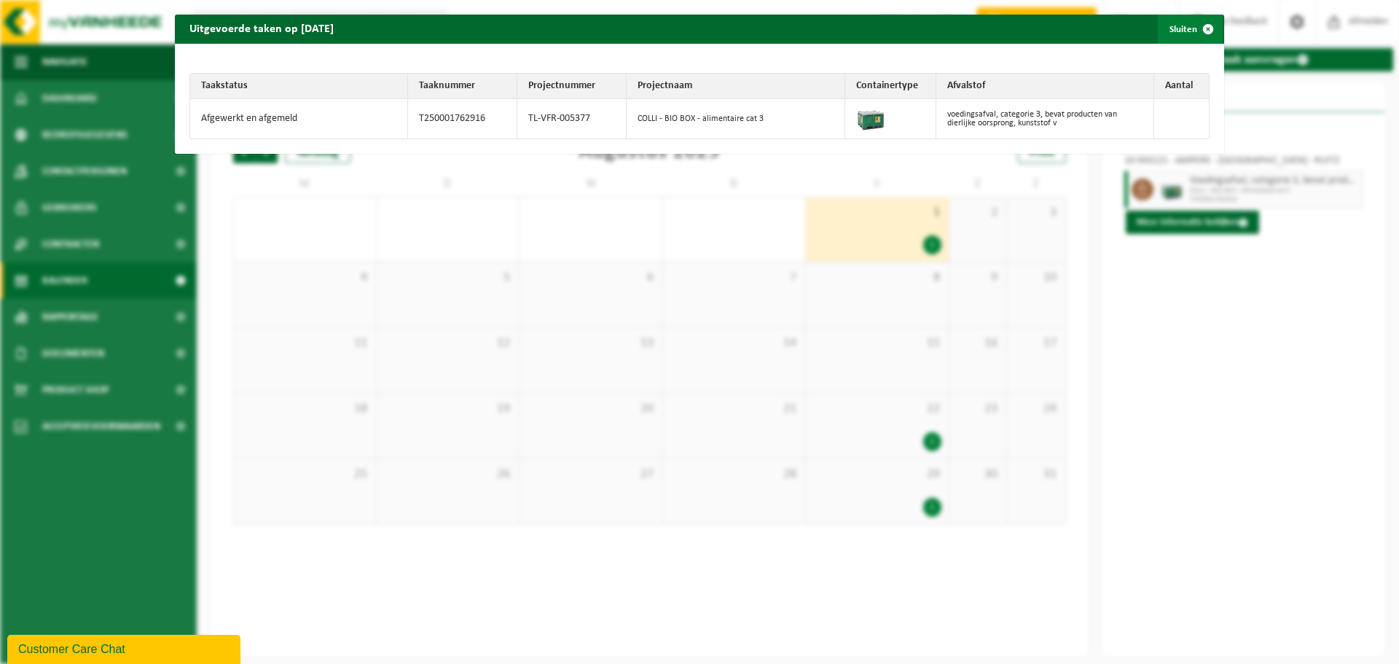
click at [1211, 30] on span "button" at bounding box center [1207, 29] width 29 height 29
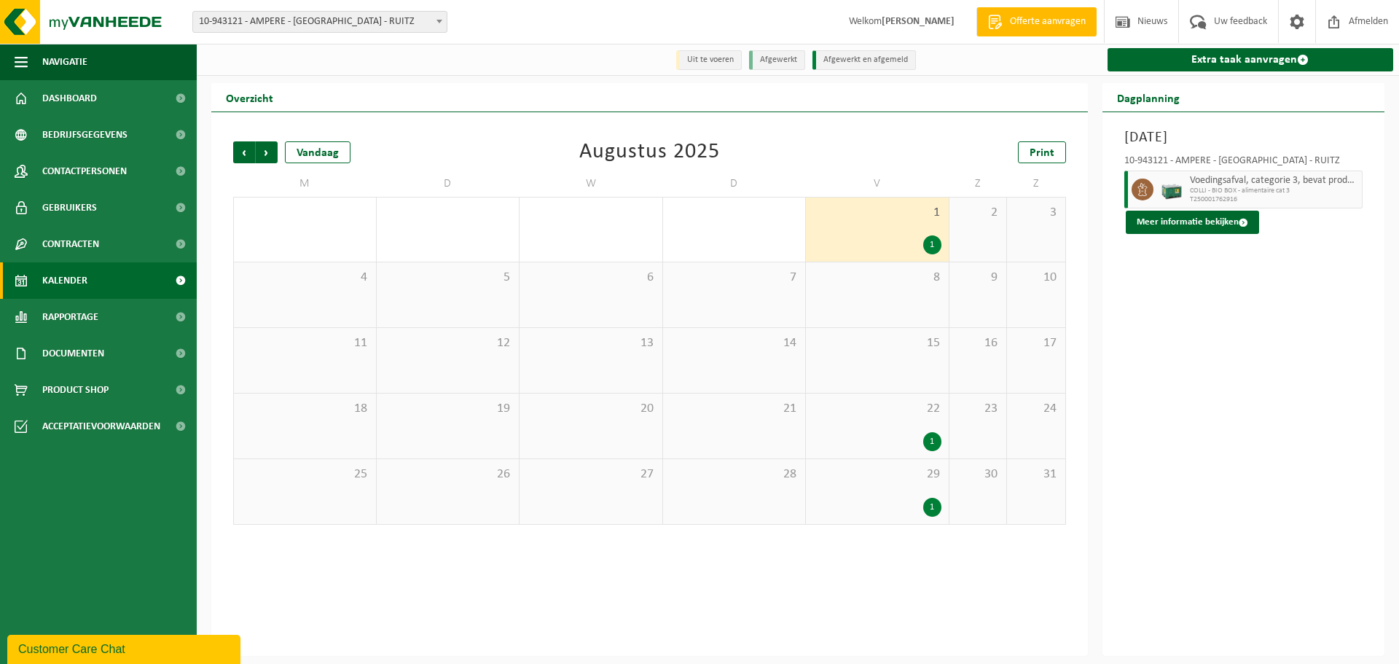
click at [873, 452] on div "22 1" at bounding box center [877, 425] width 143 height 65
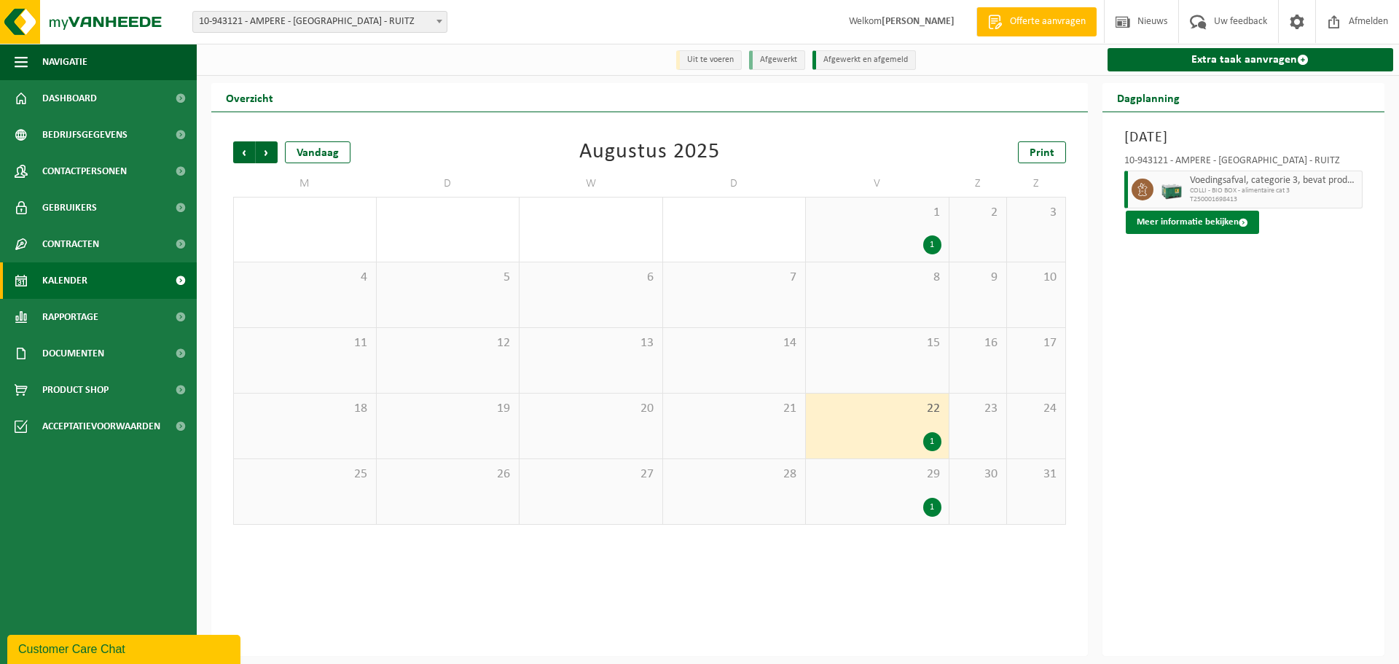
click at [1238, 219] on span at bounding box center [1242, 222] width 9 height 9
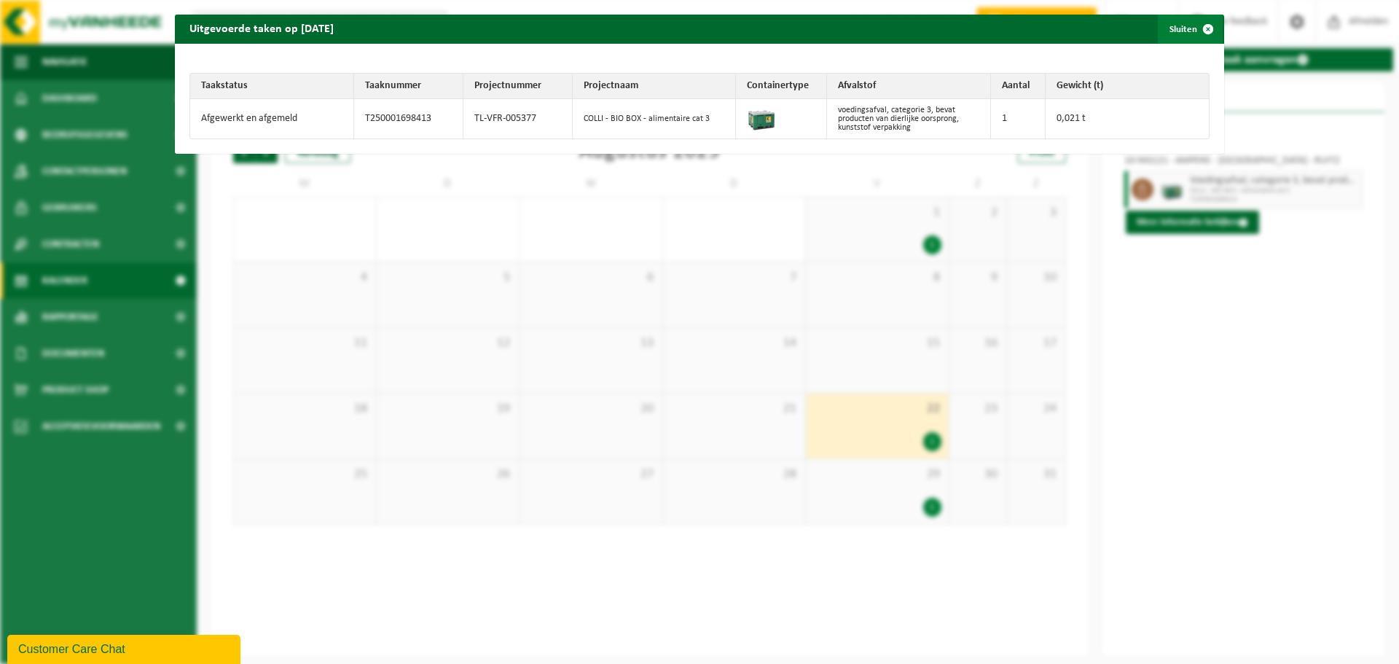
click at [1211, 31] on span "button" at bounding box center [1207, 29] width 29 height 29
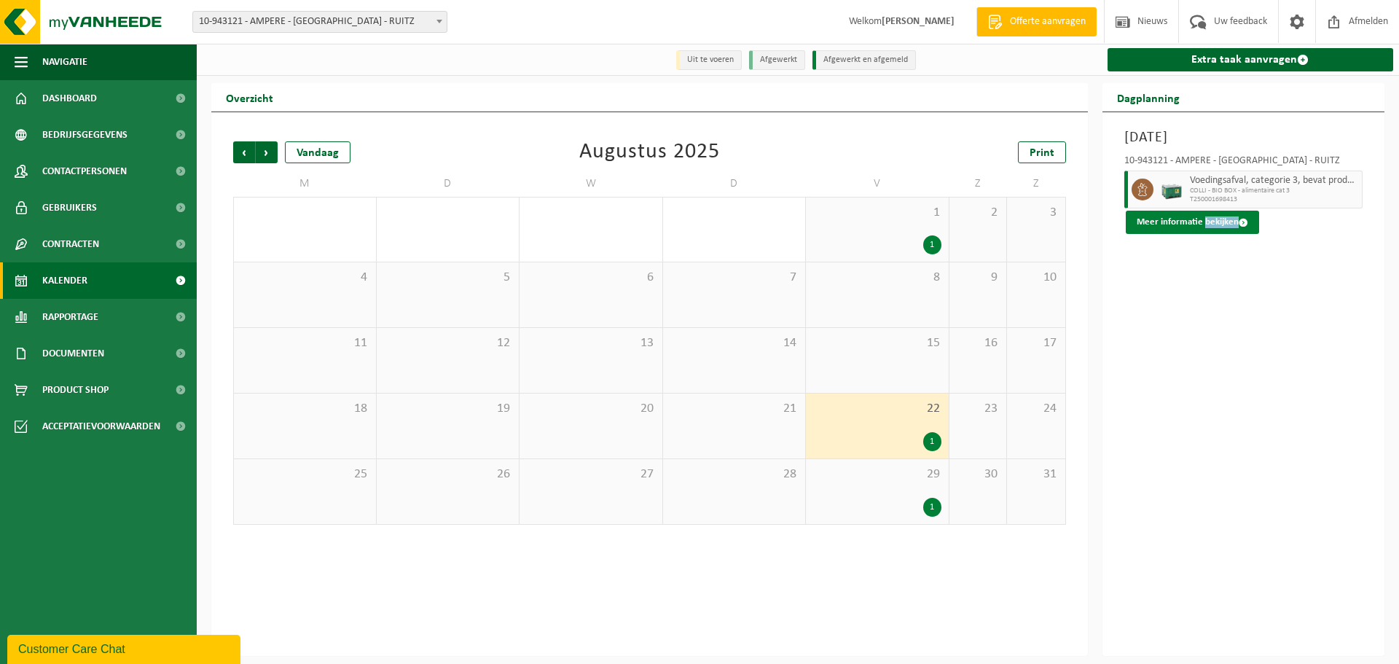
click at [1249, 221] on button "Meer informatie bekijken" at bounding box center [1191, 222] width 133 height 23
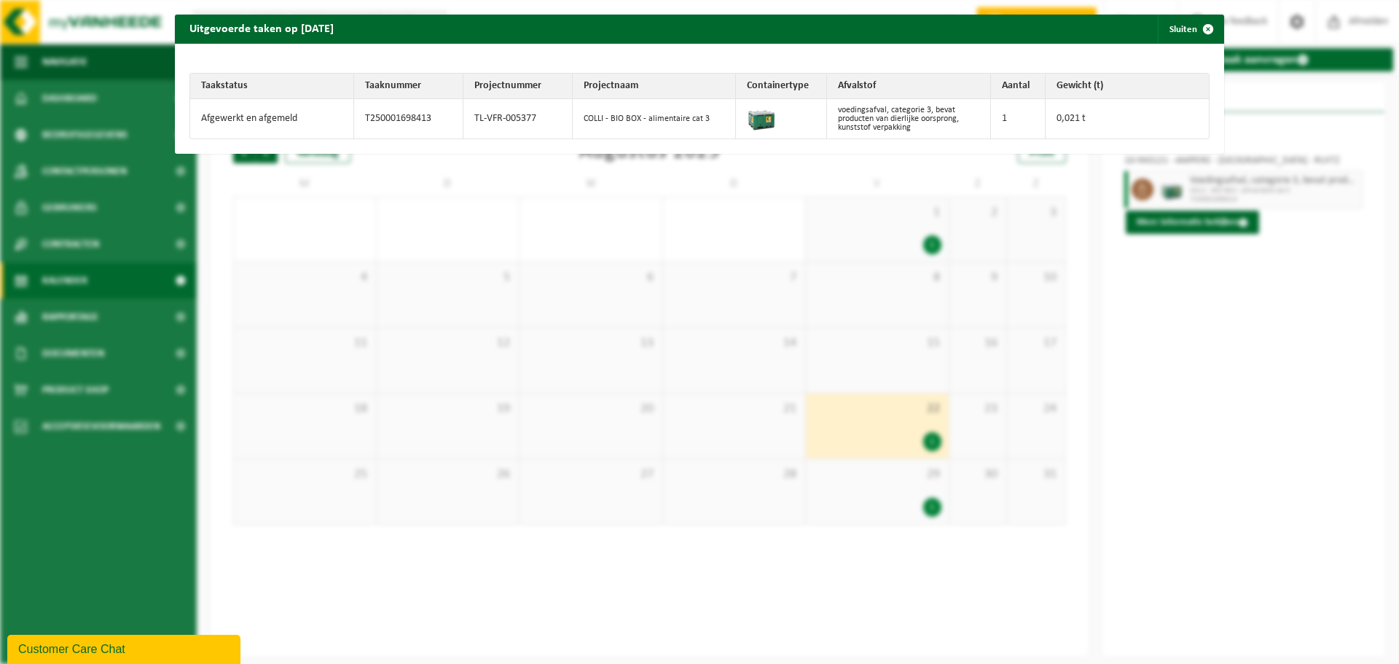
click at [421, 101] on tr "Afgewerkt en afgemeld T250001698413 TL-VFR-005377 COLLI - BIO BOX - alimentaire…" at bounding box center [699, 118] width 1018 height 39
click at [1204, 31] on span "button" at bounding box center [1207, 29] width 29 height 29
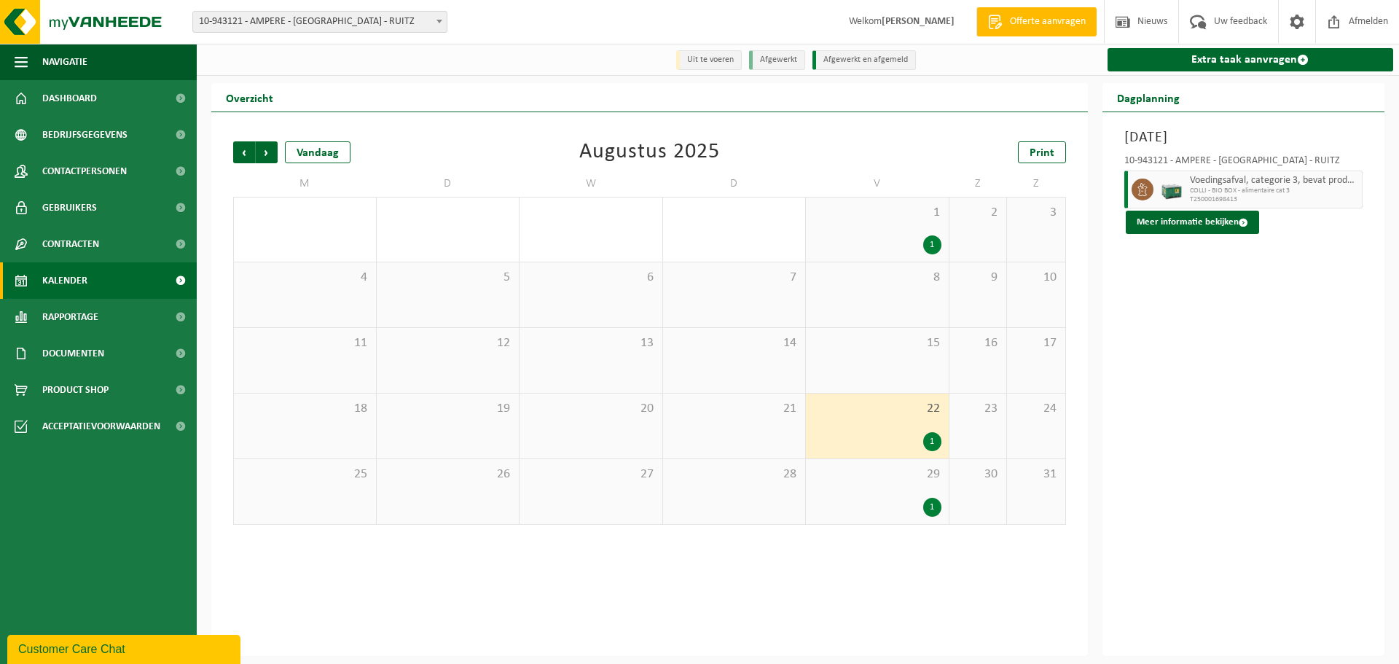
click at [913, 237] on div "1" at bounding box center [877, 244] width 128 height 19
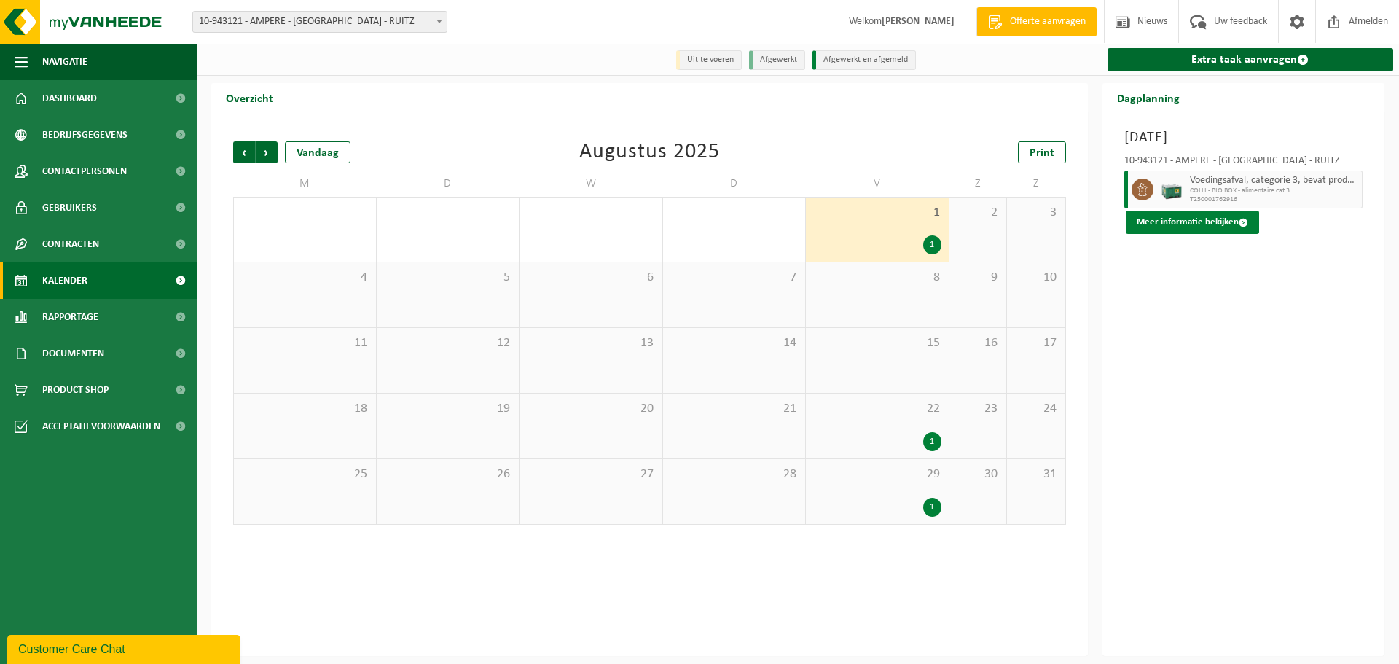
click at [1241, 221] on span at bounding box center [1242, 222] width 9 height 9
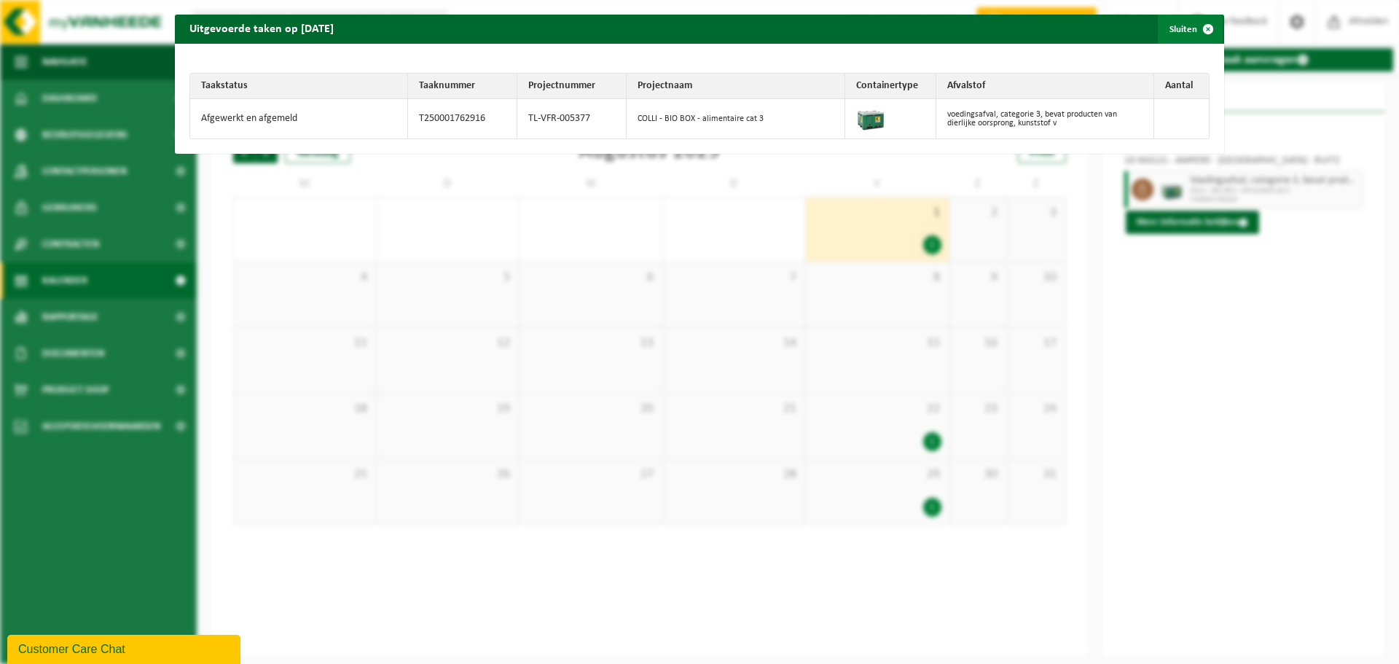
click at [1209, 31] on span "button" at bounding box center [1207, 29] width 29 height 29
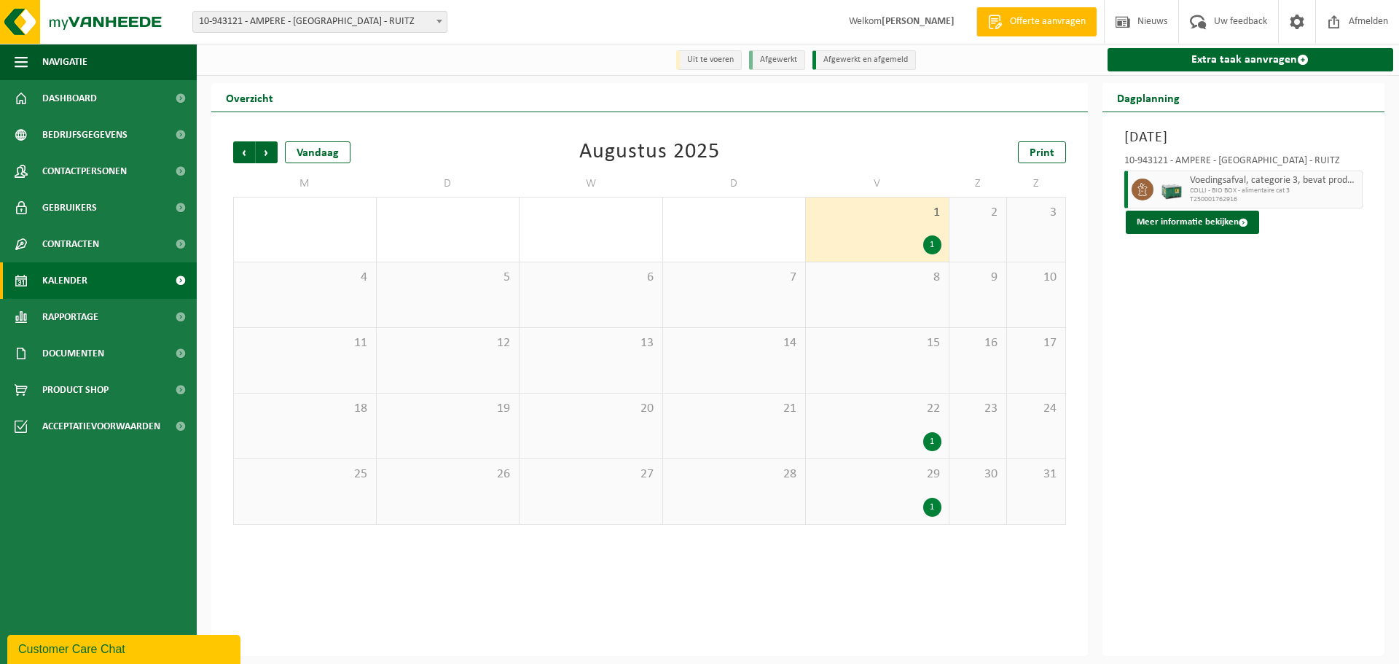
click at [886, 282] on span "8" at bounding box center [877, 278] width 128 height 16
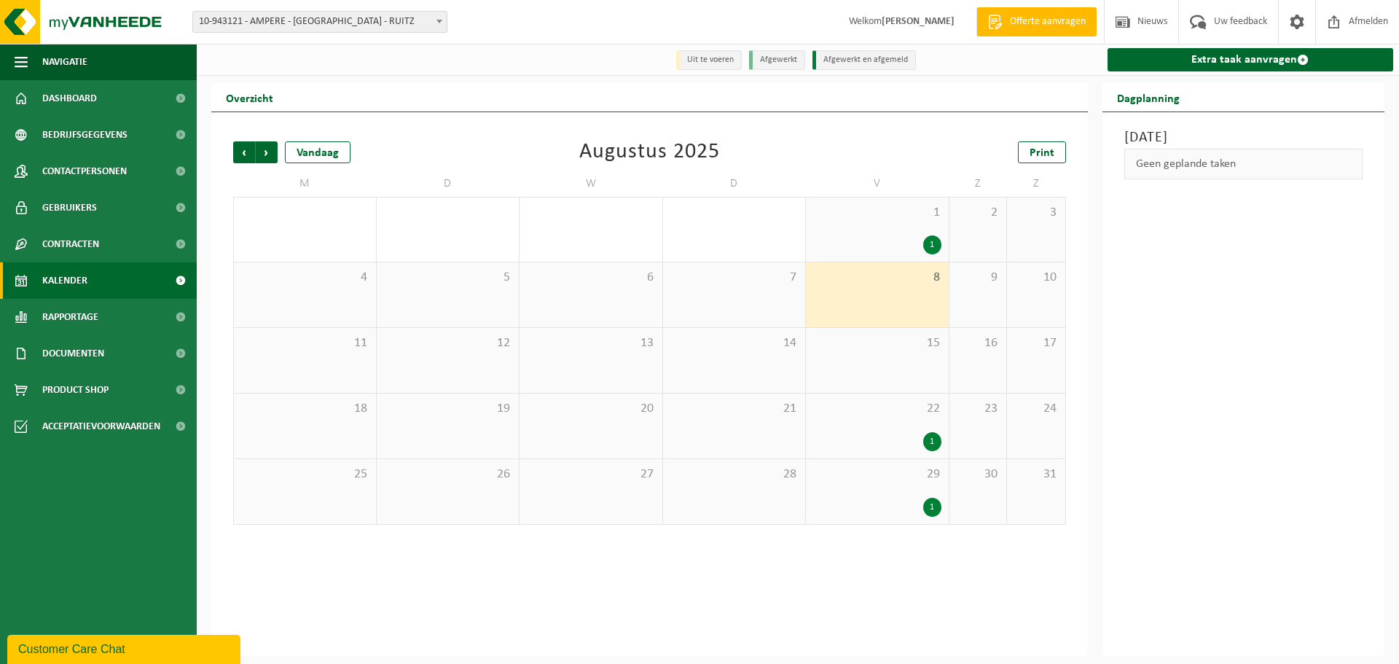
click at [889, 337] on span "15" at bounding box center [877, 343] width 128 height 16
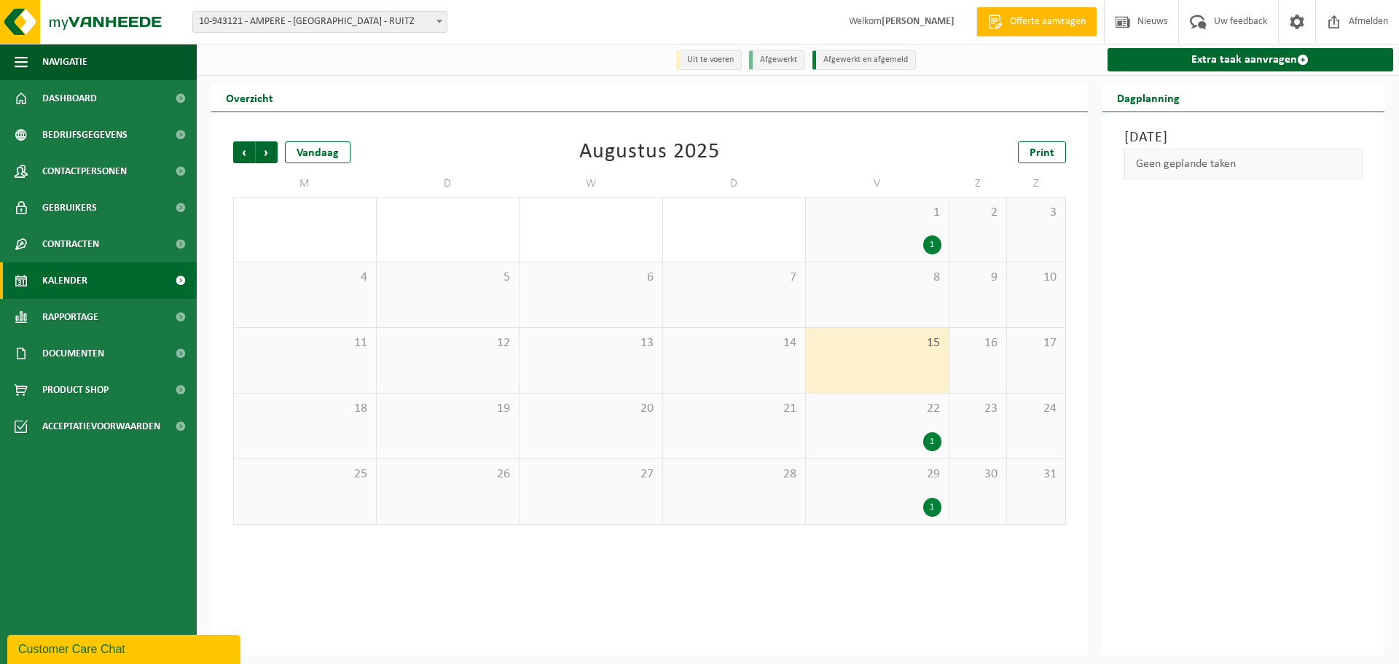
click at [895, 427] on div "22 1" at bounding box center [877, 425] width 143 height 65
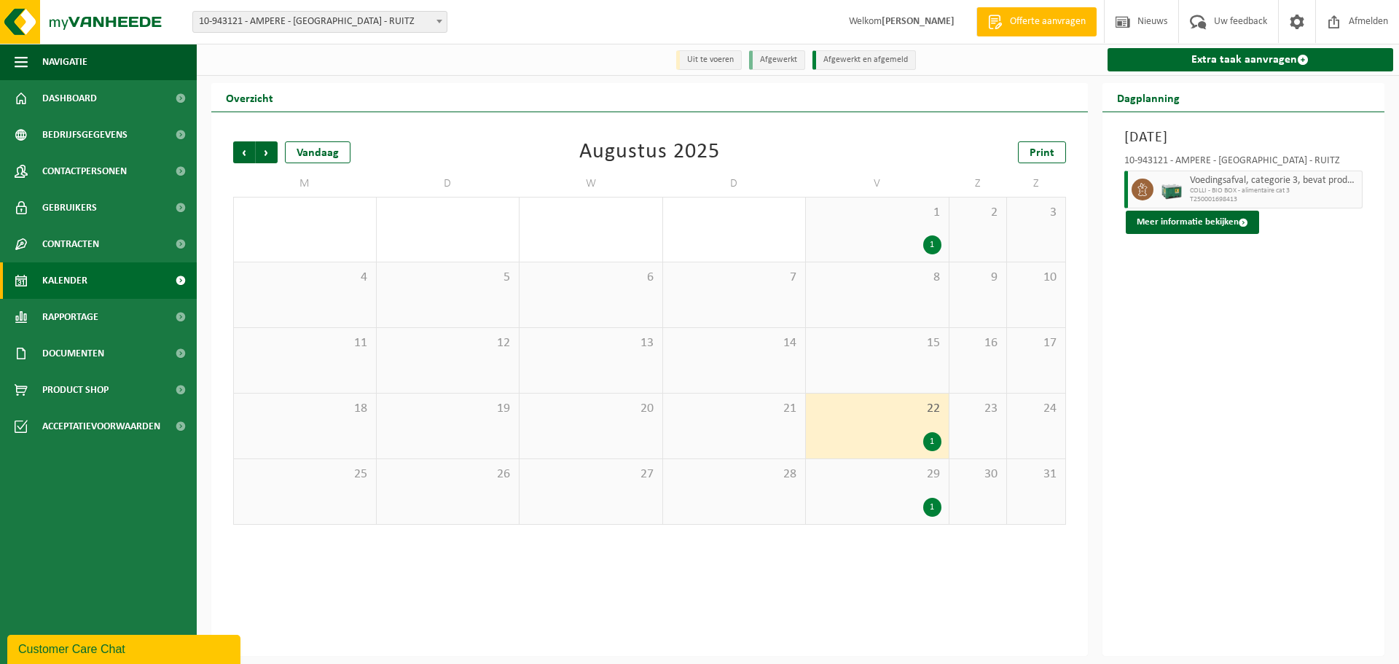
click at [910, 245] on div "1" at bounding box center [877, 244] width 128 height 19
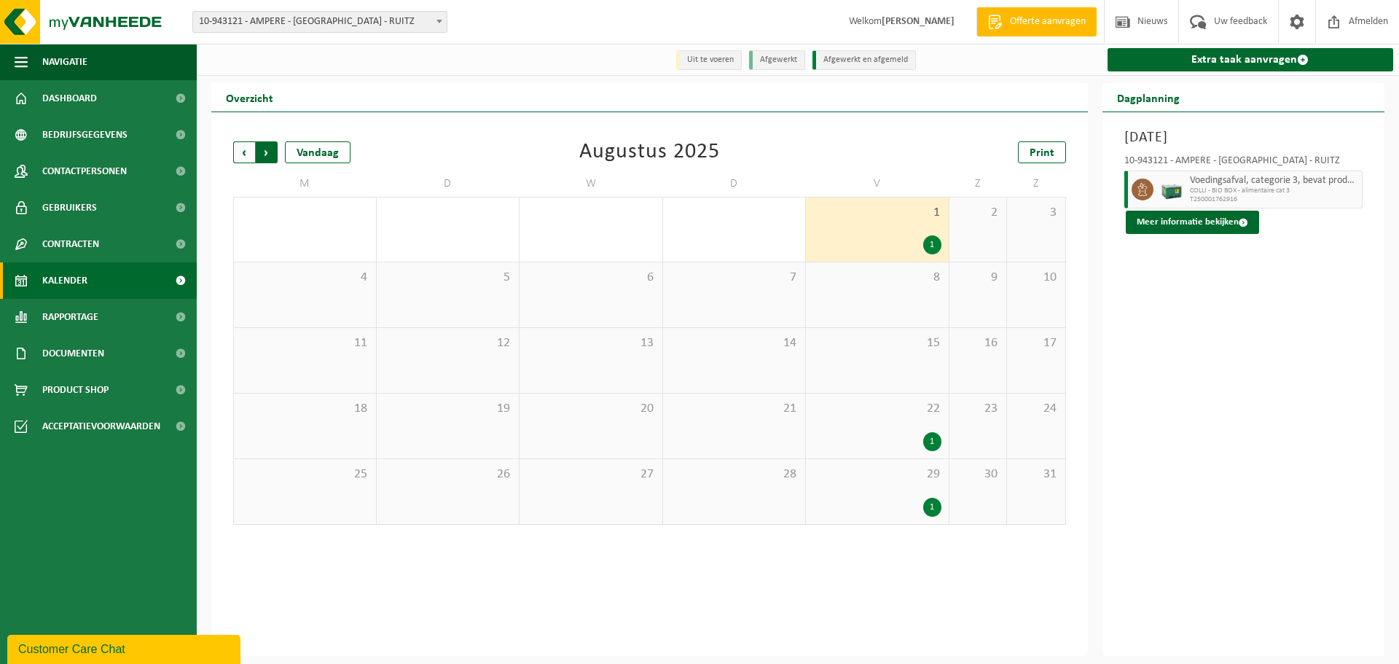
click at [239, 153] on span "Vorige" at bounding box center [244, 152] width 22 height 22
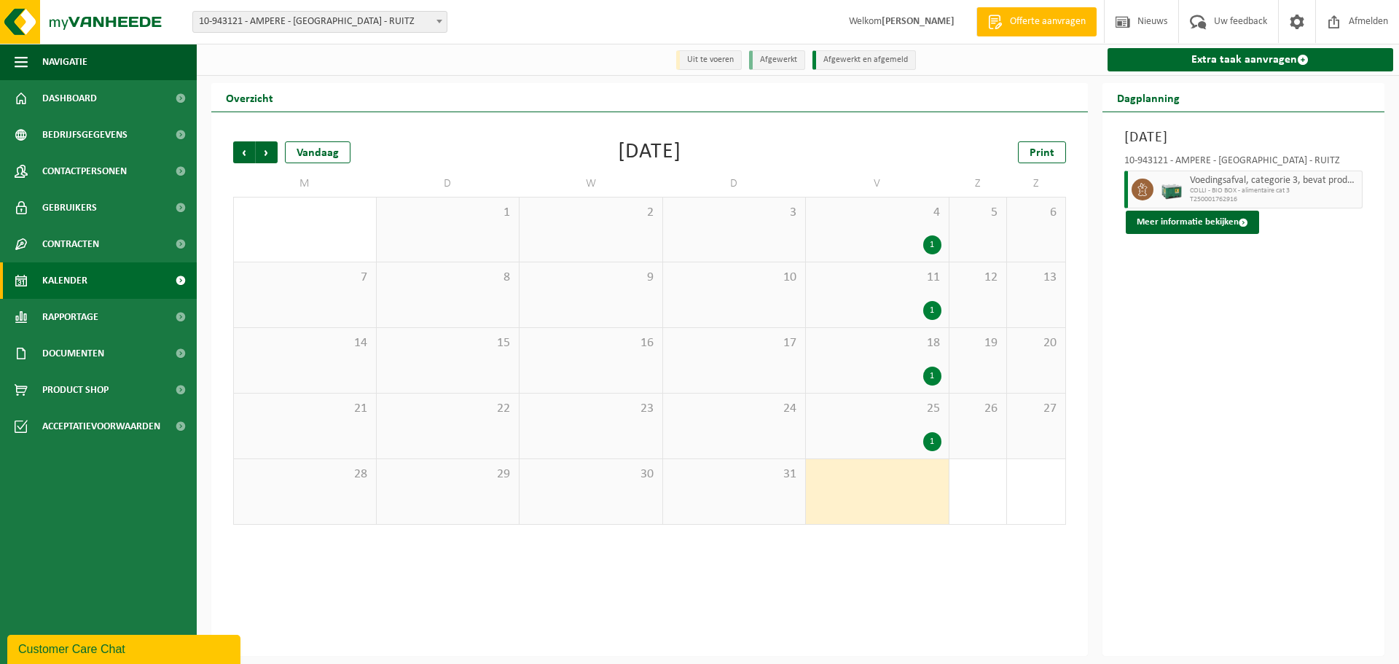
click at [920, 377] on div "1" at bounding box center [877, 375] width 128 height 19
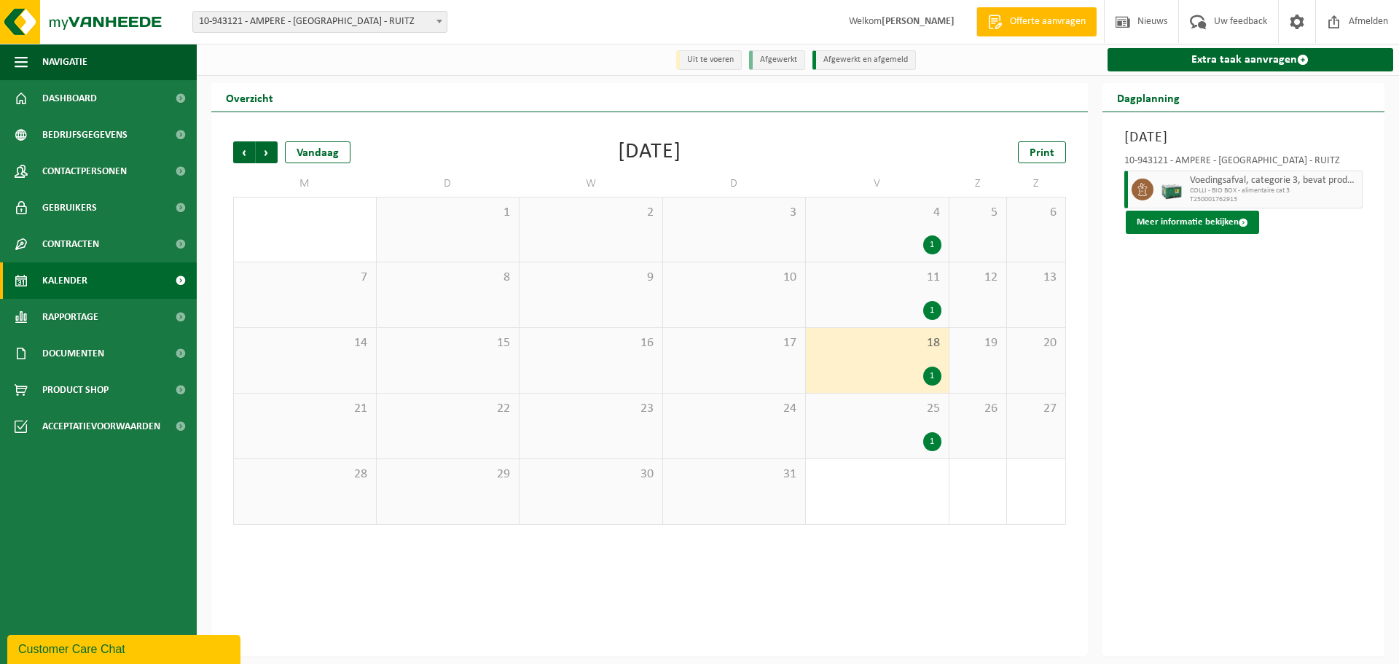
click at [1238, 230] on button "Meer informatie bekijken" at bounding box center [1191, 222] width 133 height 23
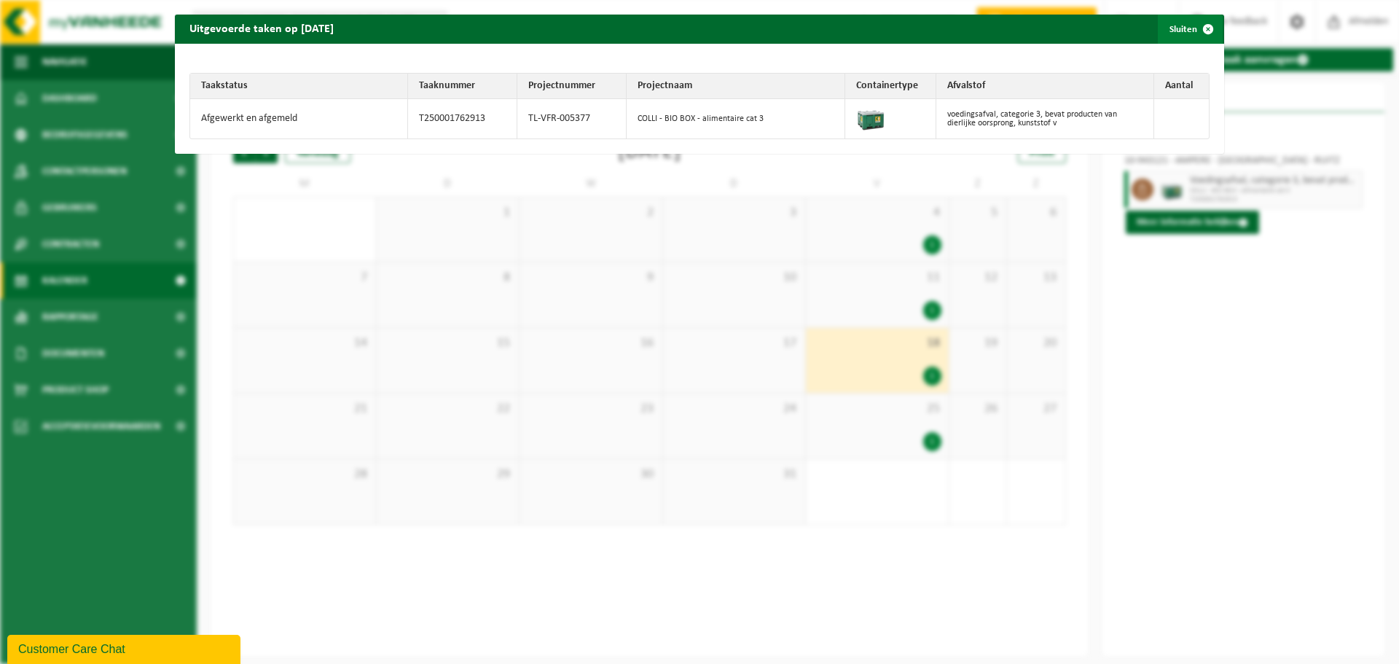
click at [1200, 25] on span "button" at bounding box center [1207, 29] width 29 height 29
